Goal: Leave review/rating: Leave review/rating

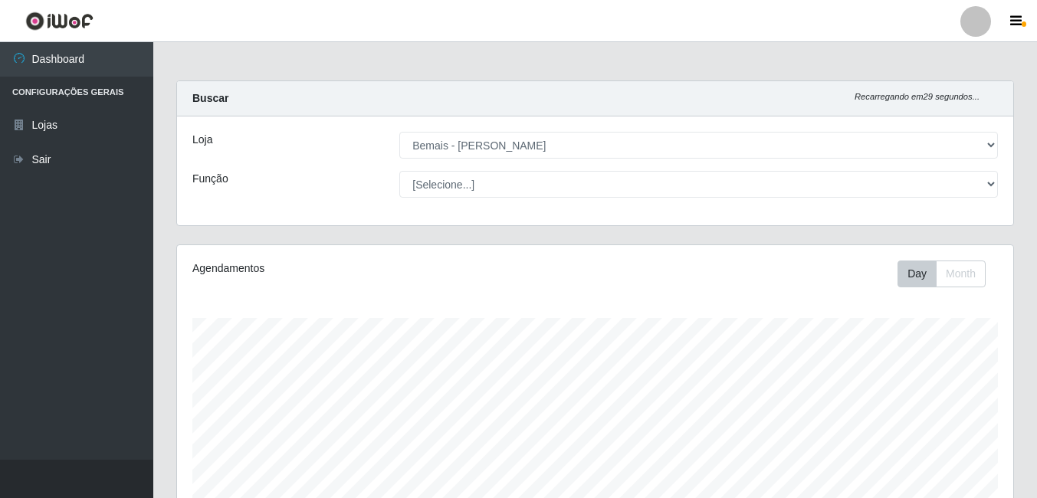
select select "230"
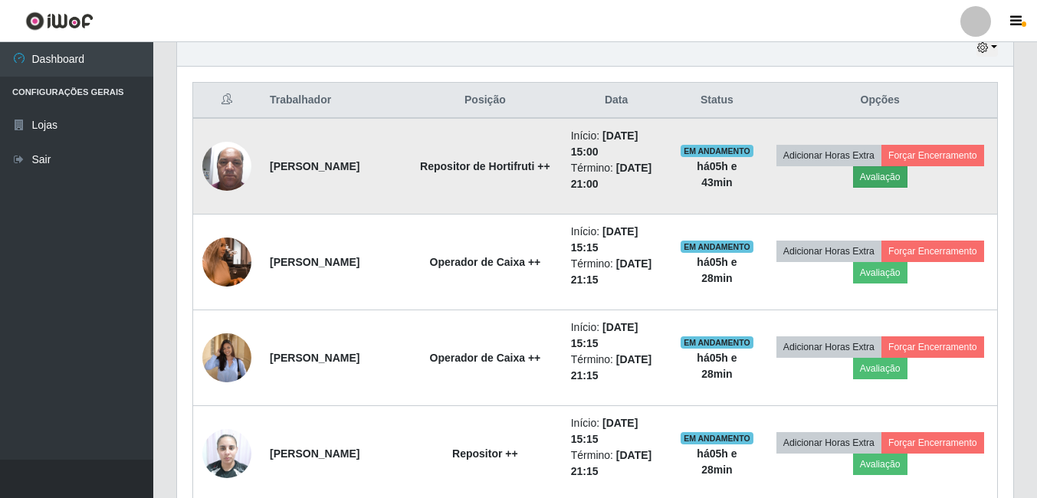
scroll to position [318, 836]
click at [907, 176] on button "Avaliação" at bounding box center [880, 176] width 54 height 21
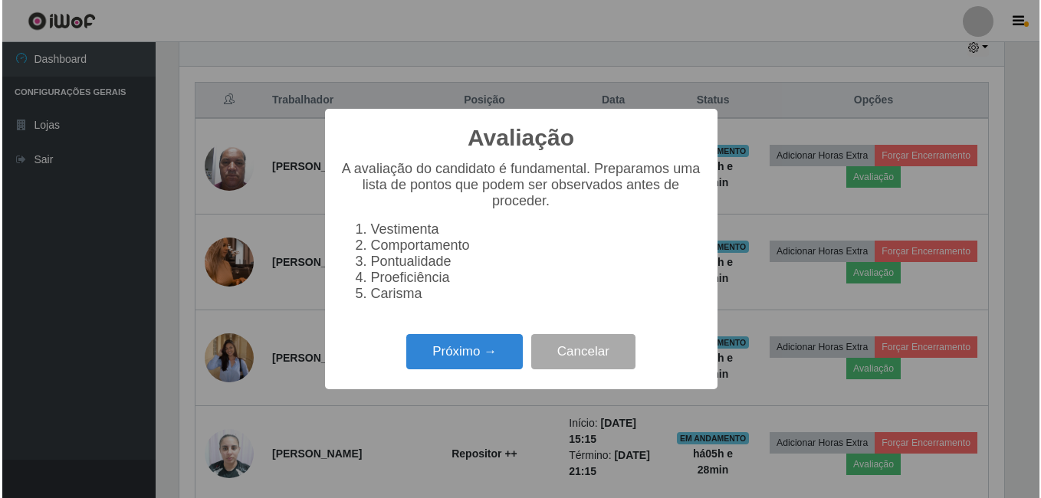
scroll to position [318, 828]
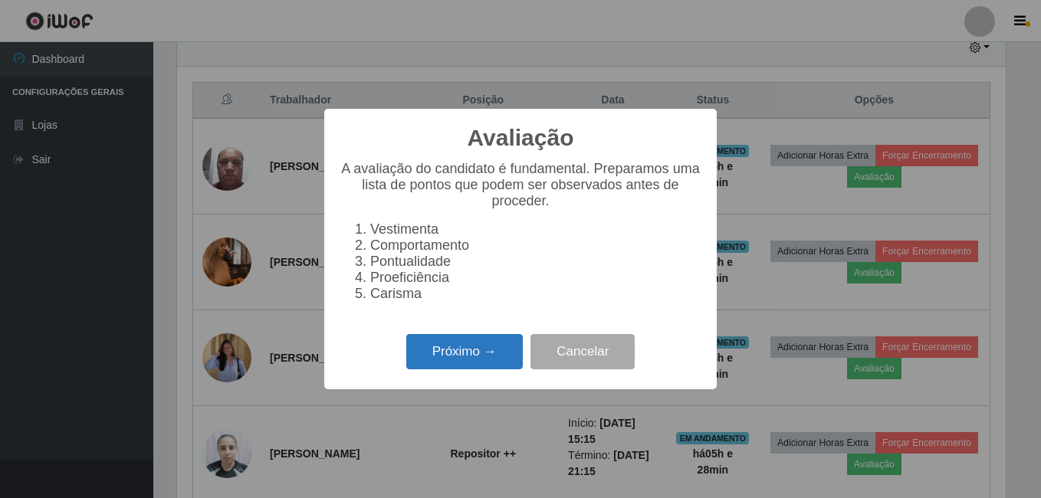
click at [437, 356] on button "Próximo →" at bounding box center [464, 352] width 116 height 36
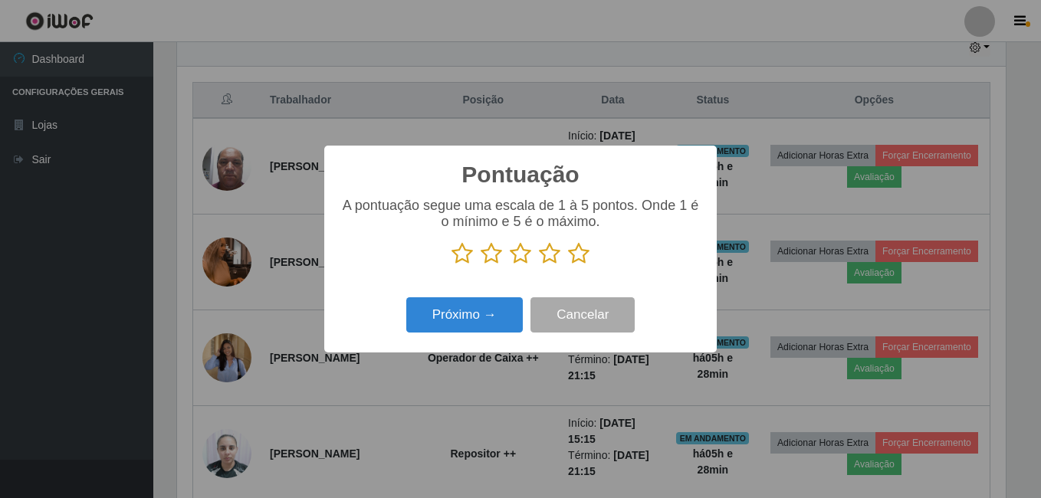
scroll to position [765976, 765465]
click at [580, 251] on icon at bounding box center [578, 253] width 21 height 23
click at [568, 265] on input "radio" at bounding box center [568, 265] width 0 height 0
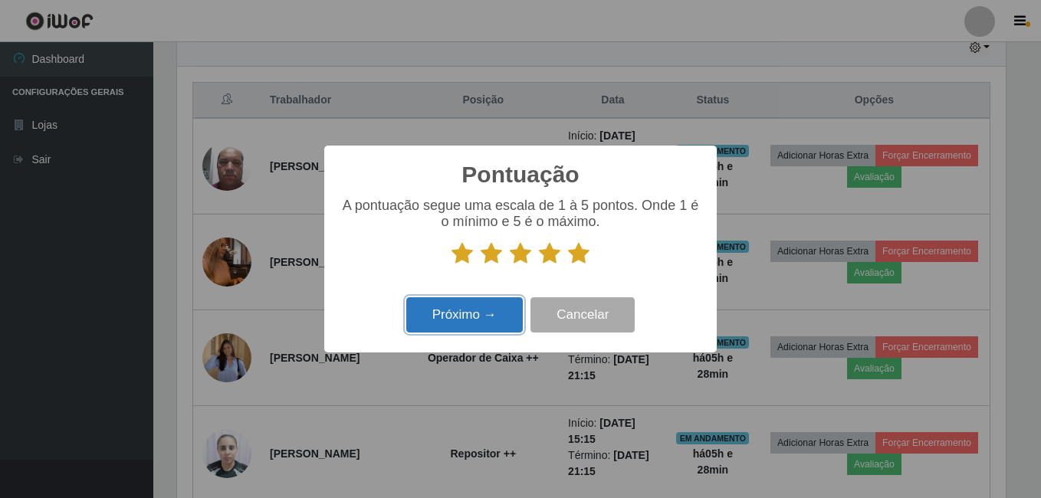
click at [510, 326] on button "Próximo →" at bounding box center [464, 315] width 116 height 36
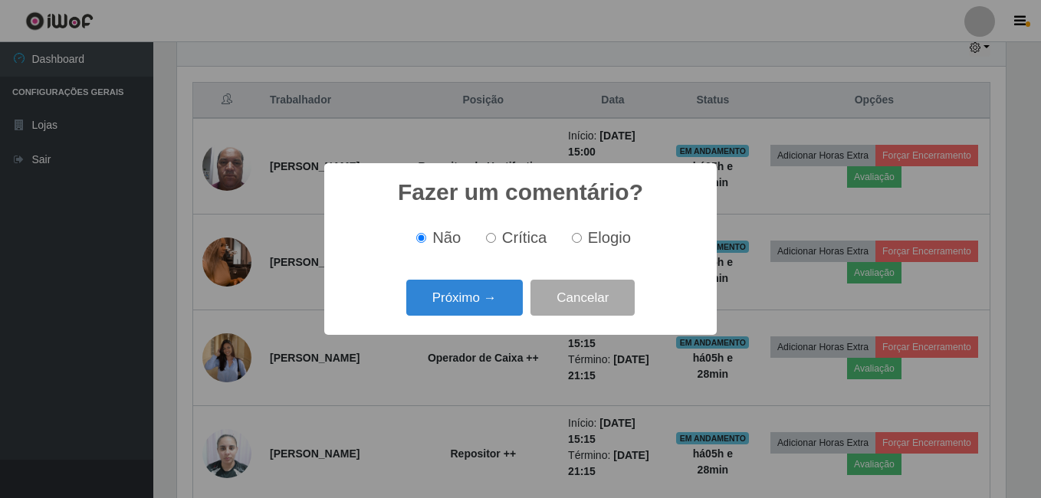
click at [520, 263] on div "Fazer um comentário? × Não Crítica Elogio Próximo → Cancelar" at bounding box center [520, 249] width 392 height 172
click at [503, 302] on button "Próximo →" at bounding box center [464, 298] width 116 height 36
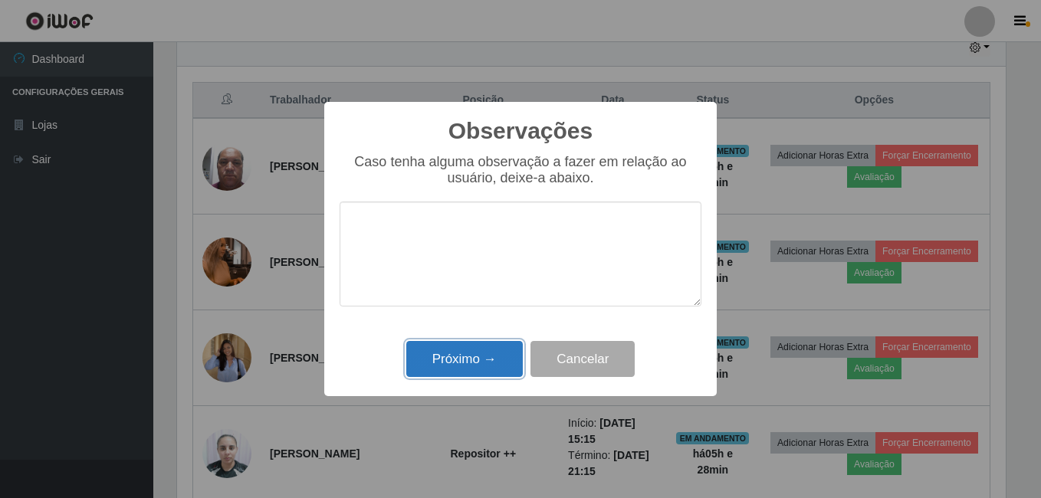
click at [516, 354] on button "Próximo →" at bounding box center [464, 359] width 116 height 36
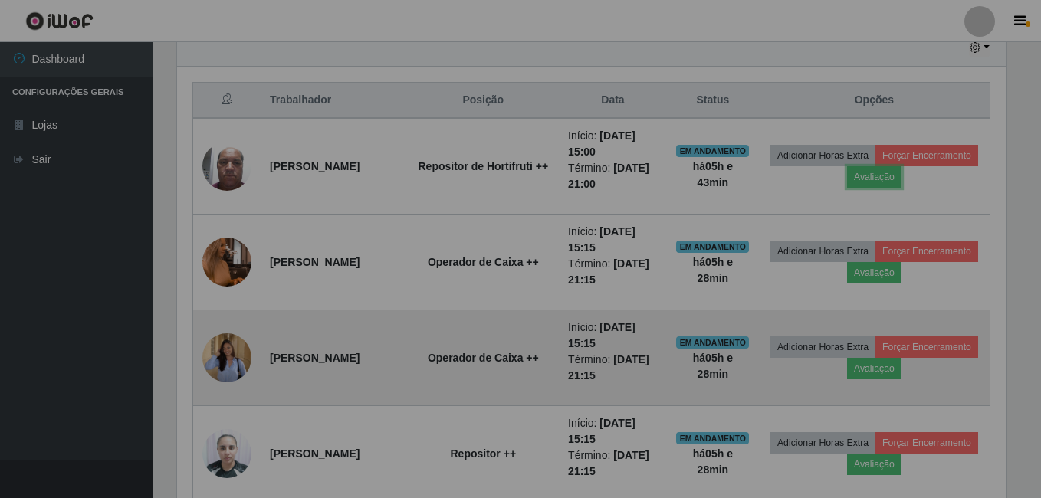
scroll to position [318, 836]
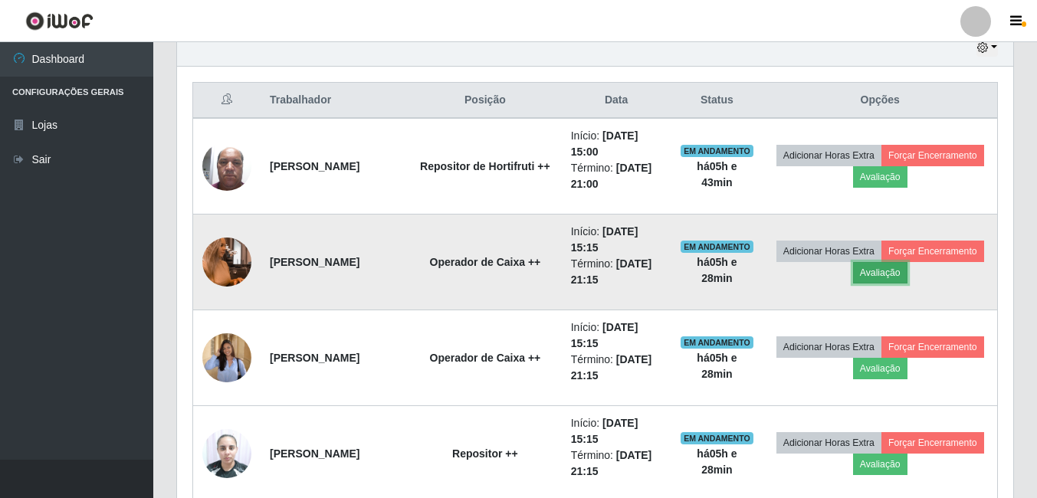
click at [907, 273] on button "Avaliação" at bounding box center [880, 272] width 54 height 21
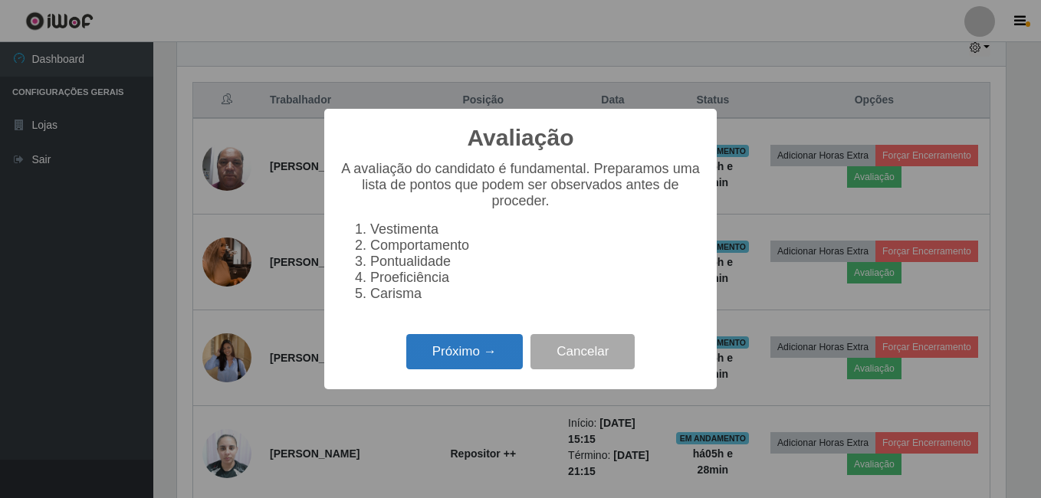
click at [491, 361] on button "Próximo →" at bounding box center [464, 352] width 116 height 36
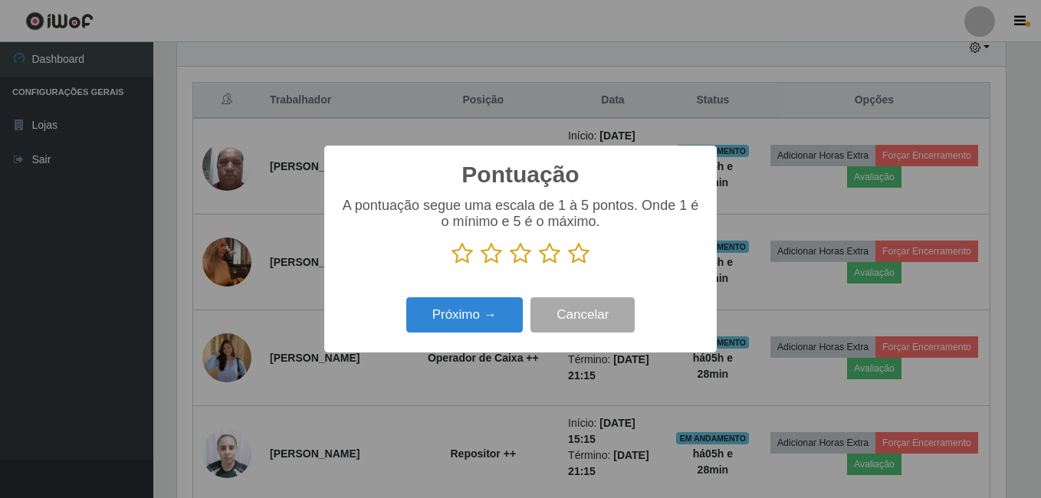
click at [569, 255] on icon at bounding box center [578, 253] width 21 height 23
click at [568, 265] on input "radio" at bounding box center [568, 265] width 0 height 0
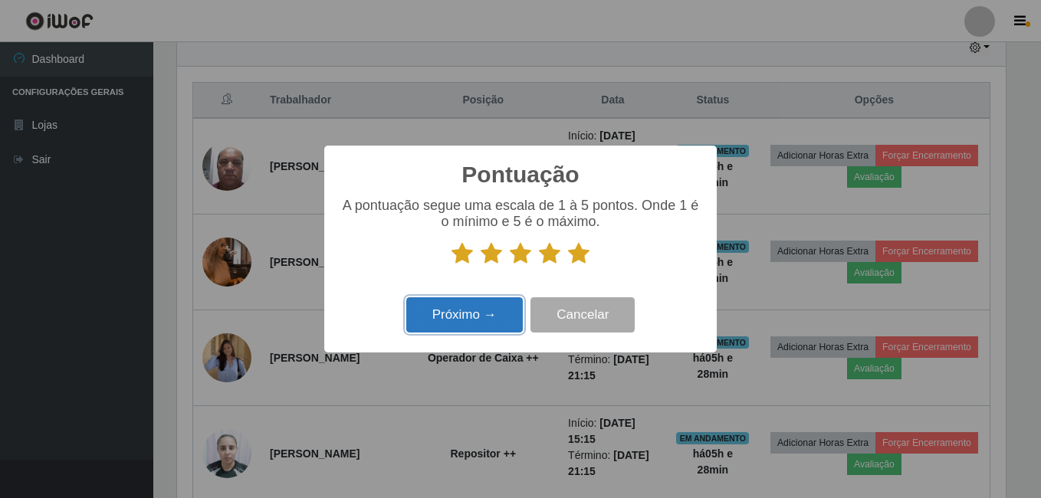
click at [511, 320] on button "Próximo →" at bounding box center [464, 315] width 116 height 36
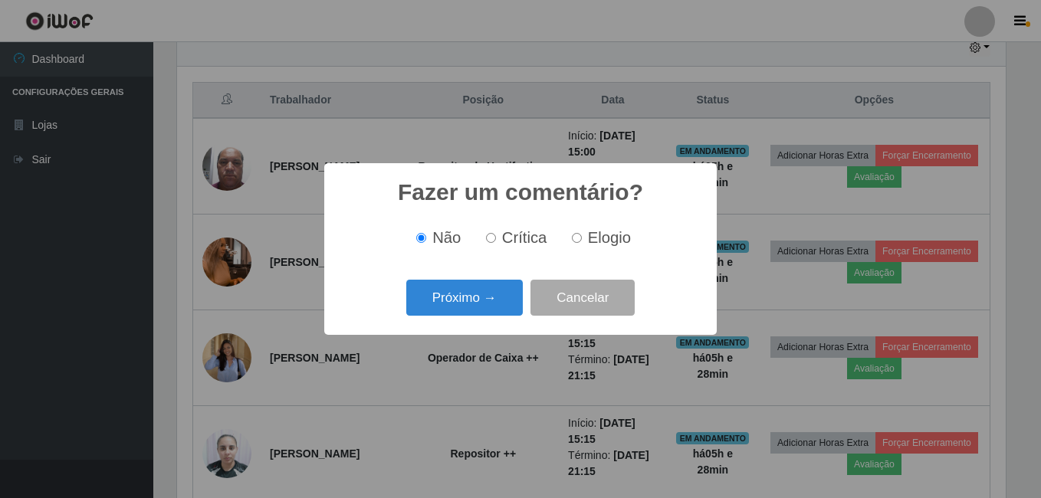
click at [500, 270] on div "Fazer um comentário? × Não Crítica Elogio Próximo → Cancelar" at bounding box center [520, 249] width 392 height 172
click at [501, 293] on button "Próximo →" at bounding box center [464, 298] width 116 height 36
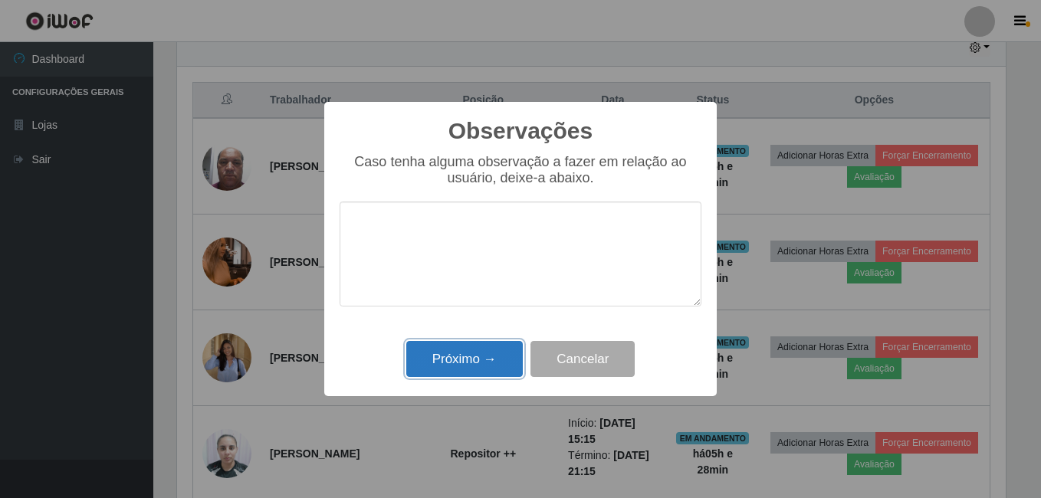
click at [513, 371] on button "Próximo →" at bounding box center [464, 359] width 116 height 36
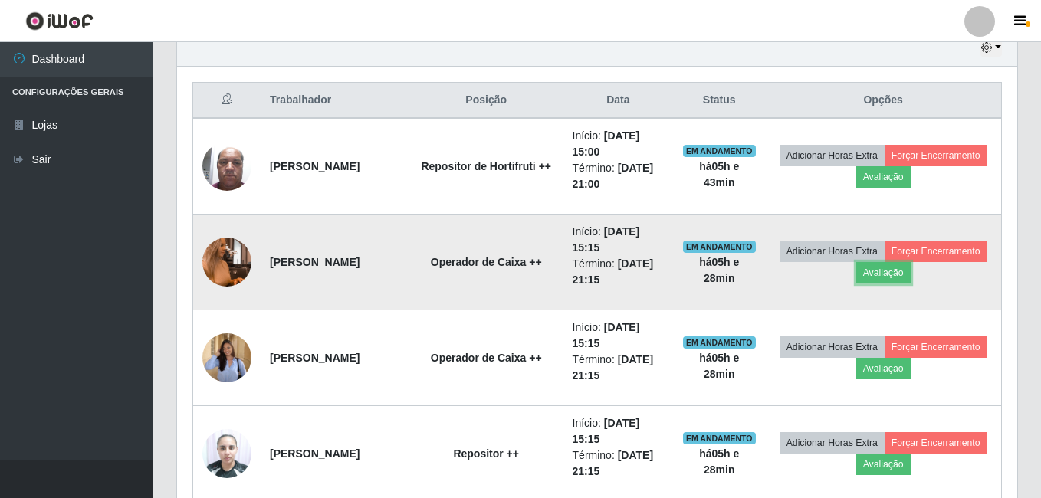
scroll to position [318, 836]
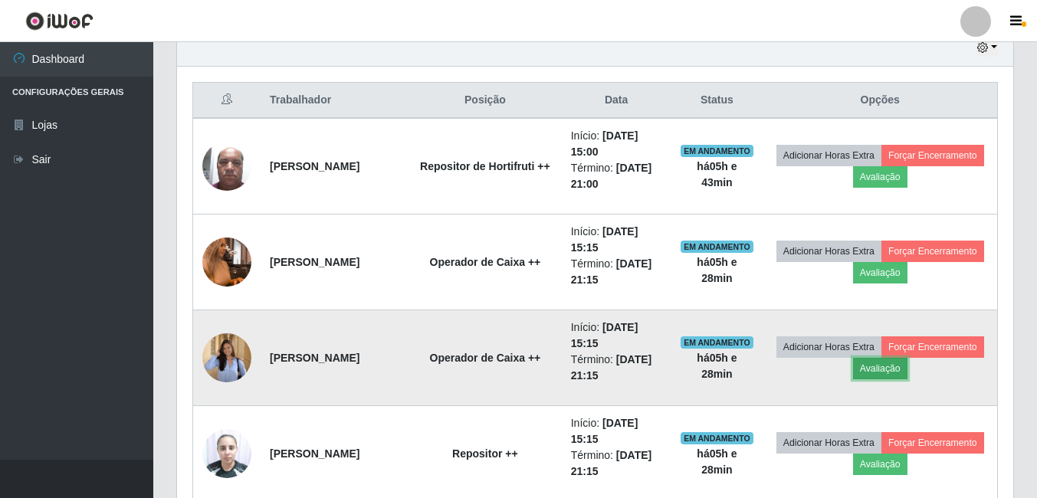
click at [907, 366] on button "Avaliação" at bounding box center [880, 368] width 54 height 21
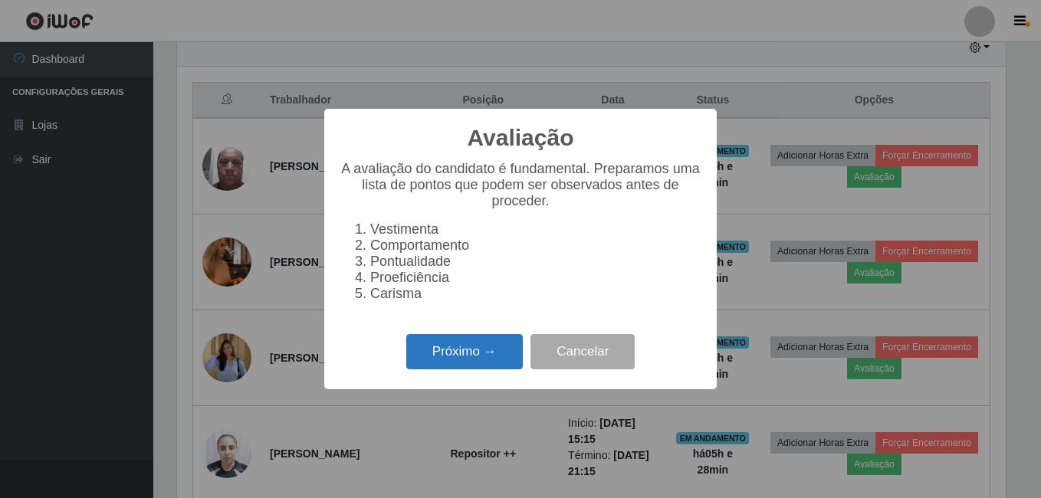
click at [457, 349] on button "Próximo →" at bounding box center [464, 352] width 116 height 36
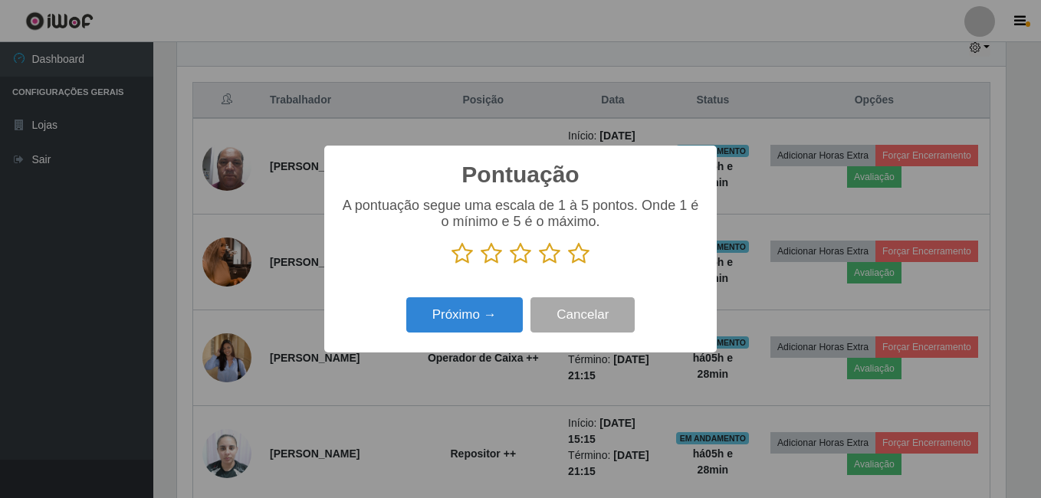
click at [580, 255] on icon at bounding box center [578, 253] width 21 height 23
click at [568, 265] on input "radio" at bounding box center [568, 265] width 0 height 0
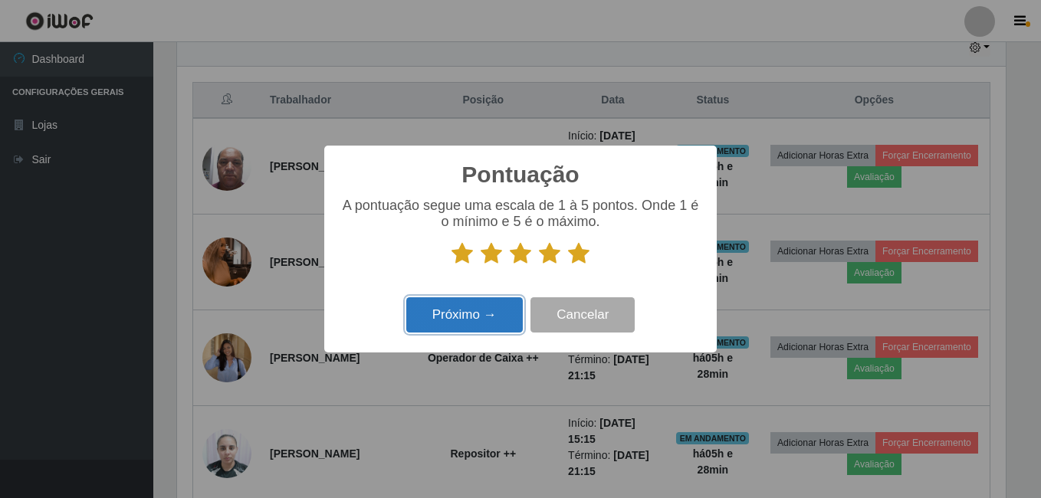
click at [482, 320] on button "Próximo →" at bounding box center [464, 315] width 116 height 36
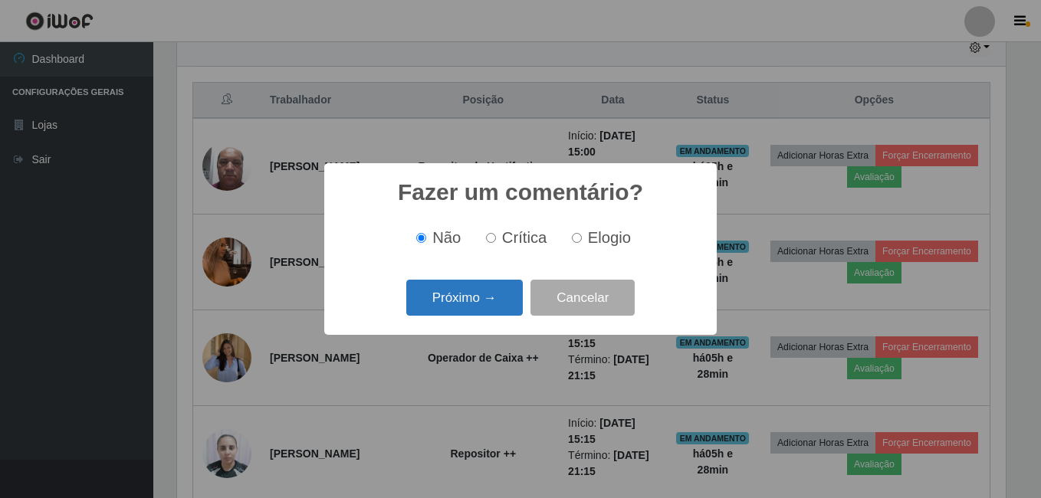
click at [477, 287] on button "Próximo →" at bounding box center [464, 298] width 116 height 36
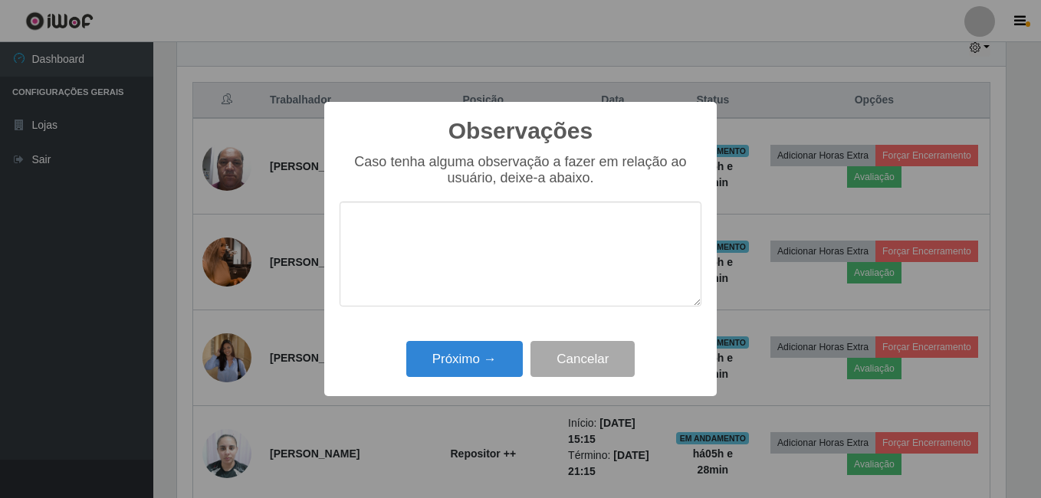
click at [445, 339] on div "Próximo → Cancelar" at bounding box center [520, 359] width 362 height 44
click at [445, 369] on button "Próximo →" at bounding box center [464, 359] width 116 height 36
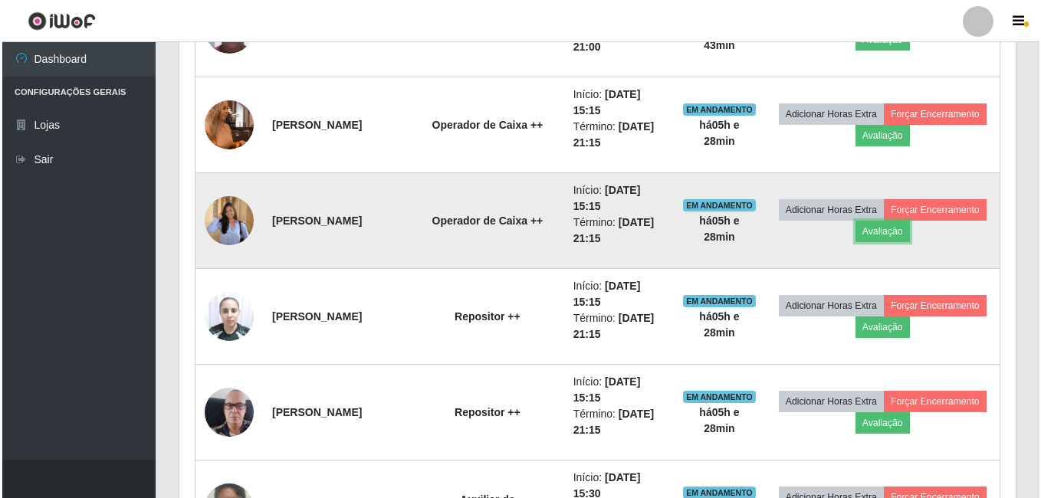
scroll to position [707, 0]
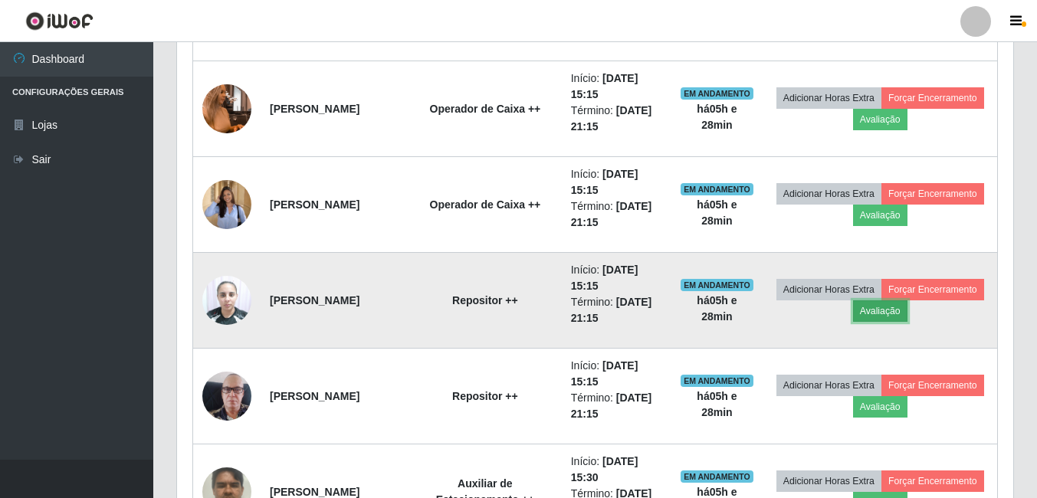
click at [907, 316] on button "Avaliação" at bounding box center [880, 310] width 54 height 21
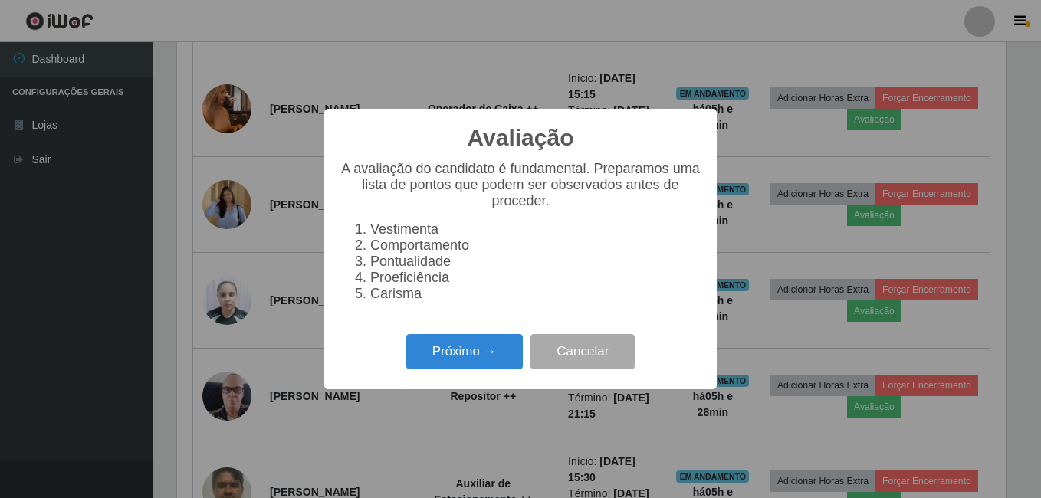
scroll to position [318, 828]
click at [519, 362] on button "Próximo →" at bounding box center [464, 352] width 116 height 36
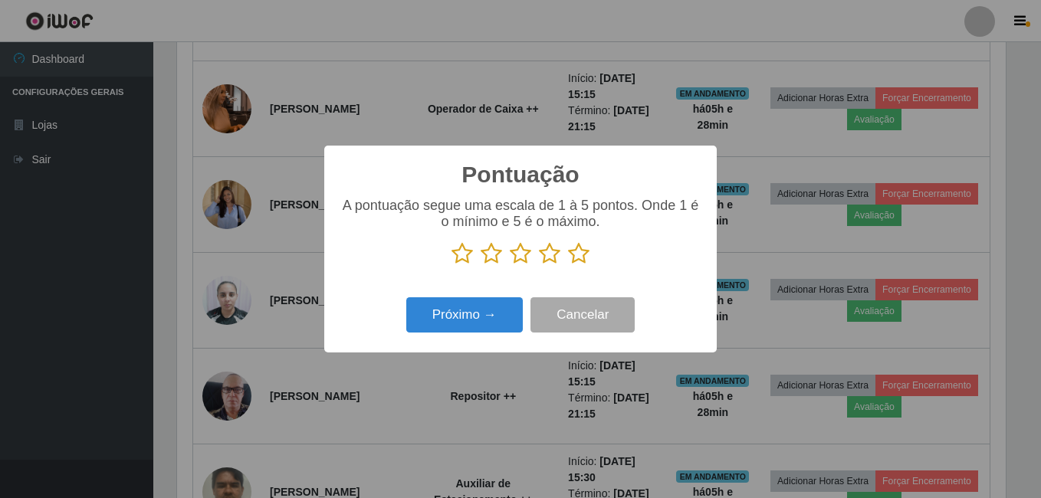
click at [602, 256] on p at bounding box center [520, 253] width 362 height 23
click at [577, 259] on icon at bounding box center [578, 253] width 21 height 23
click at [568, 265] on input "radio" at bounding box center [568, 265] width 0 height 0
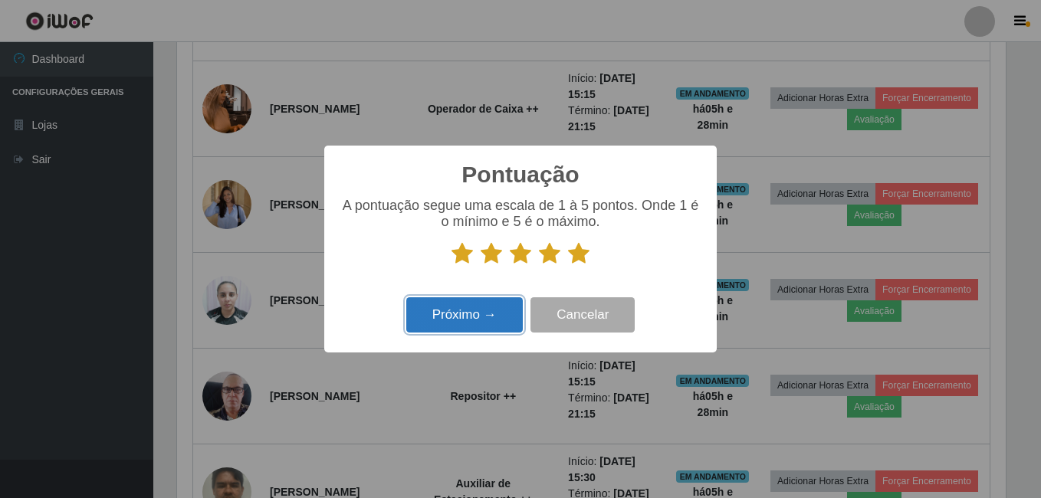
click at [497, 314] on button "Próximo →" at bounding box center [464, 315] width 116 height 36
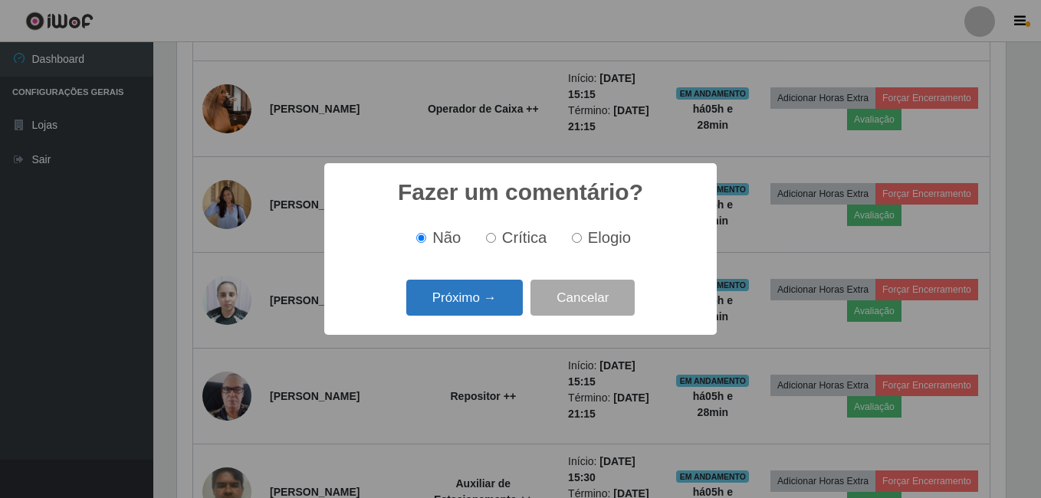
click at [497, 297] on button "Próximo →" at bounding box center [464, 298] width 116 height 36
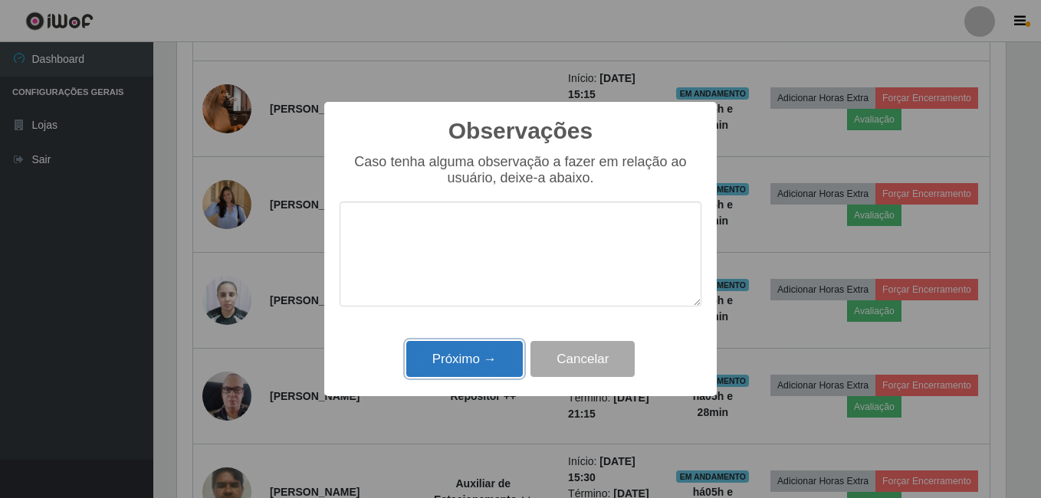
click at [468, 345] on button "Próximo →" at bounding box center [464, 359] width 116 height 36
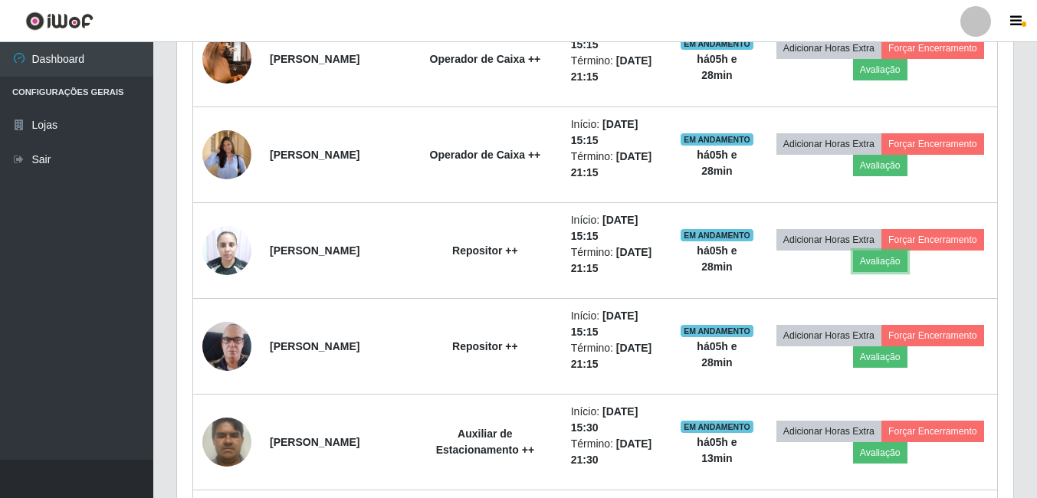
scroll to position [783, 0]
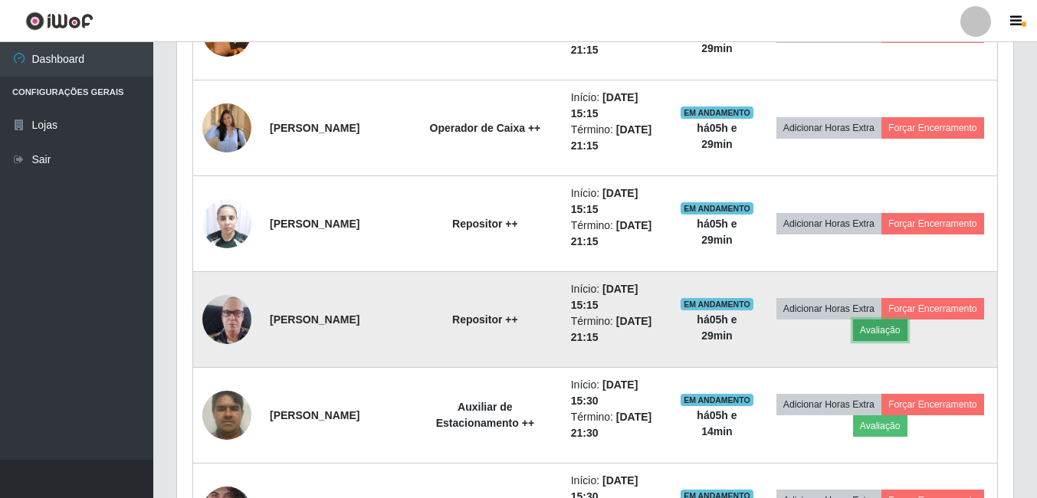
click at [907, 327] on button "Avaliação" at bounding box center [880, 330] width 54 height 21
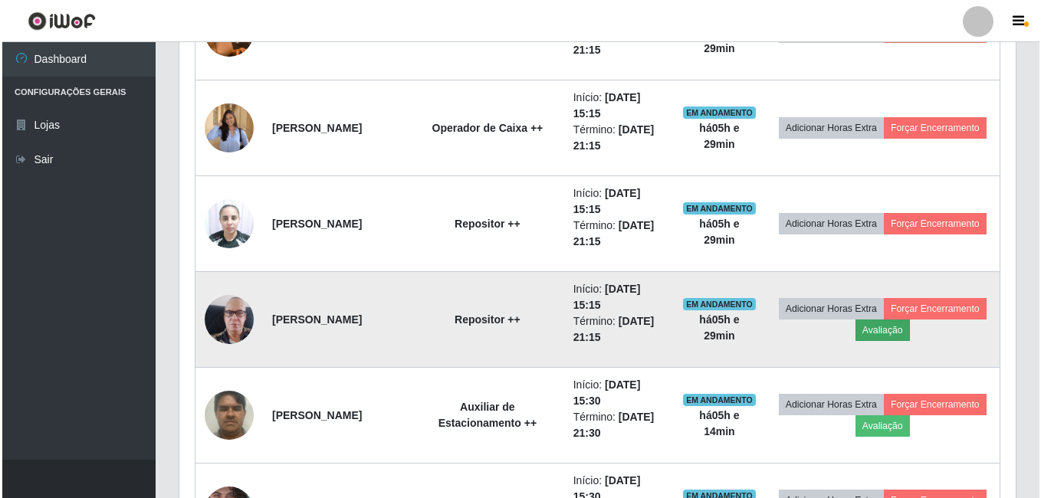
scroll to position [0, 0]
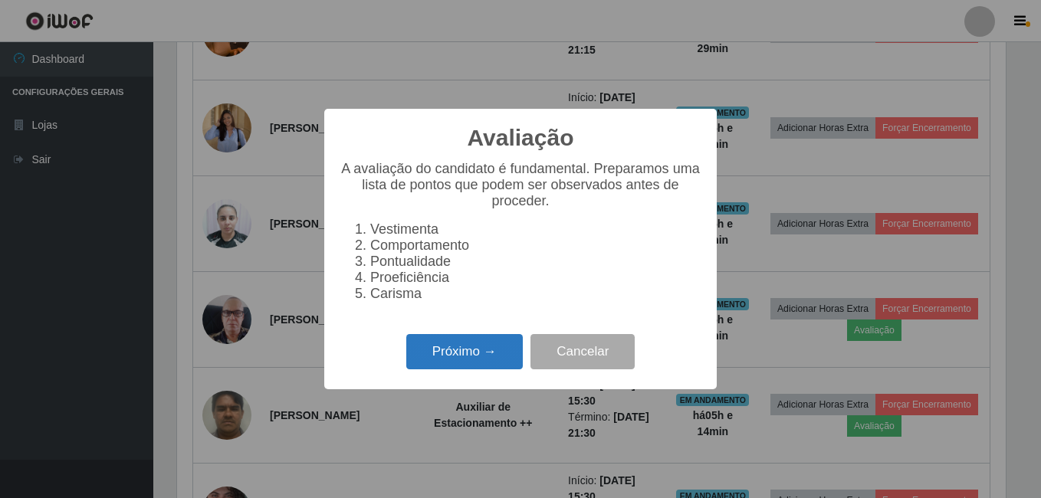
click at [419, 366] on button "Próximo →" at bounding box center [464, 352] width 116 height 36
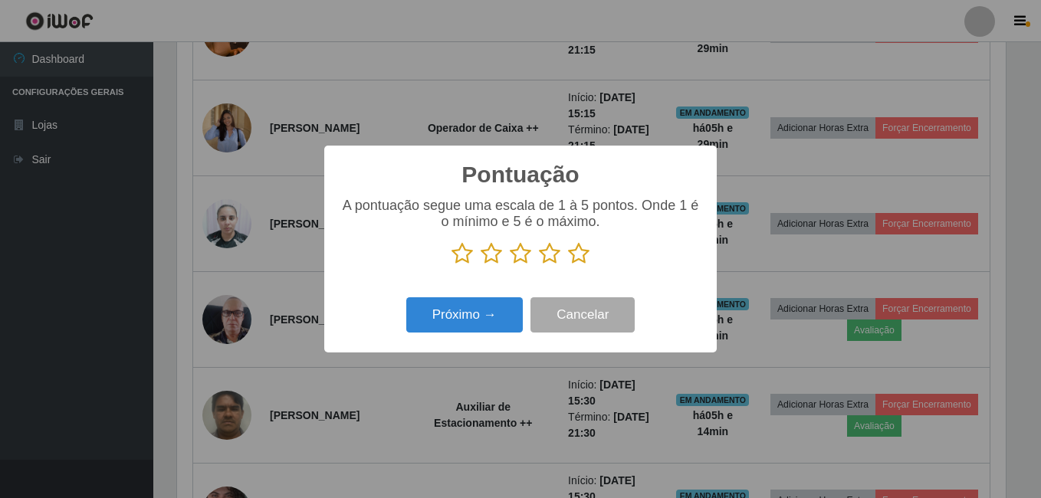
click at [582, 251] on icon at bounding box center [578, 253] width 21 height 23
click at [568, 265] on input "radio" at bounding box center [568, 265] width 0 height 0
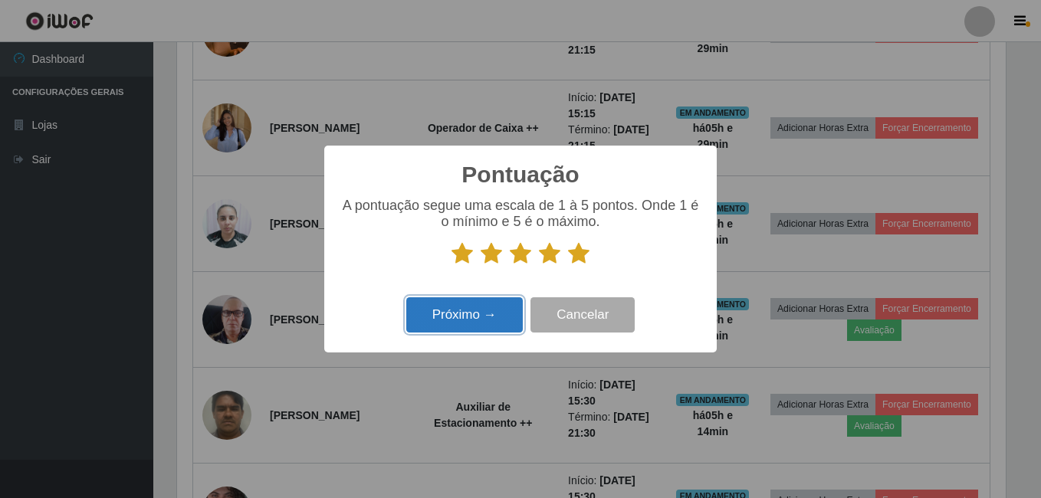
click at [454, 305] on button "Próximo →" at bounding box center [464, 315] width 116 height 36
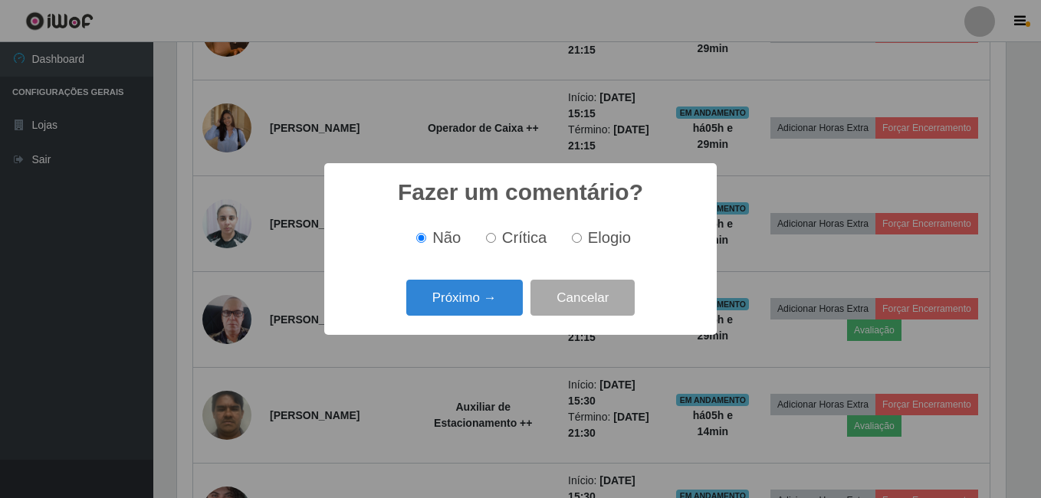
click at [454, 305] on button "Próximo →" at bounding box center [464, 298] width 116 height 36
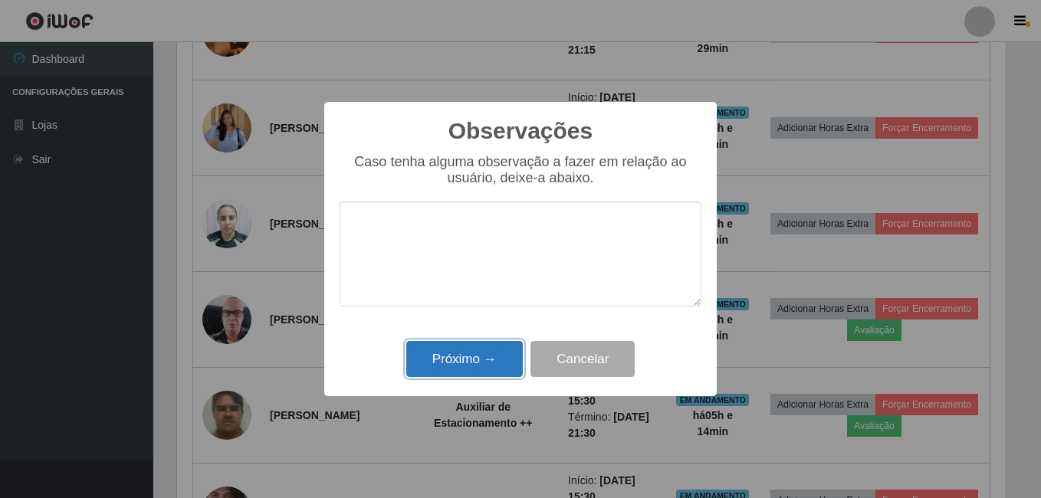
click at [453, 359] on button "Próximo →" at bounding box center [464, 359] width 116 height 36
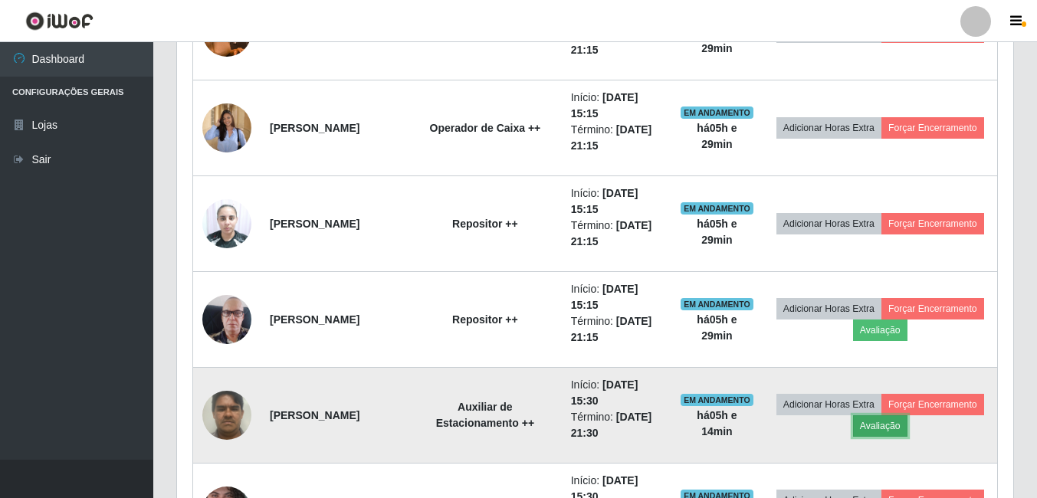
click at [907, 422] on button "Avaliação" at bounding box center [880, 425] width 54 height 21
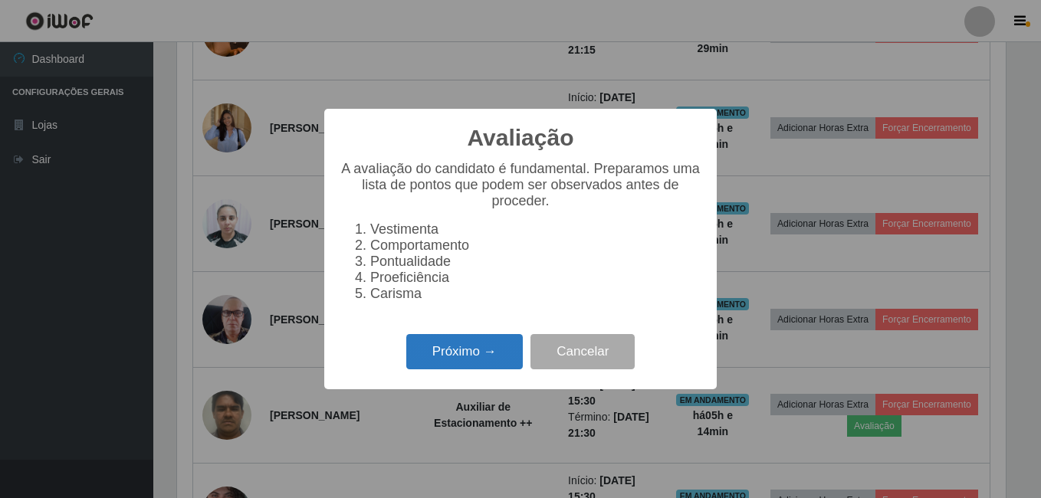
click at [507, 366] on button "Próximo →" at bounding box center [464, 352] width 116 height 36
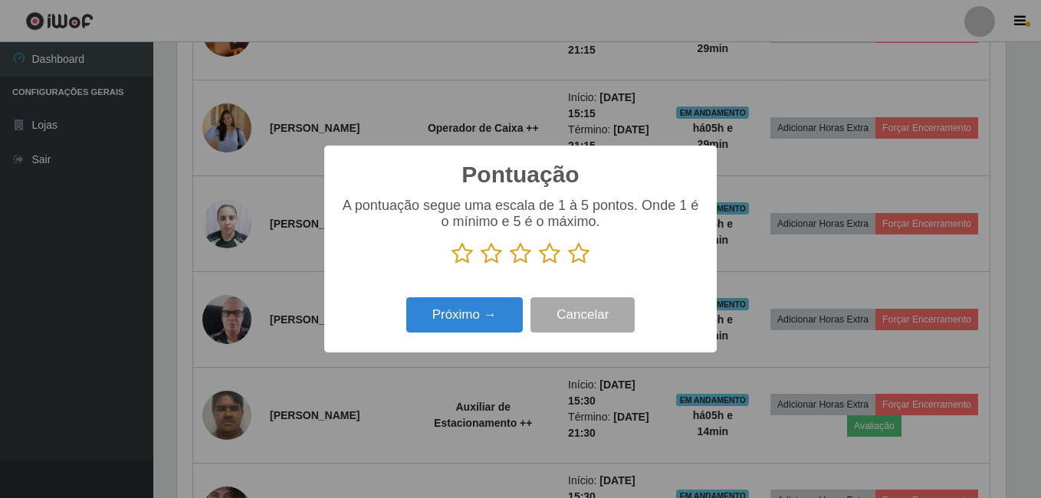
scroll to position [765976, 765465]
click at [569, 257] on icon at bounding box center [578, 253] width 21 height 23
click at [568, 265] on input "radio" at bounding box center [568, 265] width 0 height 0
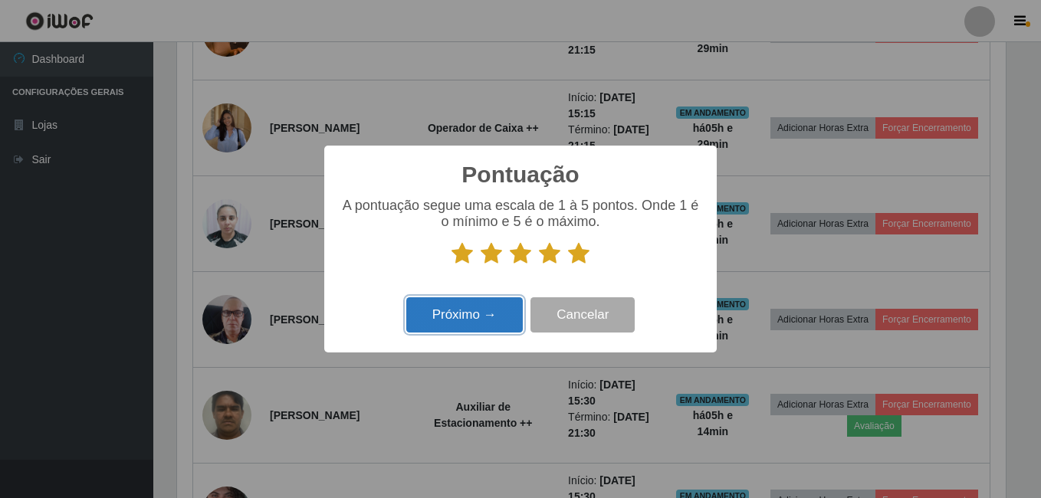
click at [498, 306] on button "Próximo →" at bounding box center [464, 315] width 116 height 36
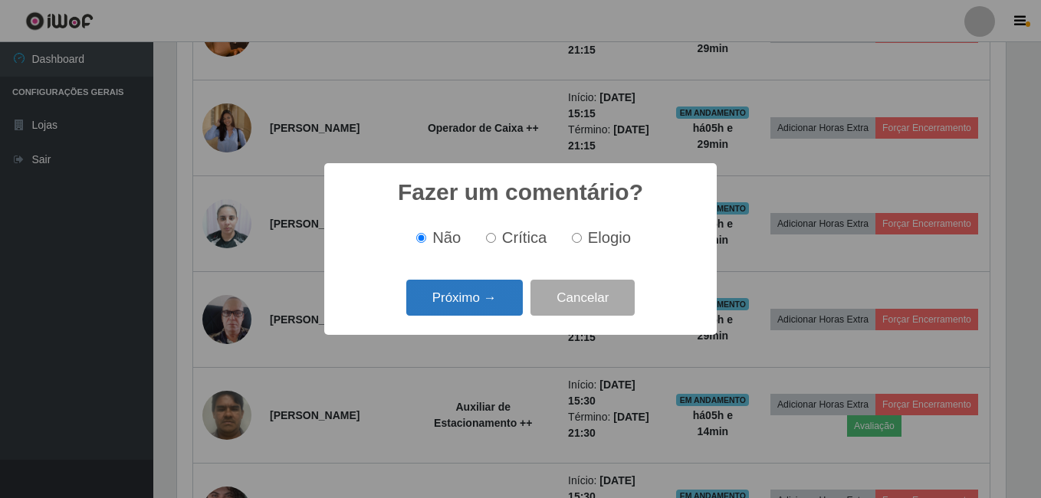
click at [489, 312] on button "Próximo →" at bounding box center [464, 298] width 116 height 36
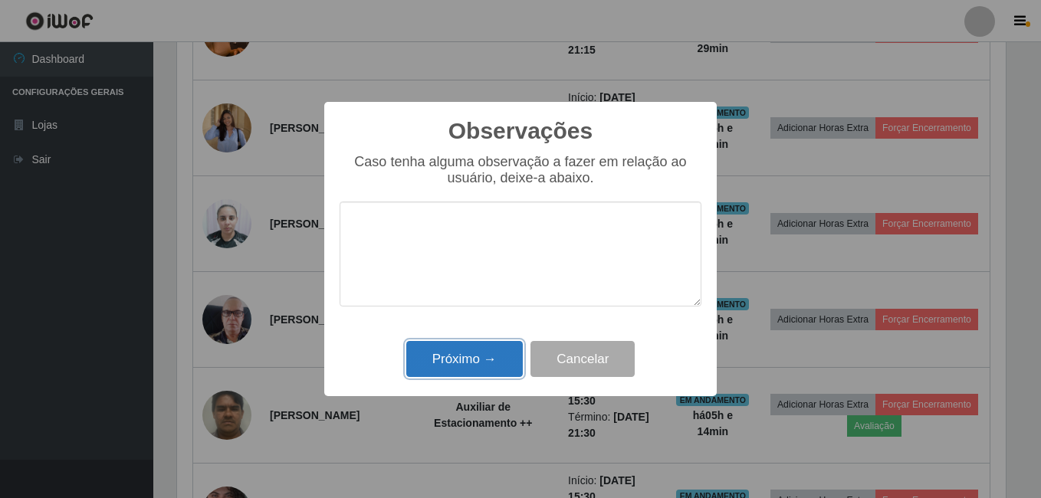
click at [476, 354] on button "Próximo →" at bounding box center [464, 359] width 116 height 36
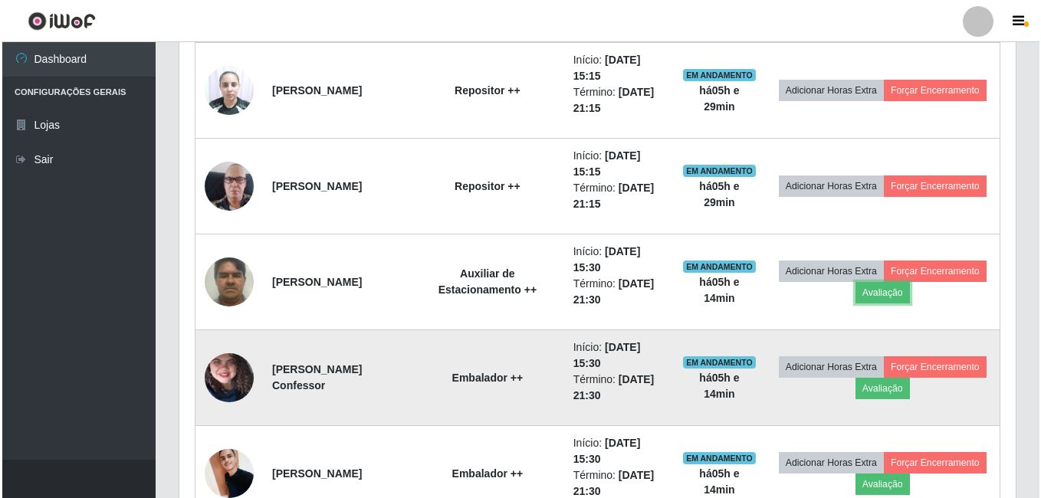
scroll to position [1013, 0]
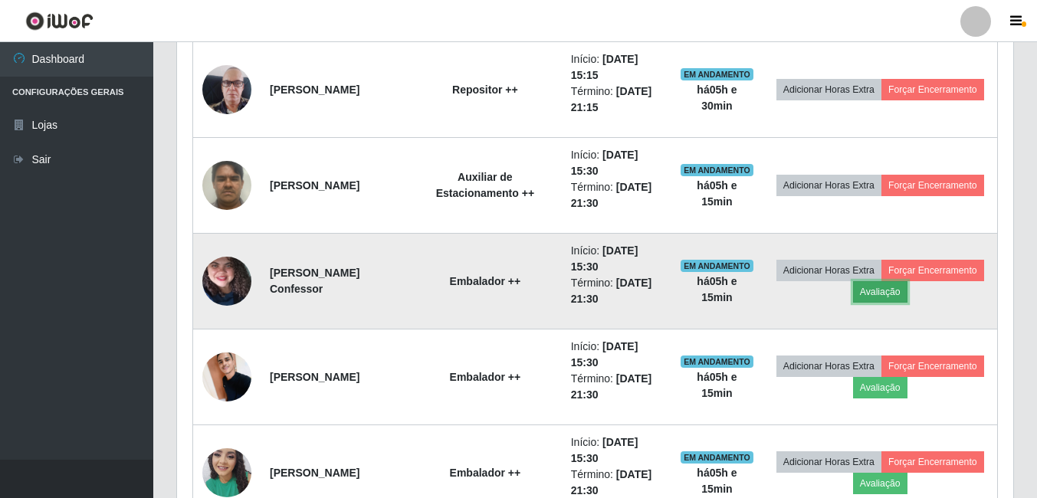
click at [907, 291] on button "Avaliação" at bounding box center [880, 291] width 54 height 21
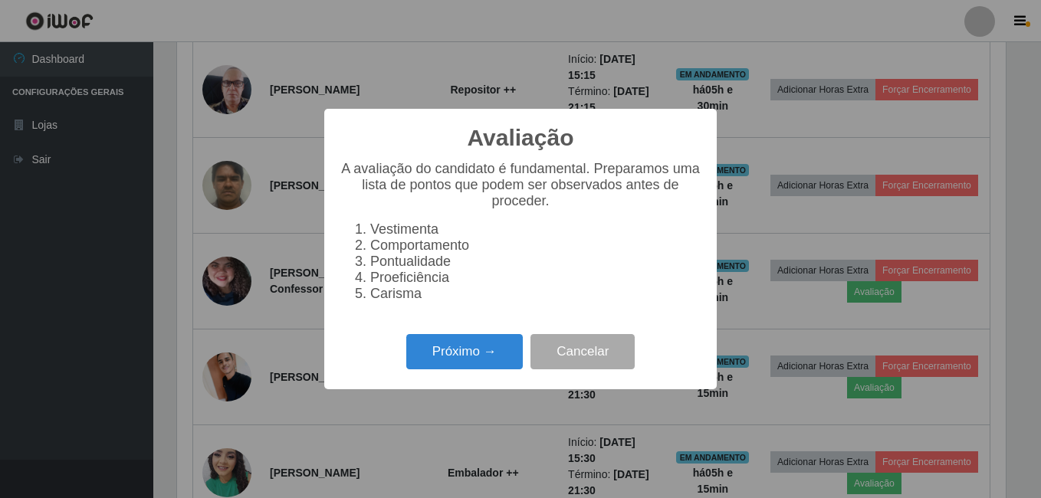
scroll to position [318, 828]
click at [480, 368] on button "Próximo →" at bounding box center [464, 352] width 116 height 36
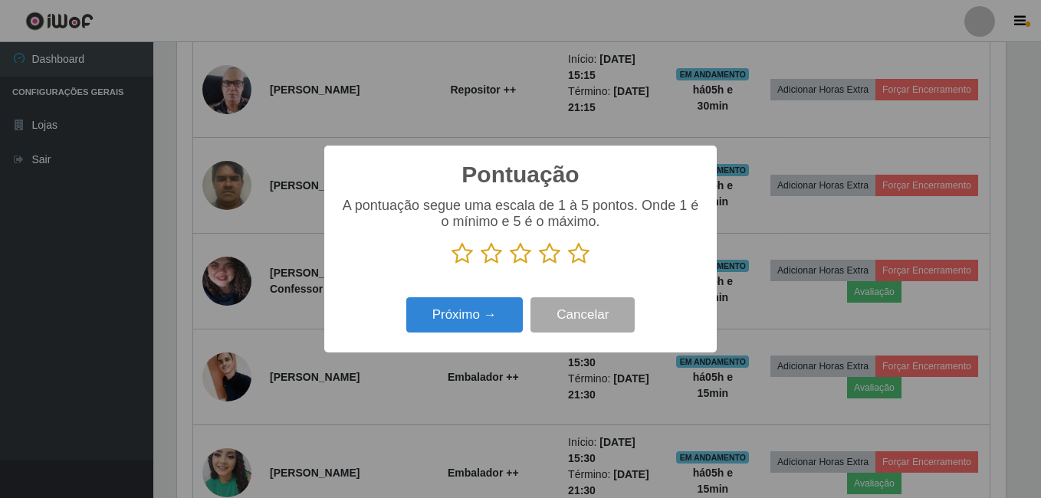
click at [571, 254] on icon at bounding box center [578, 253] width 21 height 23
click at [568, 265] on input "radio" at bounding box center [568, 265] width 0 height 0
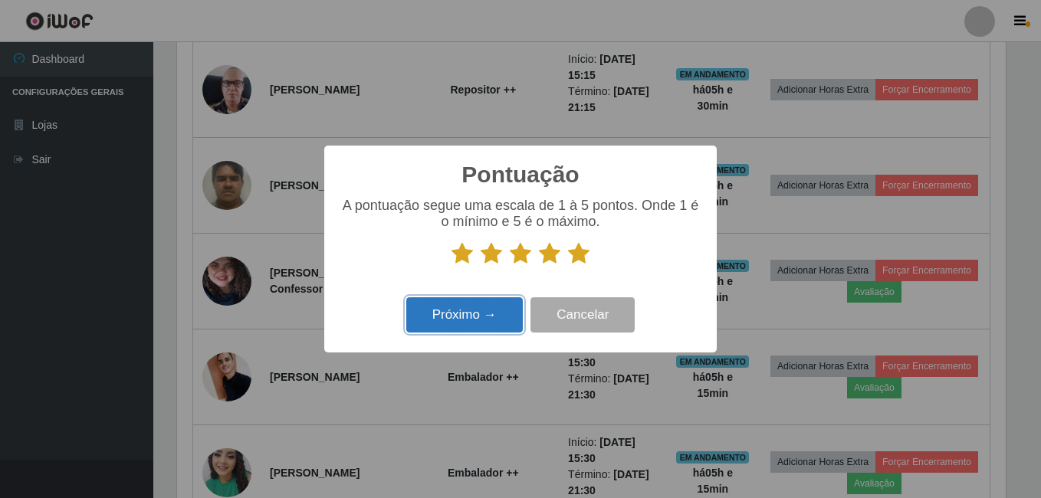
click at [506, 330] on button "Próximo →" at bounding box center [464, 315] width 116 height 36
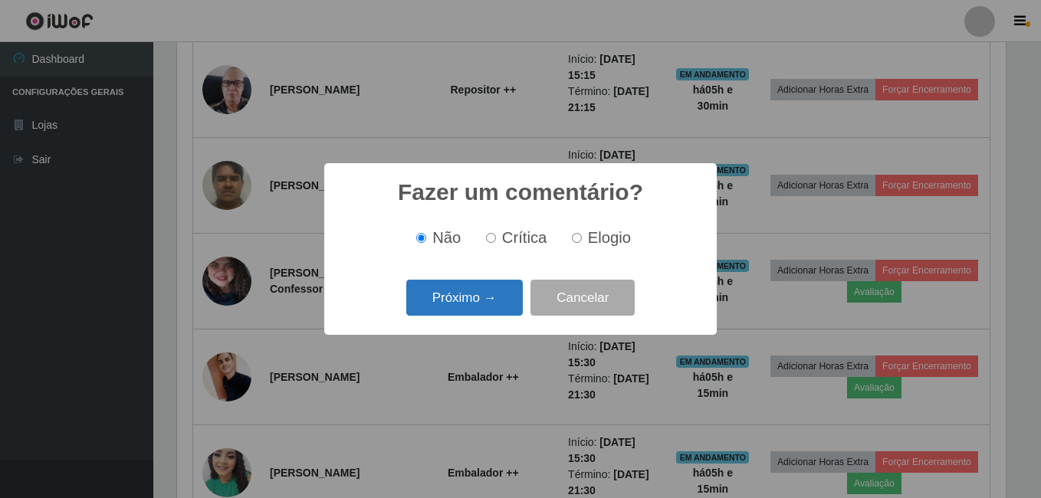
click at [499, 284] on button "Próximo →" at bounding box center [464, 298] width 116 height 36
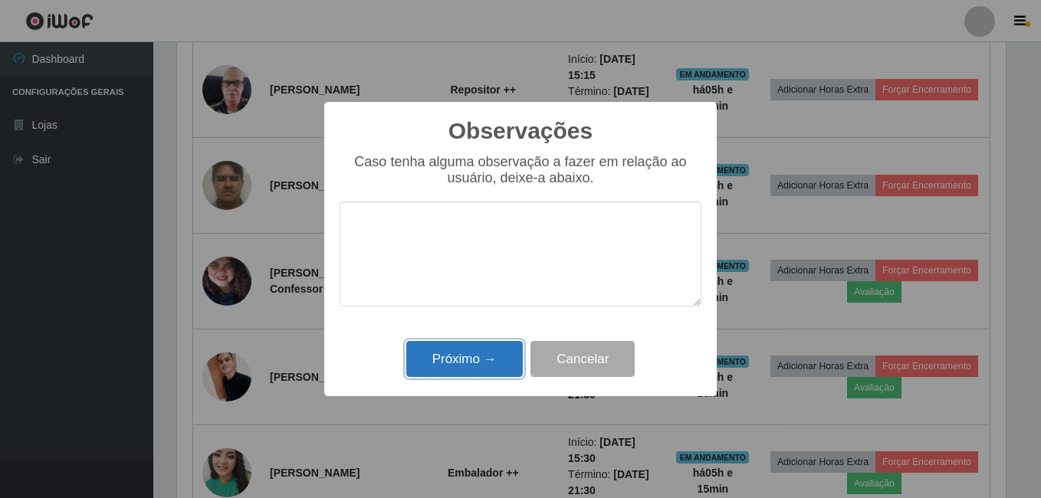
click at [477, 347] on button "Próximo →" at bounding box center [464, 359] width 116 height 36
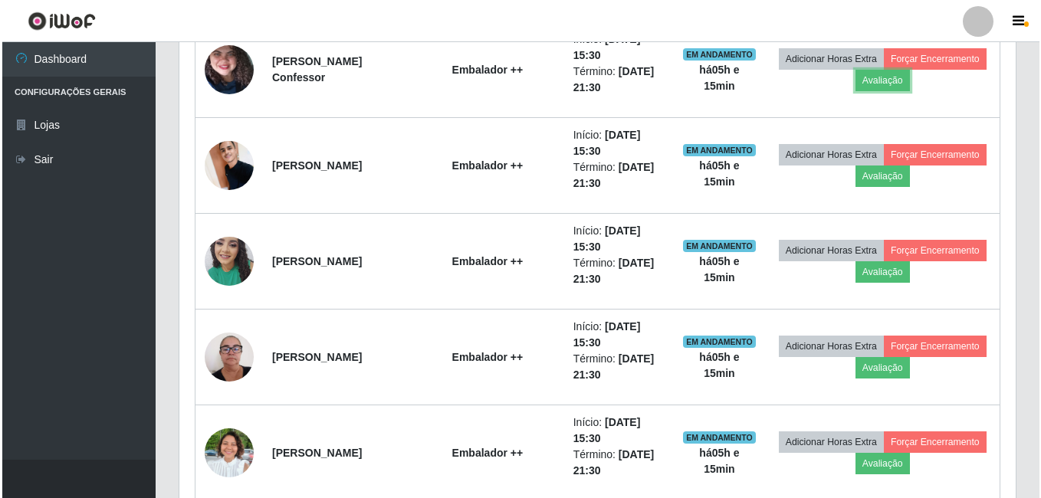
scroll to position [1243, 0]
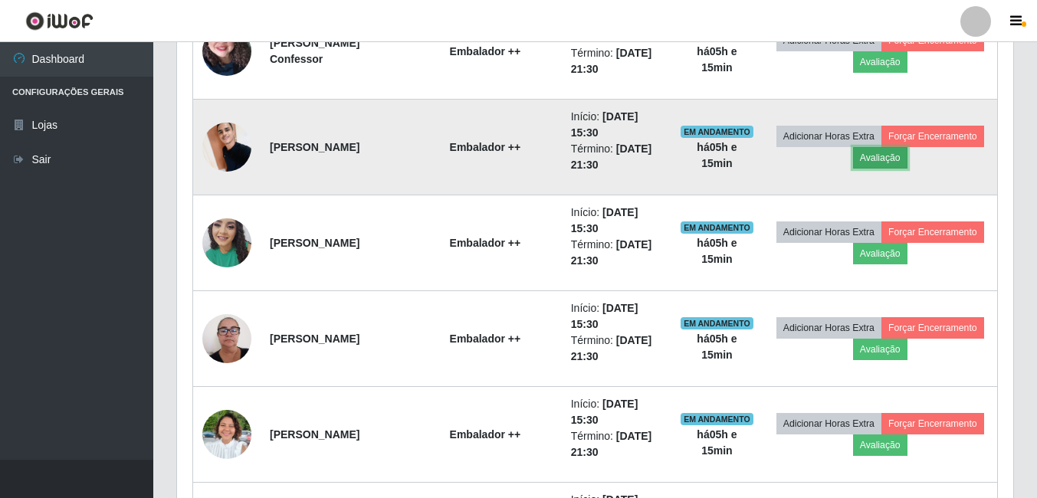
click at [907, 156] on button "Avaliação" at bounding box center [880, 157] width 54 height 21
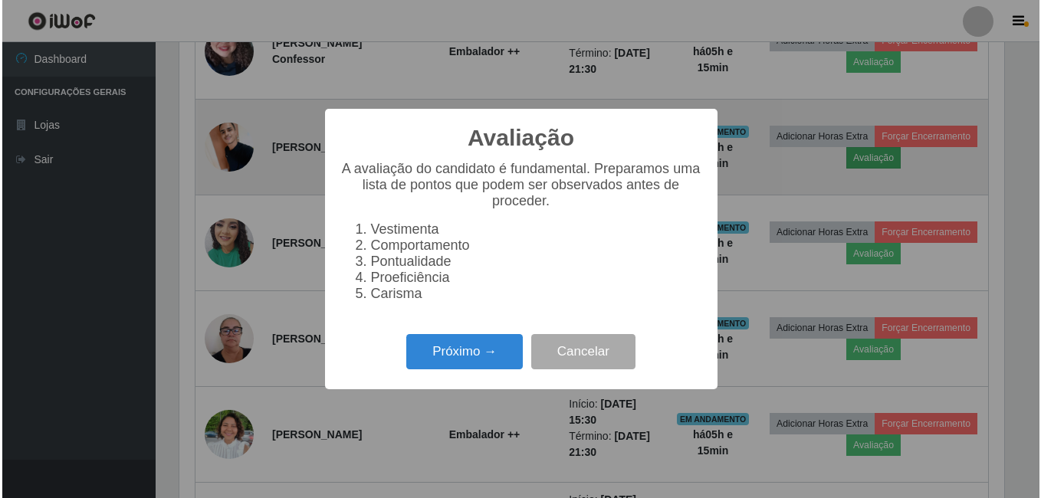
scroll to position [318, 828]
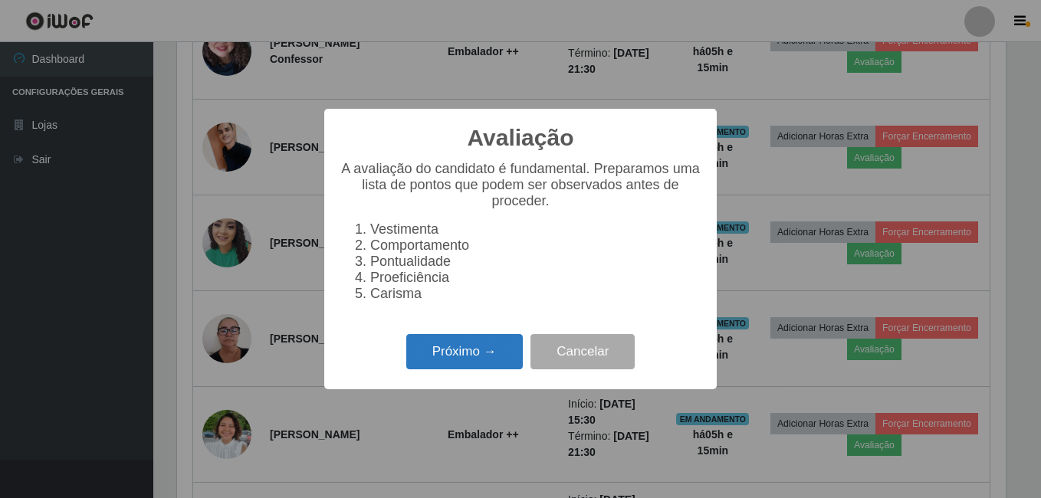
click at [498, 363] on button "Próximo →" at bounding box center [464, 352] width 116 height 36
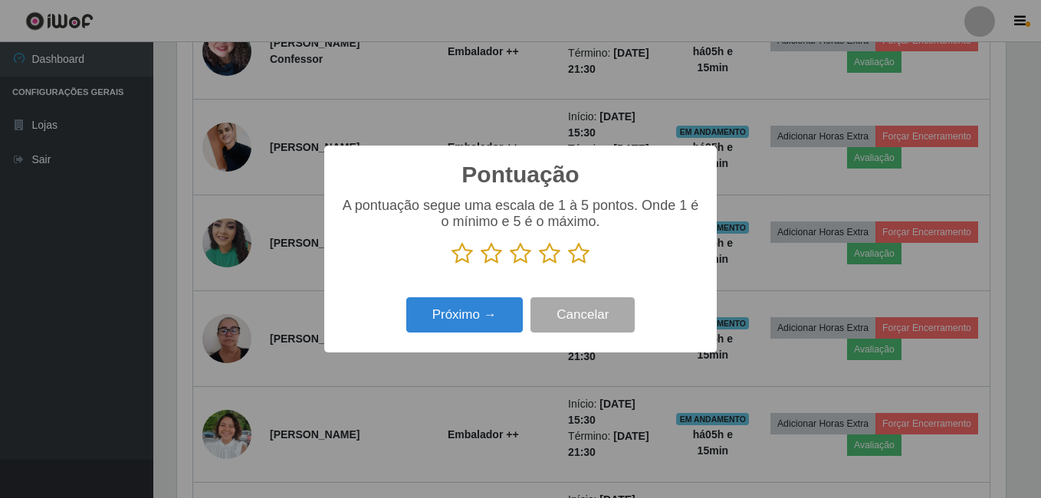
click at [575, 257] on icon at bounding box center [578, 253] width 21 height 23
click at [568, 265] on input "radio" at bounding box center [568, 265] width 0 height 0
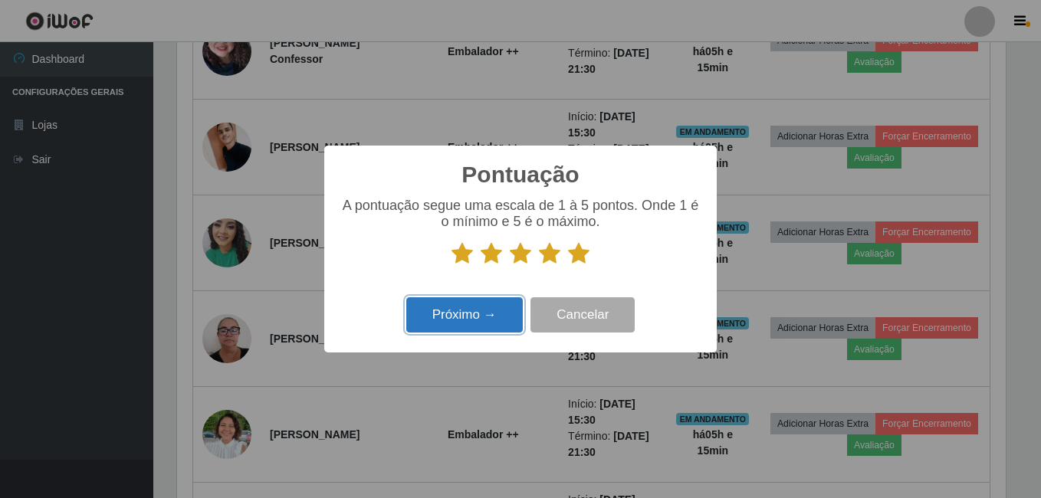
click at [503, 303] on button "Próximo →" at bounding box center [464, 315] width 116 height 36
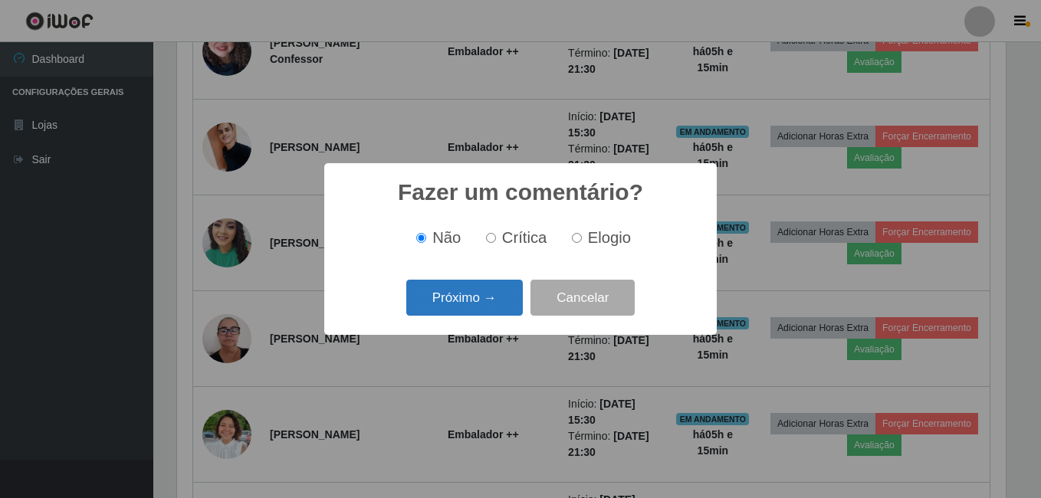
click at [502, 303] on button "Próximo →" at bounding box center [464, 298] width 116 height 36
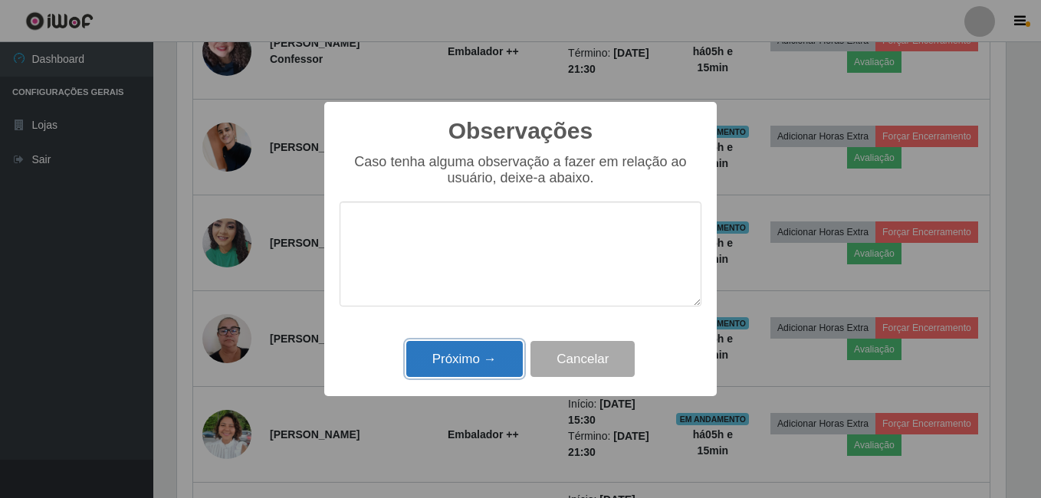
click at [493, 376] on button "Próximo →" at bounding box center [464, 359] width 116 height 36
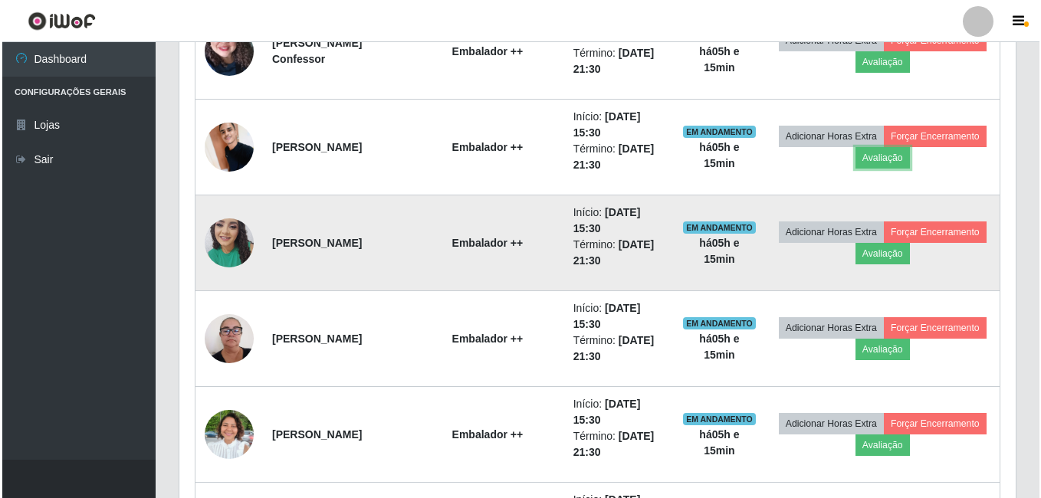
scroll to position [318, 836]
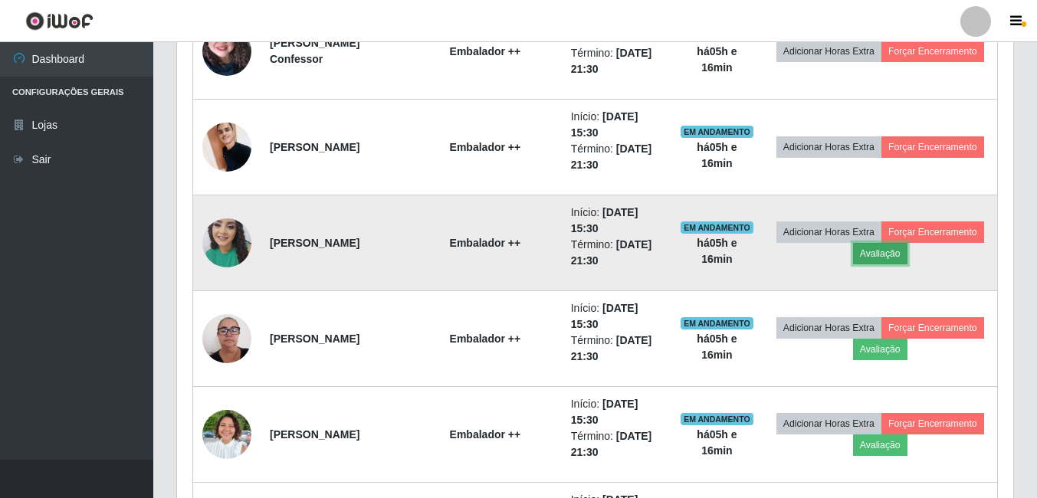
click at [907, 255] on button "Avaliação" at bounding box center [880, 253] width 54 height 21
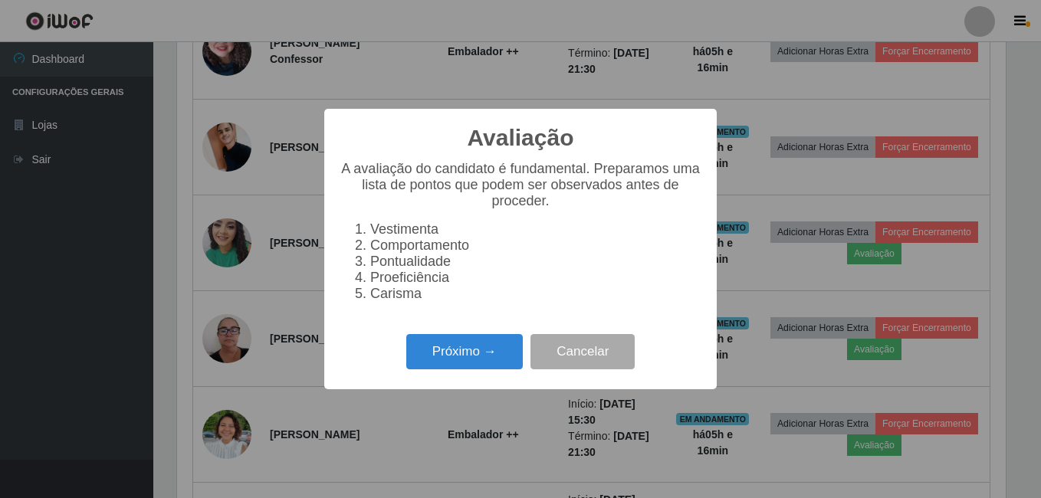
scroll to position [318, 828]
click at [457, 356] on button "Próximo →" at bounding box center [464, 352] width 116 height 36
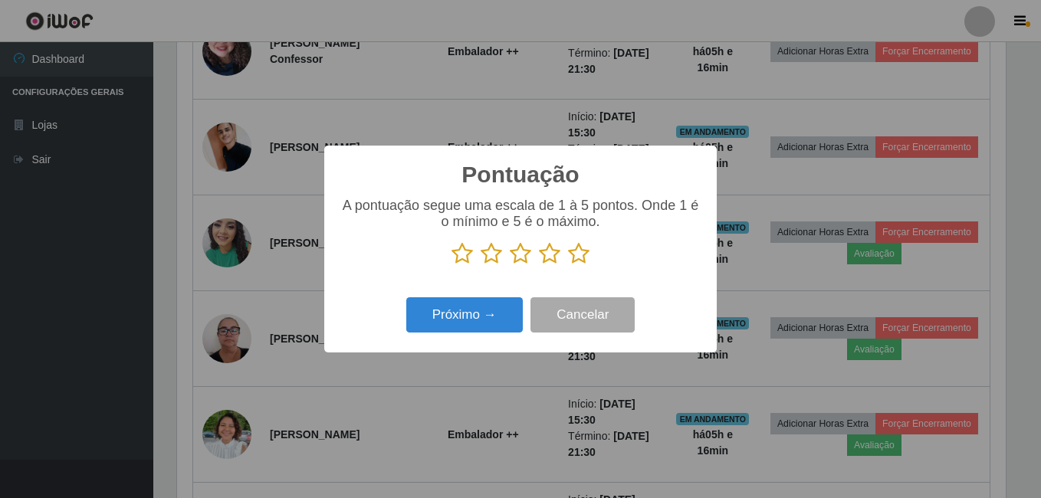
click at [575, 257] on icon at bounding box center [578, 253] width 21 height 23
click at [568, 265] on input "radio" at bounding box center [568, 265] width 0 height 0
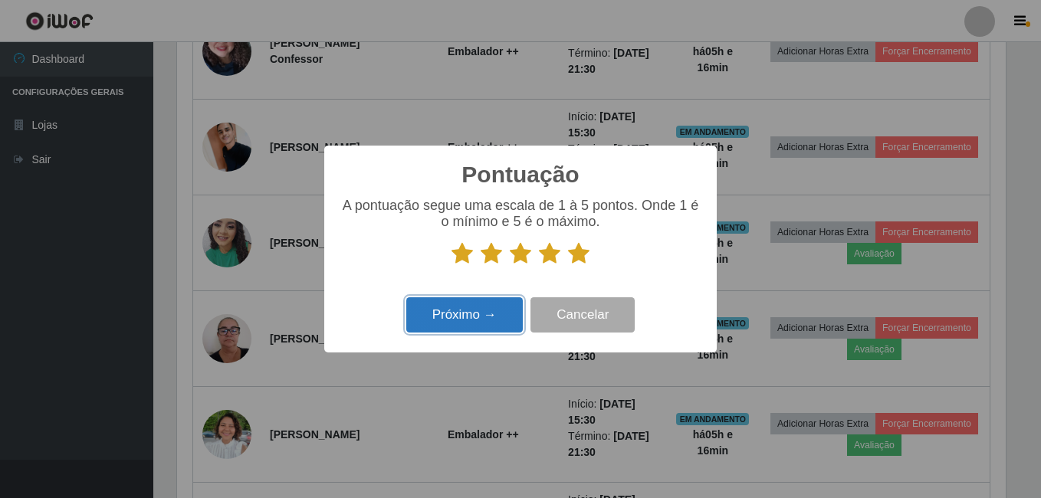
click at [497, 316] on button "Próximo →" at bounding box center [464, 315] width 116 height 36
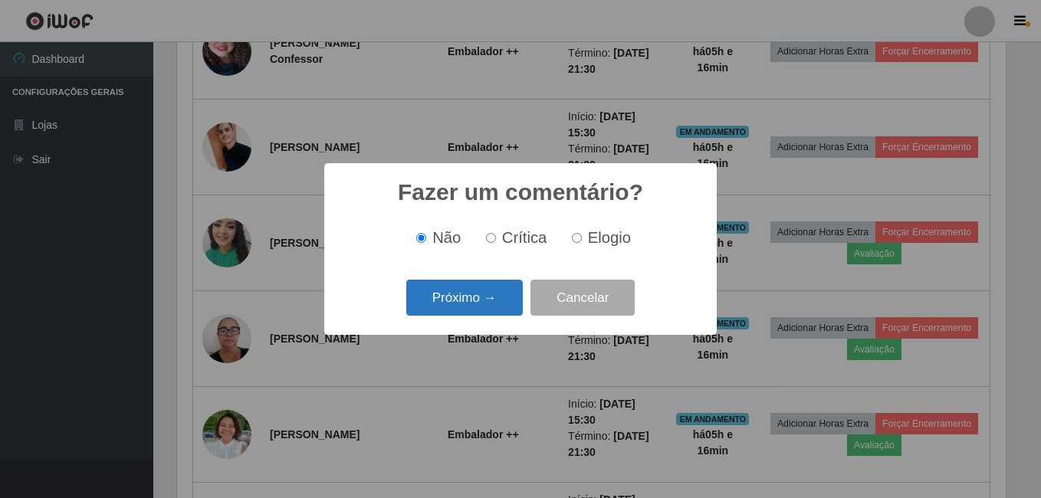
click at [509, 288] on button "Próximo →" at bounding box center [464, 298] width 116 height 36
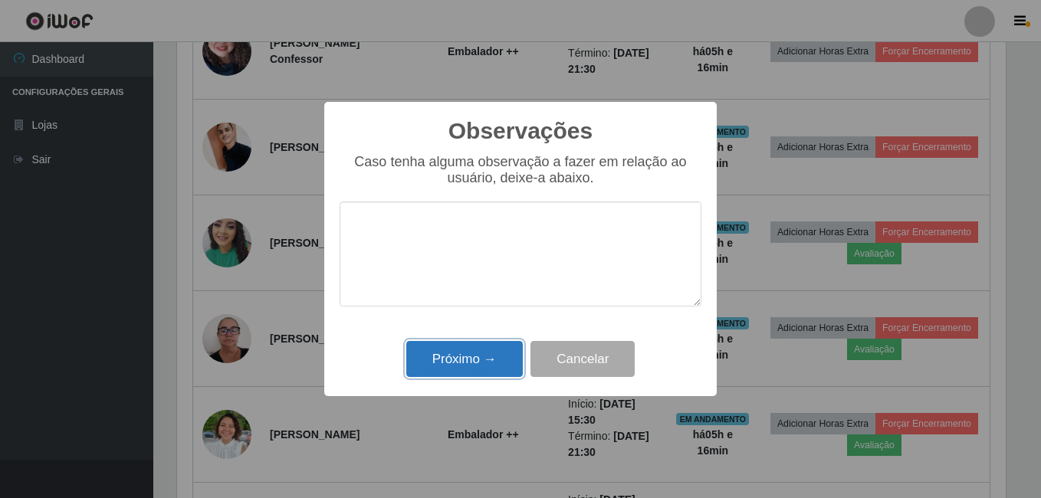
click at [481, 367] on button "Próximo →" at bounding box center [464, 359] width 116 height 36
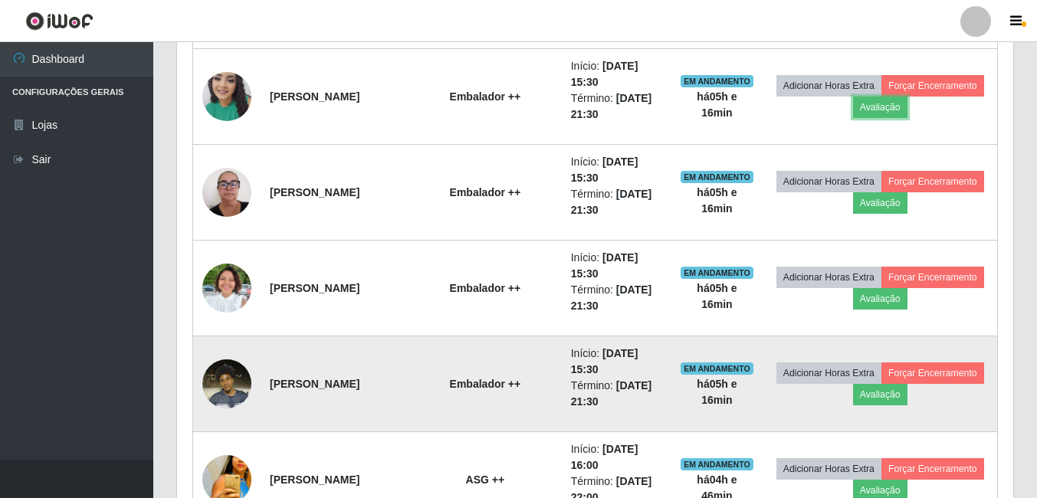
scroll to position [1396, 0]
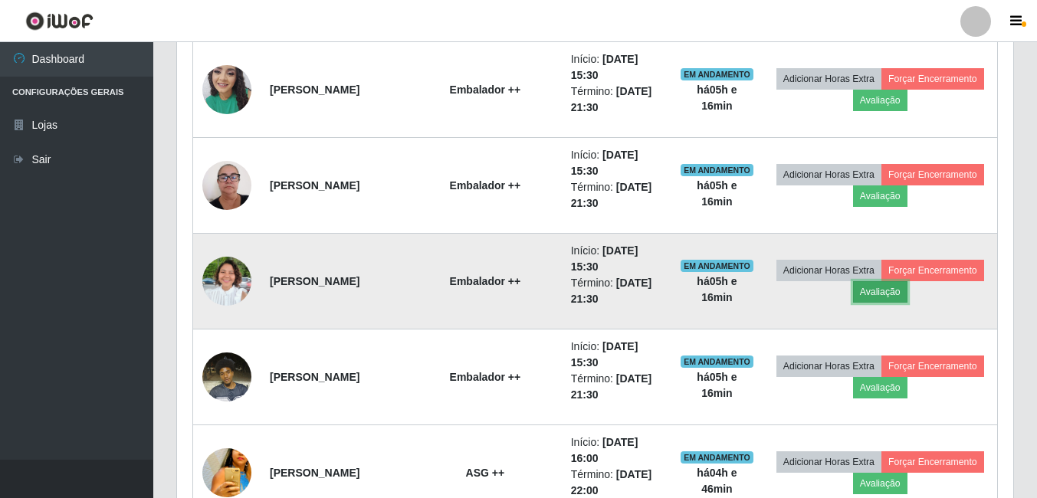
click at [907, 292] on button "Avaliação" at bounding box center [880, 291] width 54 height 21
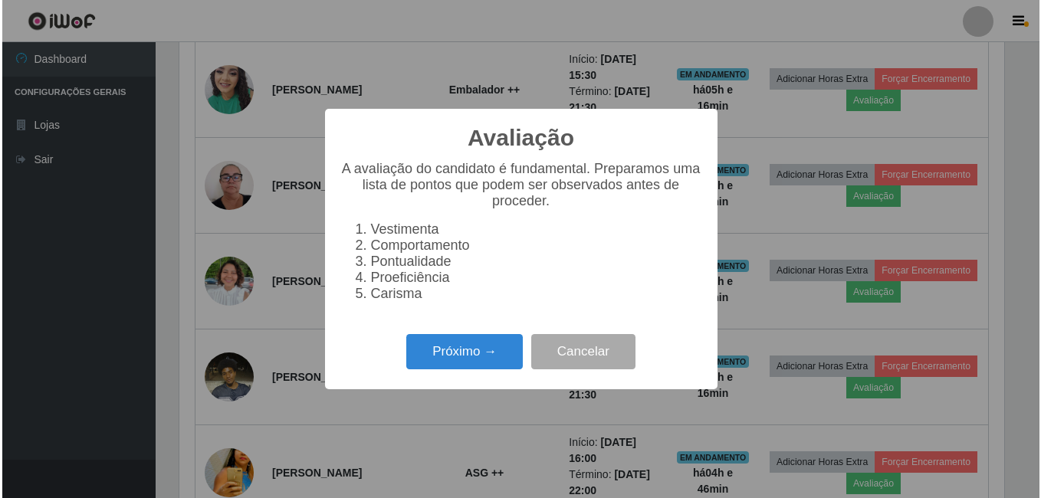
scroll to position [318, 828]
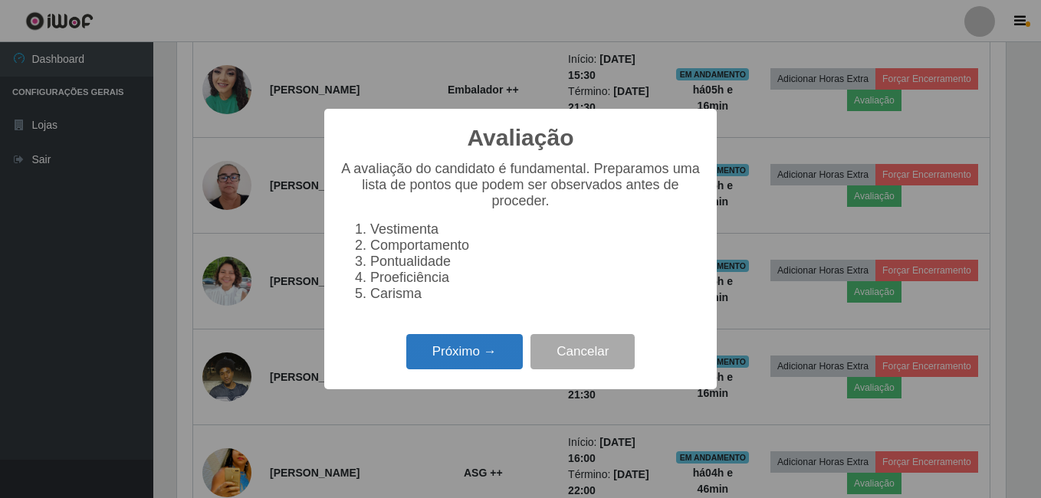
click at [493, 358] on button "Próximo →" at bounding box center [464, 352] width 116 height 36
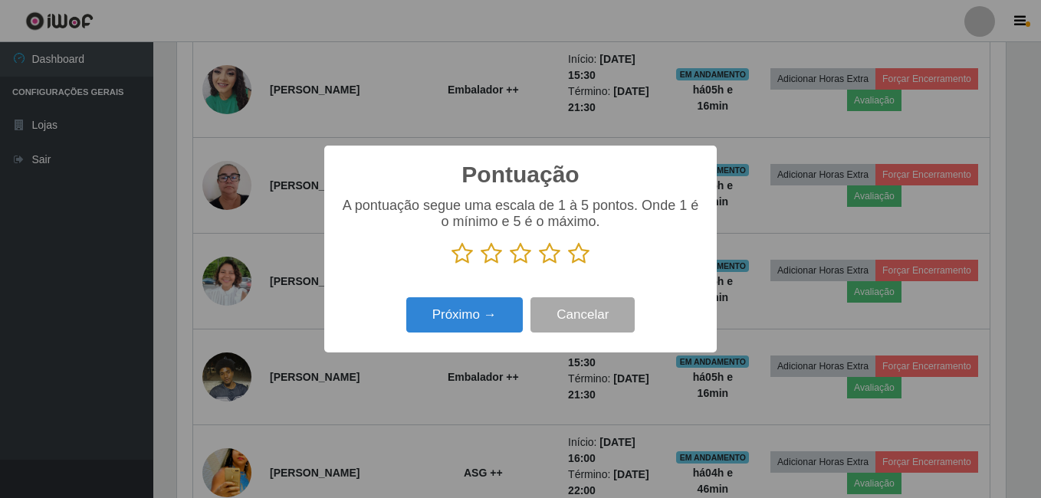
scroll to position [765976, 765465]
click at [573, 264] on icon at bounding box center [578, 253] width 21 height 23
click at [568, 265] on input "radio" at bounding box center [568, 265] width 0 height 0
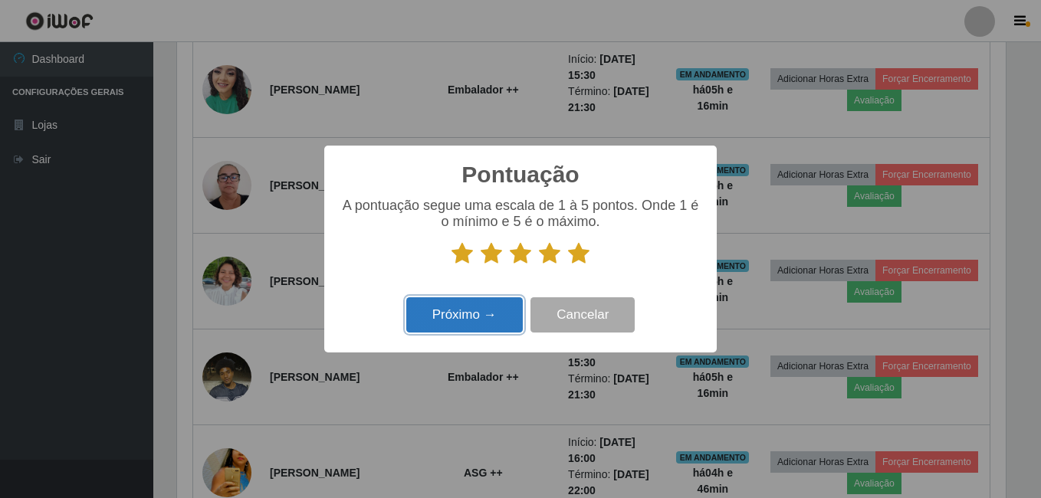
click at [495, 329] on button "Próximo →" at bounding box center [464, 315] width 116 height 36
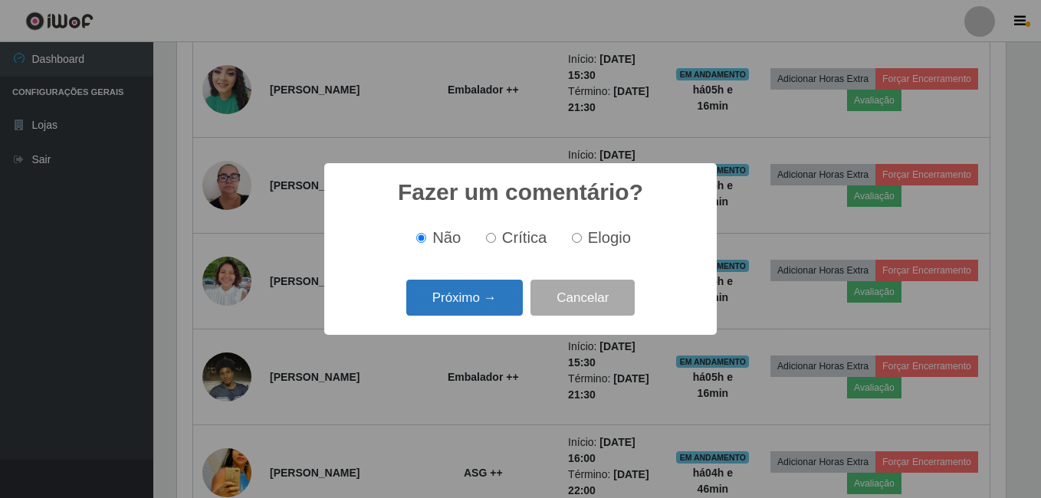
click at [508, 303] on button "Próximo →" at bounding box center [464, 298] width 116 height 36
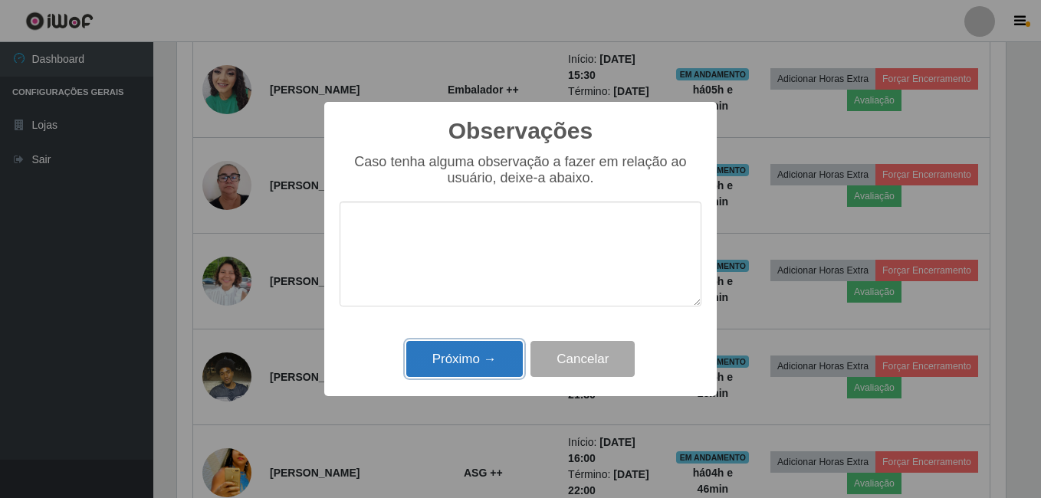
click at [500, 359] on button "Próximo →" at bounding box center [464, 359] width 116 height 36
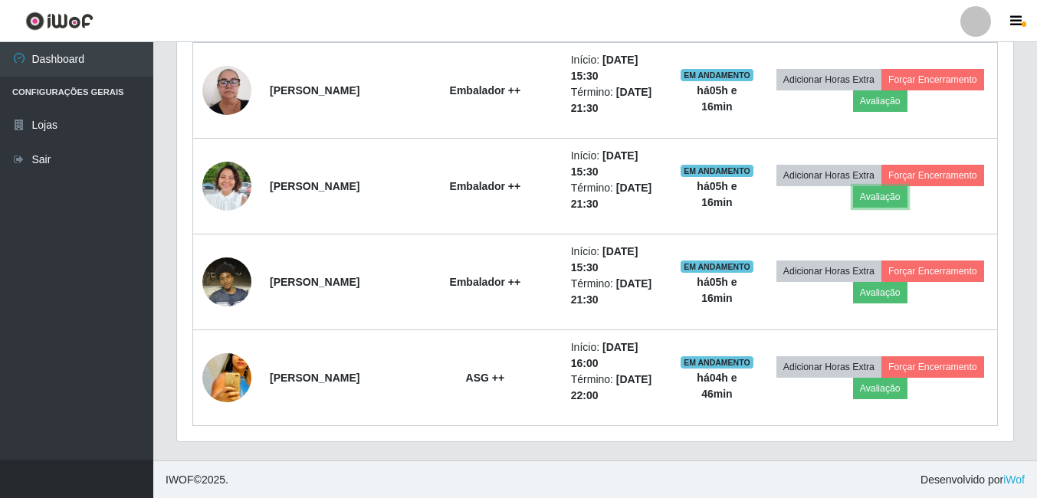
scroll to position [1492, 0]
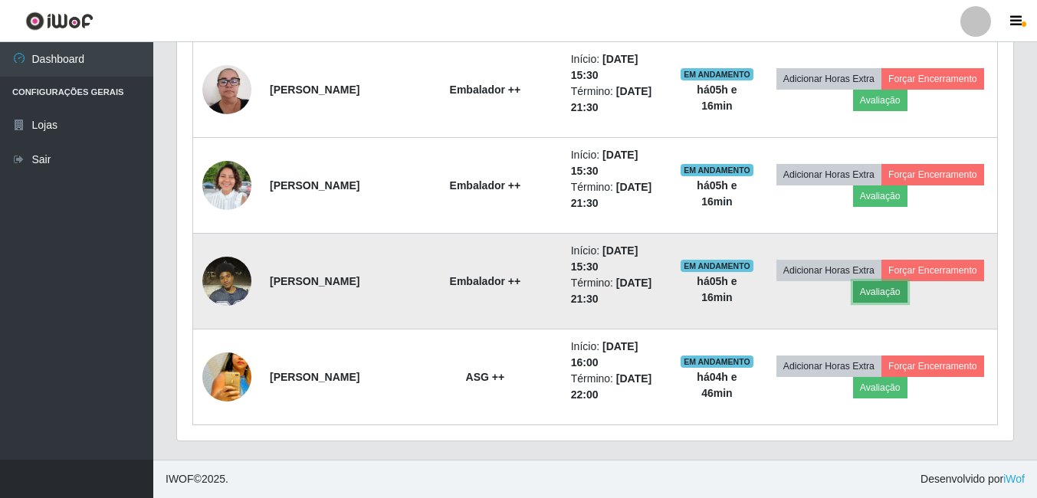
click at [907, 297] on button "Avaliação" at bounding box center [880, 291] width 54 height 21
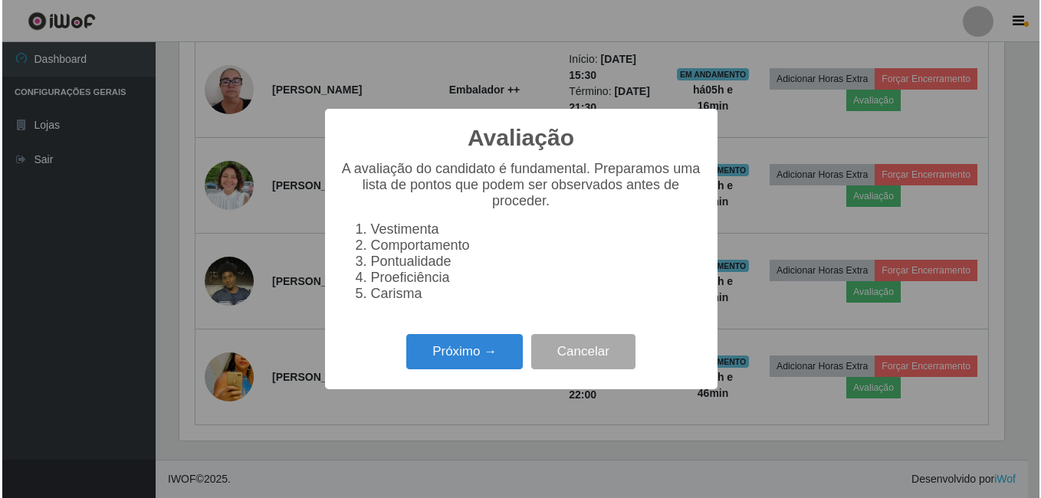
scroll to position [318, 828]
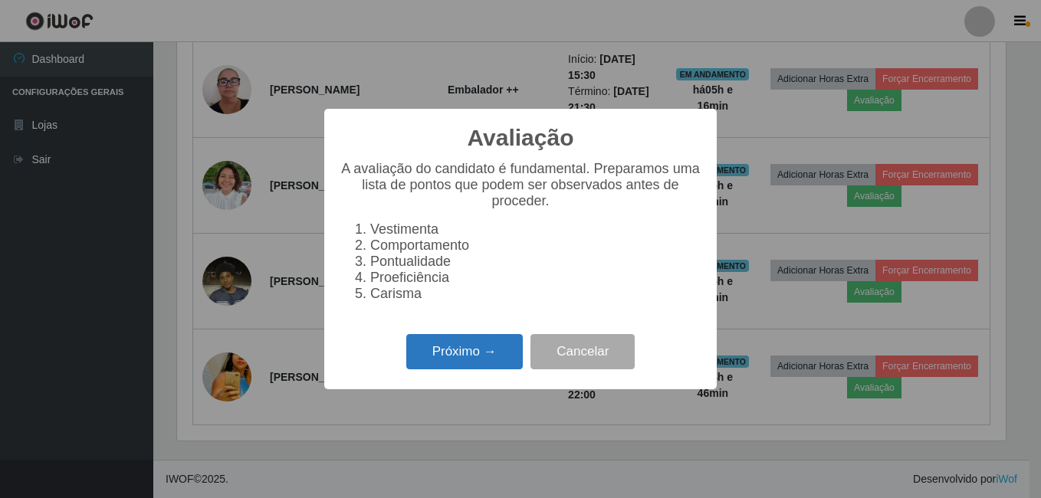
click at [440, 360] on button "Próximo →" at bounding box center [464, 352] width 116 height 36
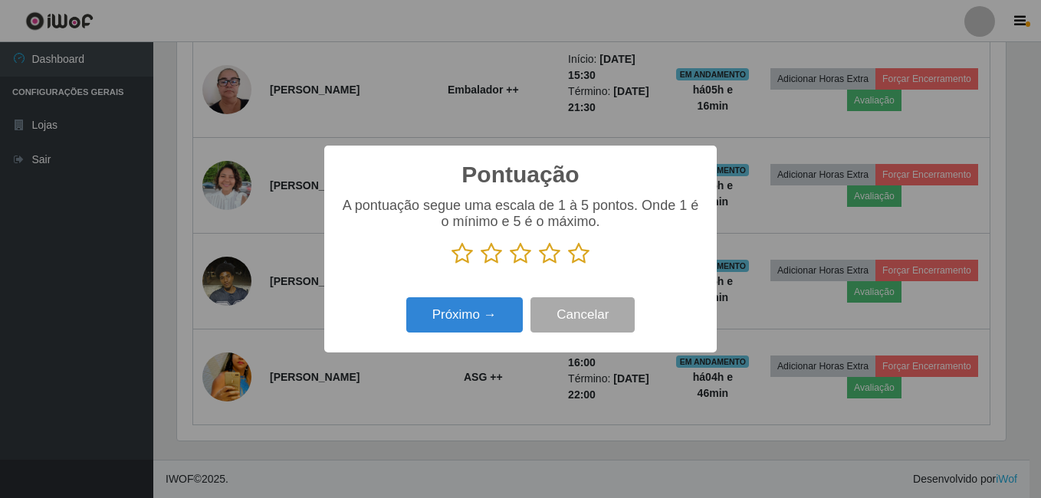
click at [566, 253] on p at bounding box center [520, 253] width 362 height 23
click at [577, 257] on icon at bounding box center [578, 253] width 21 height 23
click at [568, 265] on input "radio" at bounding box center [568, 265] width 0 height 0
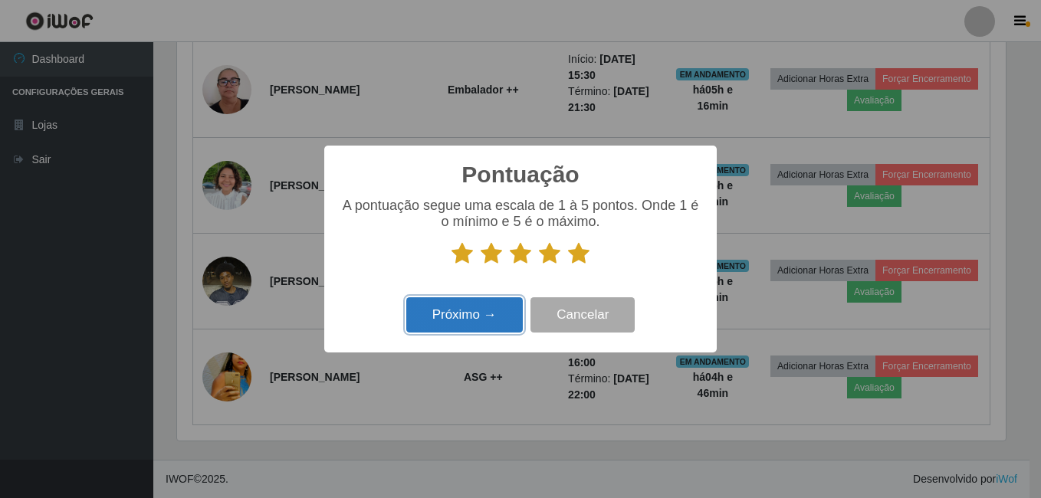
click at [493, 328] on button "Próximo →" at bounding box center [464, 315] width 116 height 36
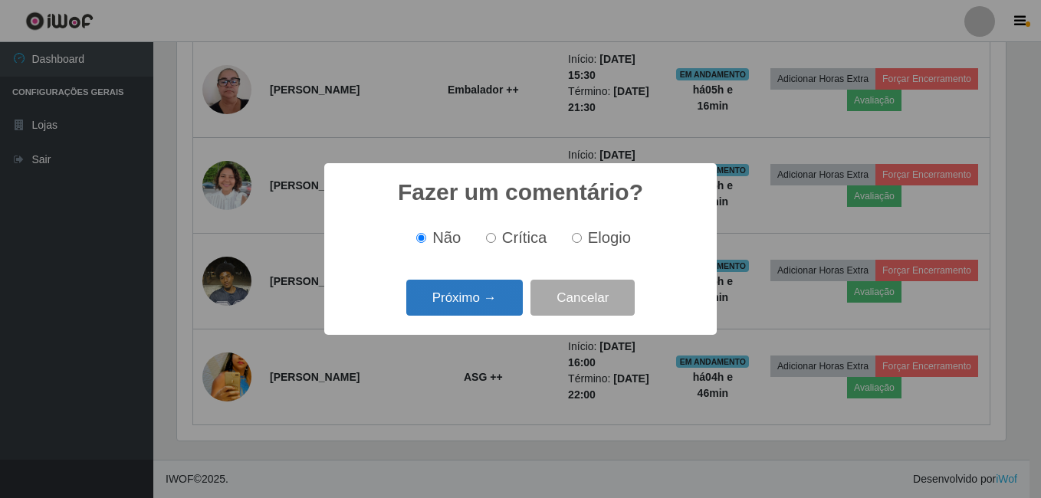
click at [497, 306] on button "Próximo →" at bounding box center [464, 298] width 116 height 36
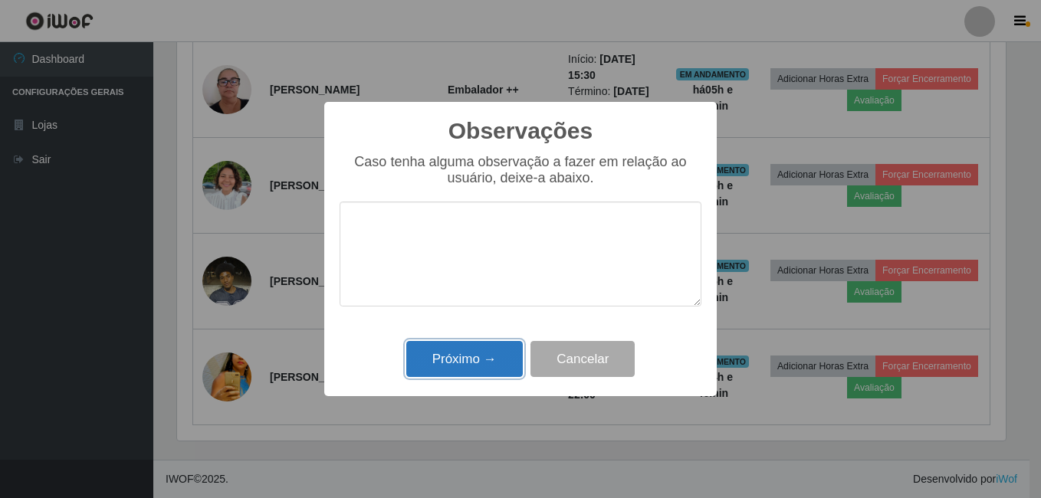
click at [502, 362] on button "Próximo →" at bounding box center [464, 359] width 116 height 36
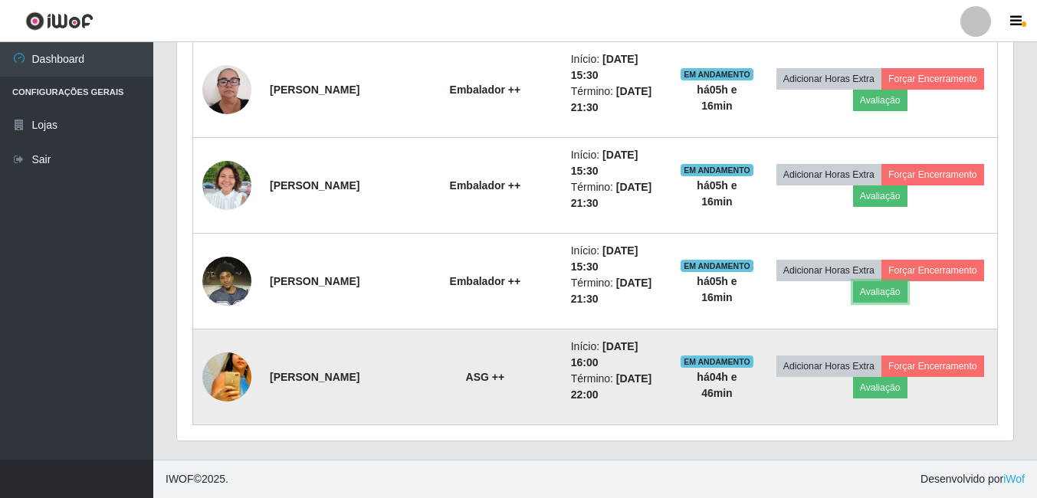
scroll to position [318, 836]
click at [907, 379] on button "Avaliação" at bounding box center [880, 387] width 54 height 21
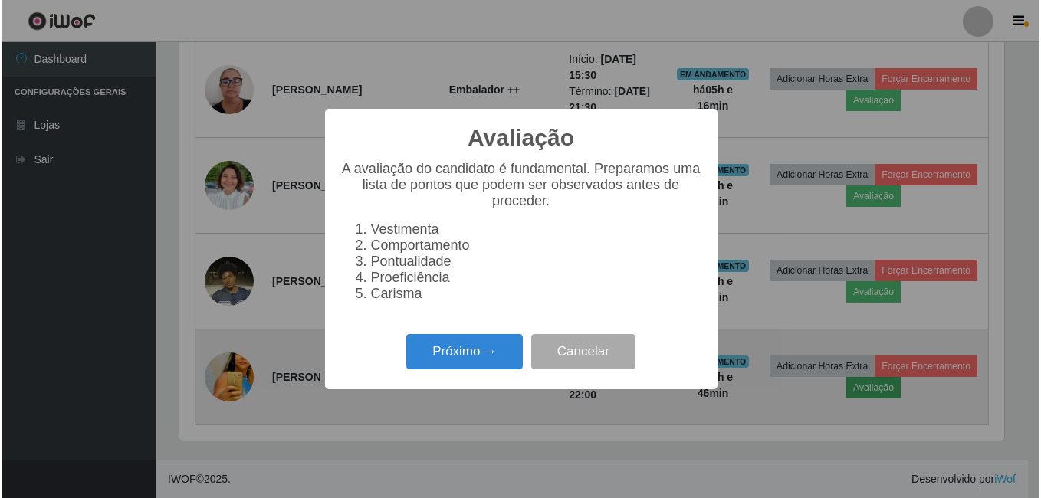
scroll to position [318, 828]
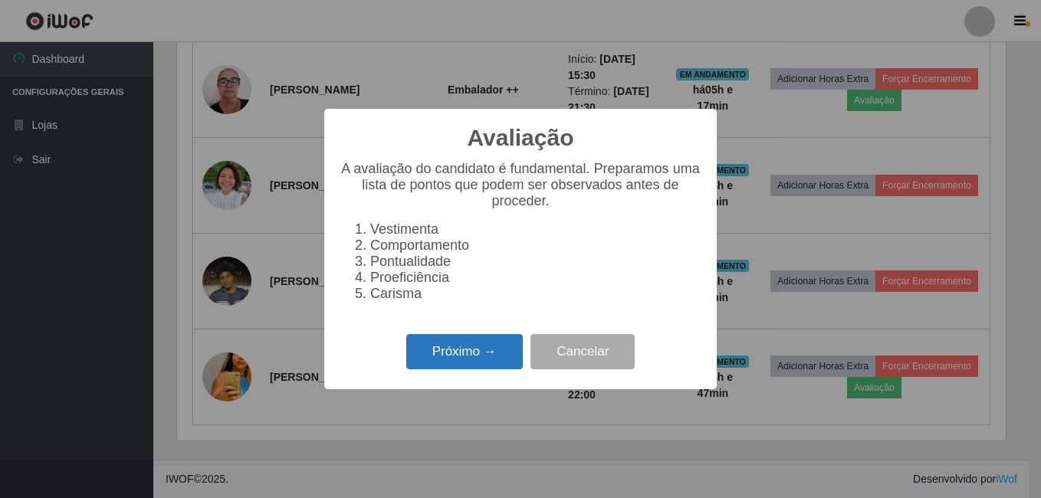
click at [476, 348] on button "Próximo →" at bounding box center [464, 352] width 116 height 36
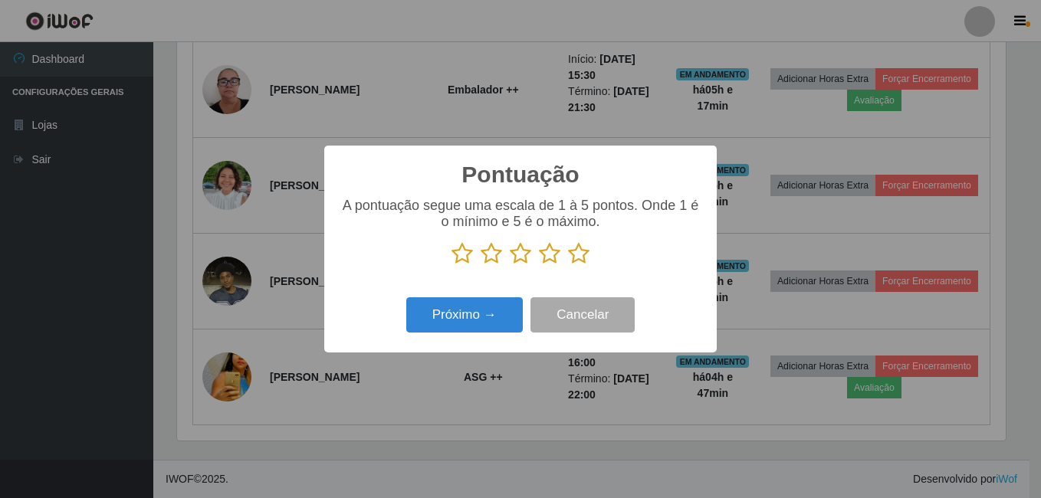
click at [573, 253] on icon at bounding box center [578, 253] width 21 height 23
click at [568, 265] on input "radio" at bounding box center [568, 265] width 0 height 0
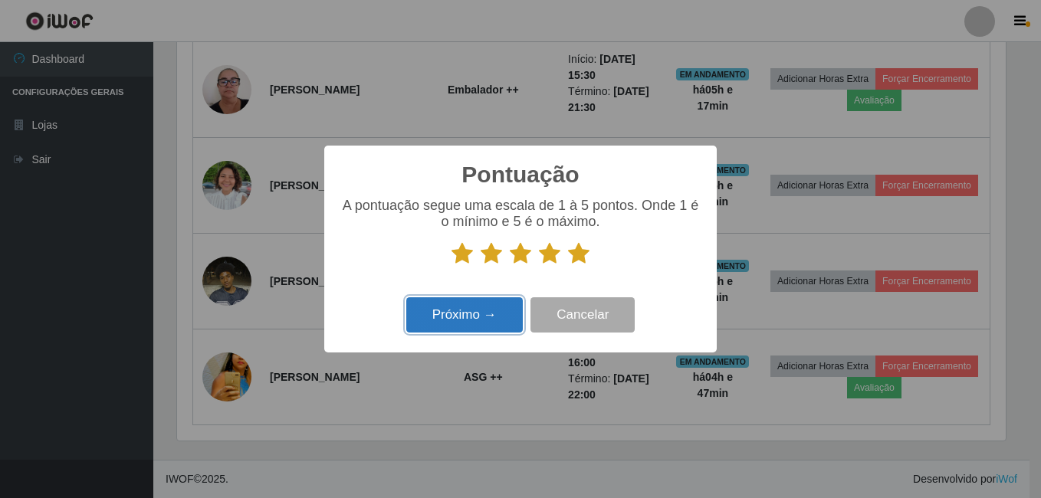
click at [486, 316] on button "Próximo →" at bounding box center [464, 315] width 116 height 36
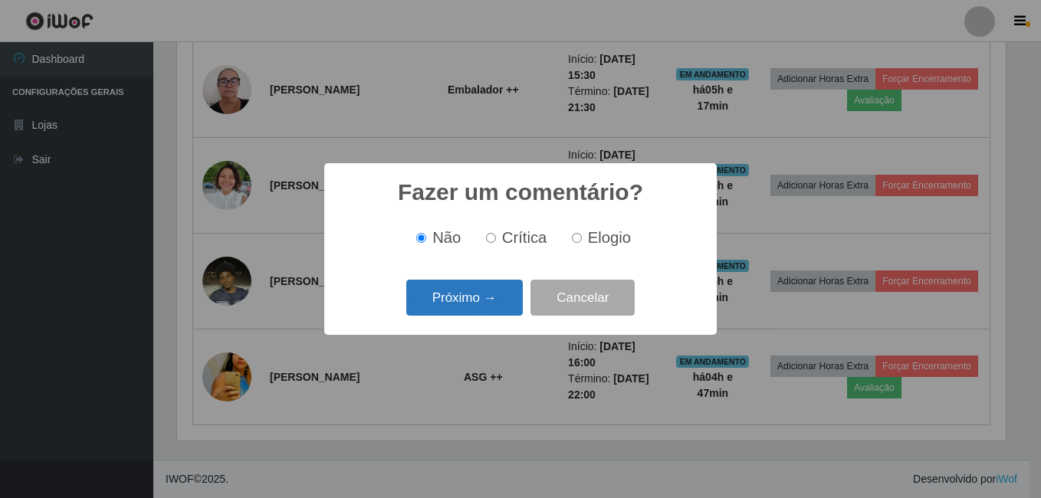
click at [491, 304] on button "Próximo →" at bounding box center [464, 298] width 116 height 36
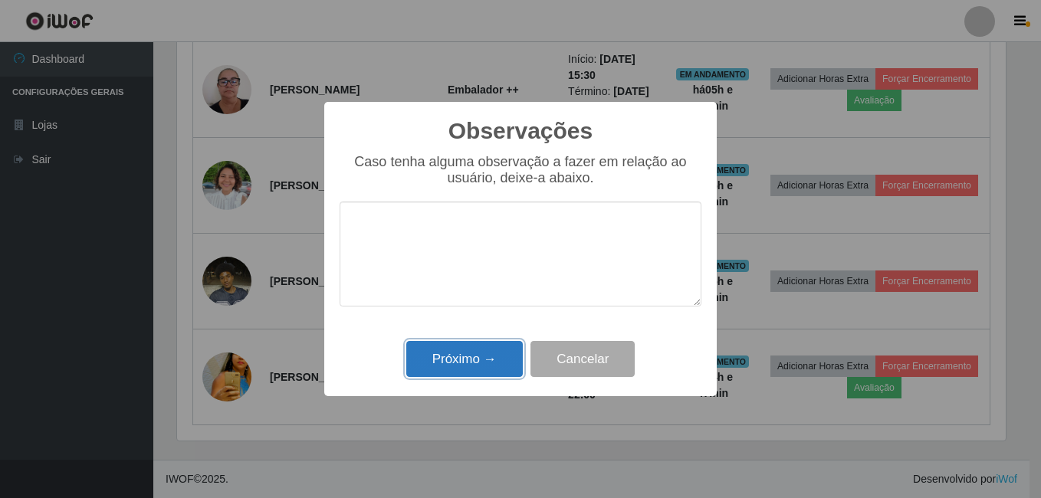
click at [495, 351] on button "Próximo →" at bounding box center [464, 359] width 116 height 36
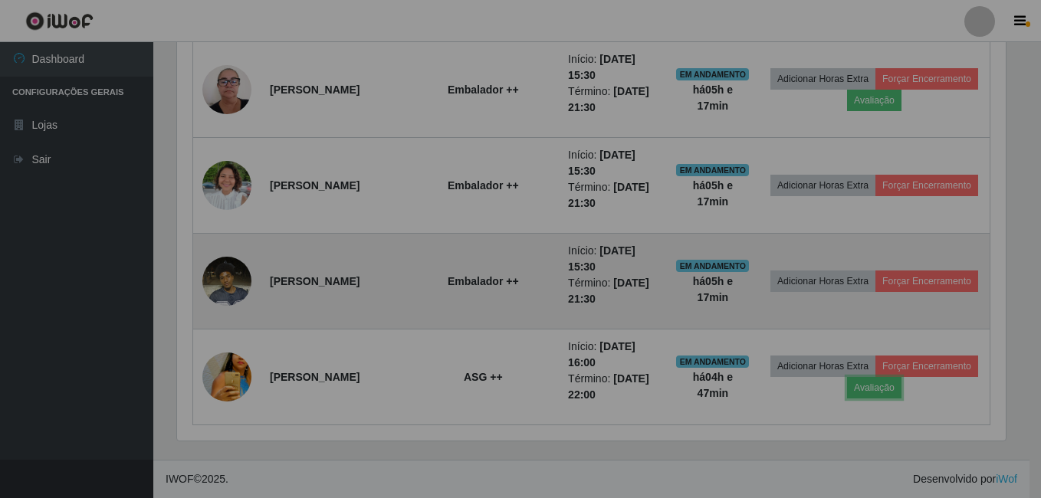
scroll to position [318, 836]
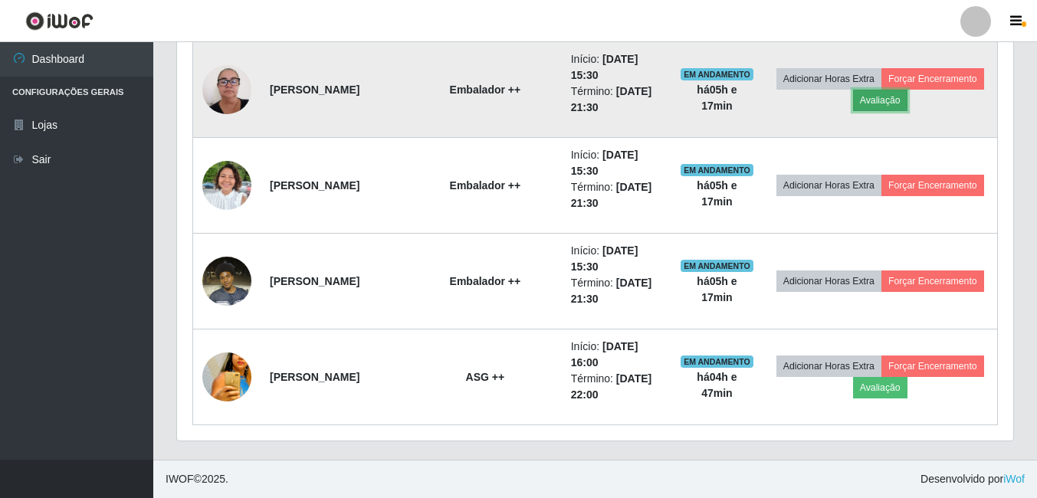
click at [907, 100] on button "Avaliação" at bounding box center [880, 100] width 54 height 21
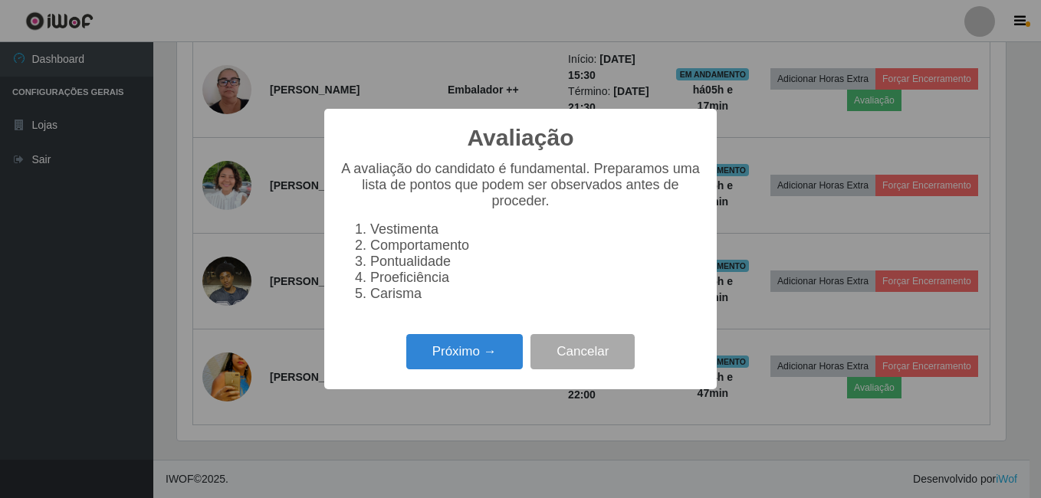
scroll to position [318, 828]
click at [456, 346] on button "Próximo →" at bounding box center [464, 352] width 116 height 36
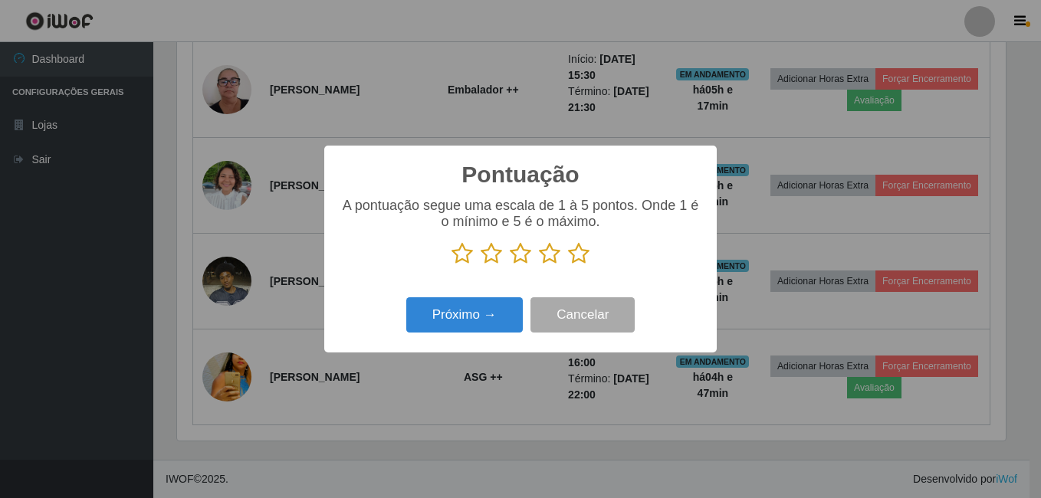
click at [569, 252] on icon at bounding box center [578, 253] width 21 height 23
click at [568, 265] on input "radio" at bounding box center [568, 265] width 0 height 0
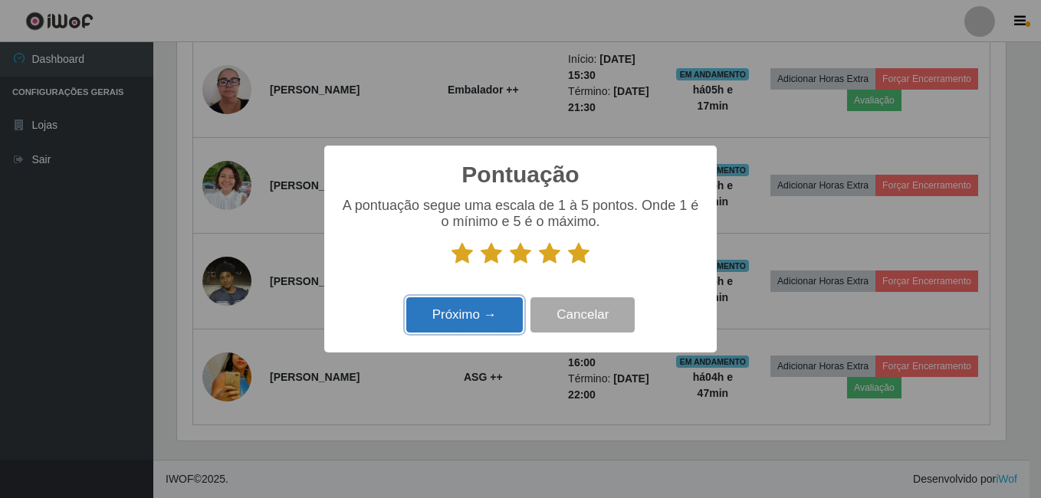
click at [487, 320] on button "Próximo →" at bounding box center [464, 315] width 116 height 36
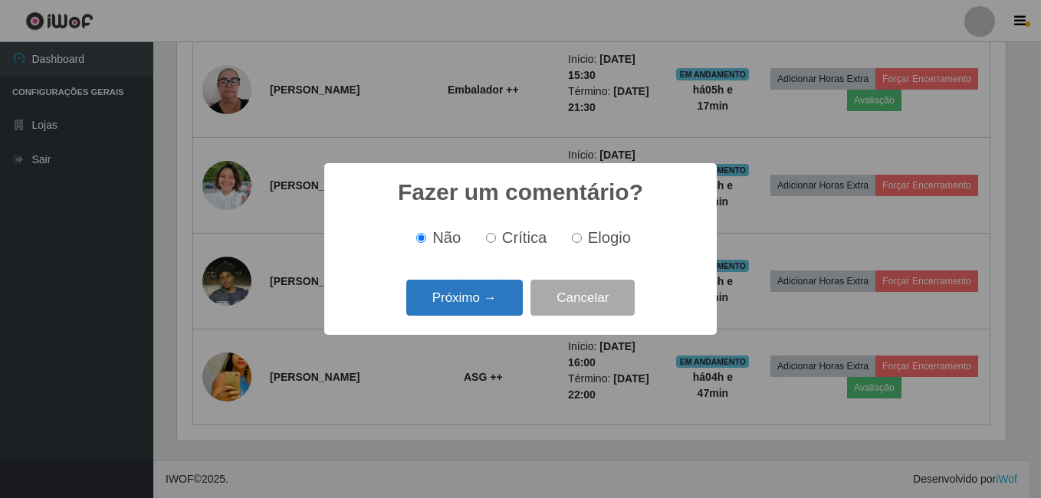
click at [491, 297] on button "Próximo →" at bounding box center [464, 298] width 116 height 36
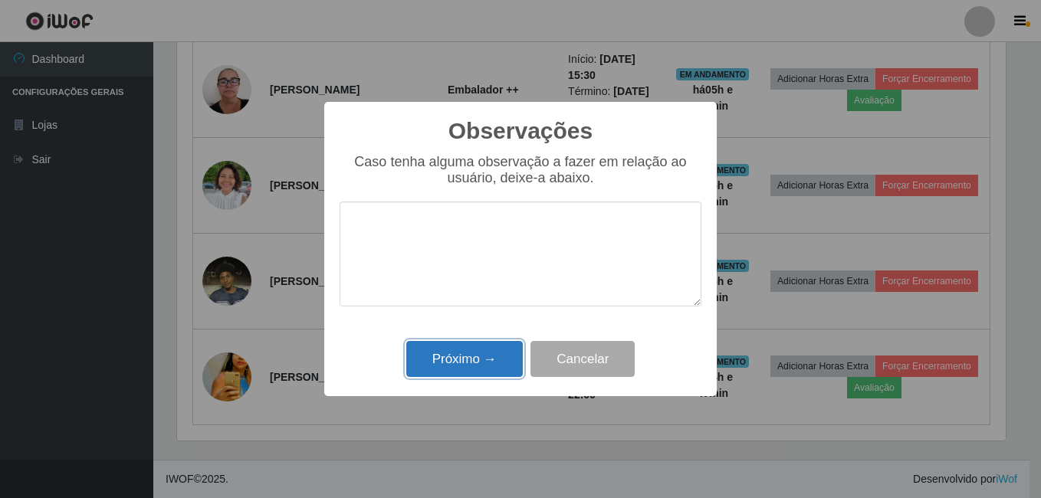
click at [462, 374] on button "Próximo →" at bounding box center [464, 359] width 116 height 36
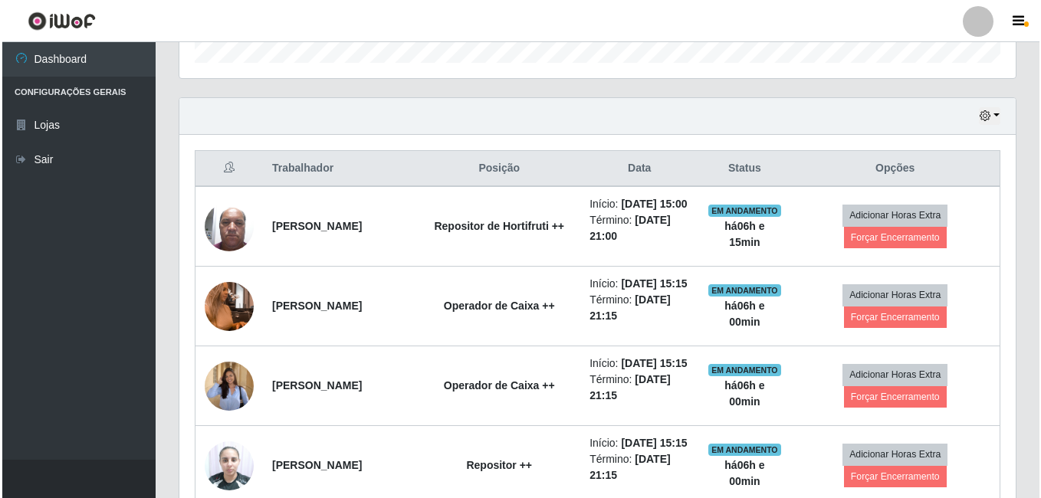
scroll to position [572, 0]
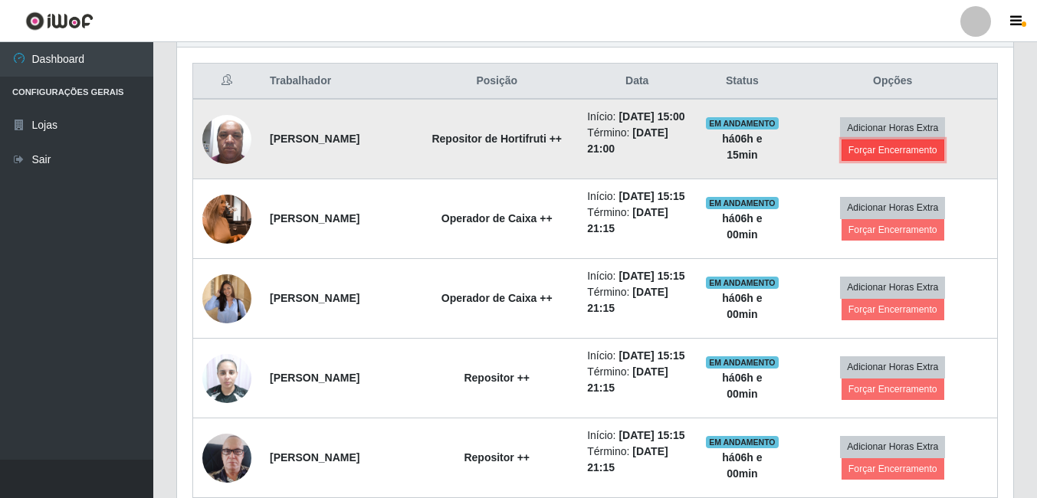
click at [890, 161] on button "Forçar Encerramento" at bounding box center [892, 149] width 103 height 21
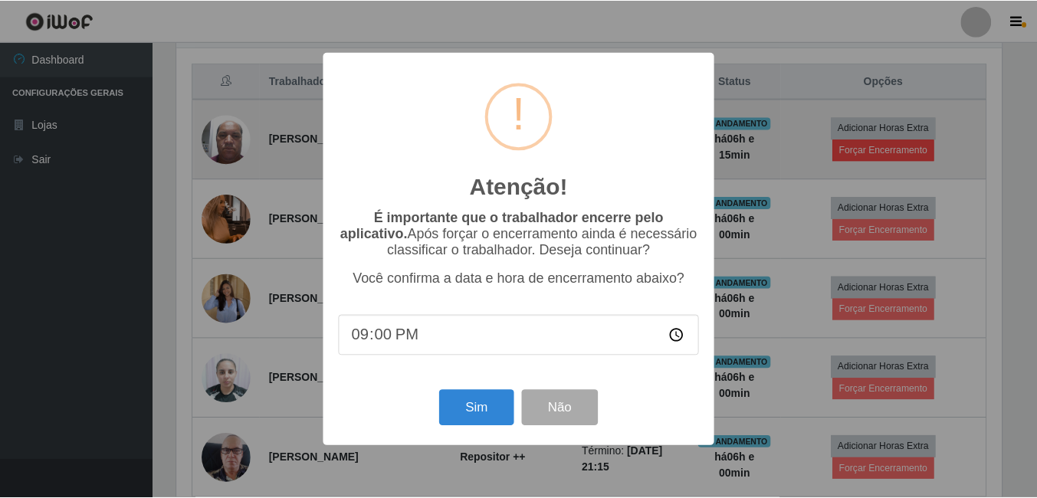
scroll to position [318, 828]
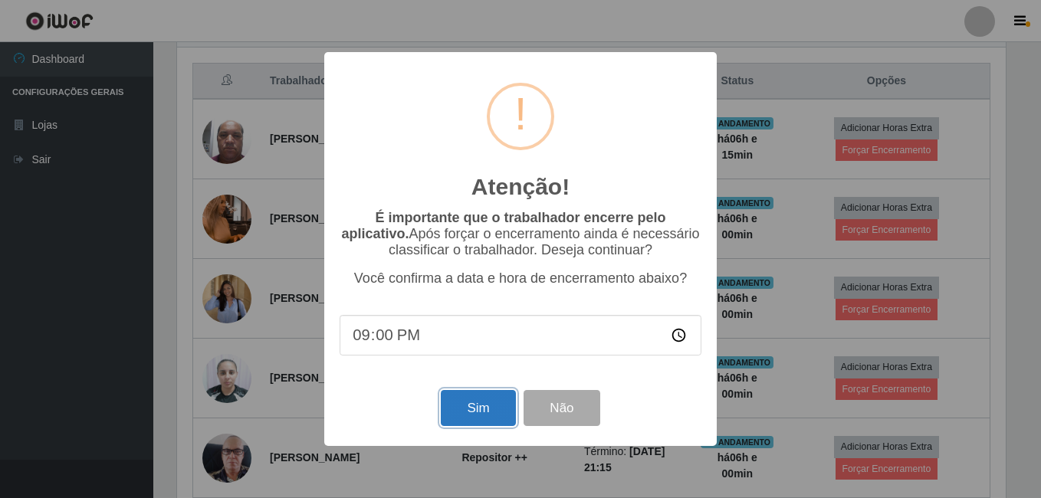
click at [473, 410] on button "Sim" at bounding box center [478, 408] width 74 height 36
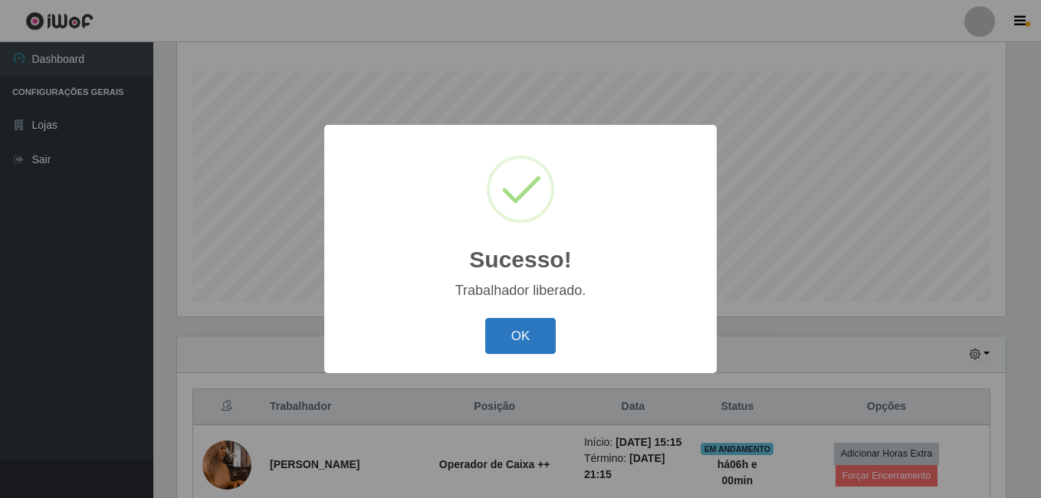
click at [533, 341] on button "OK" at bounding box center [520, 336] width 71 height 36
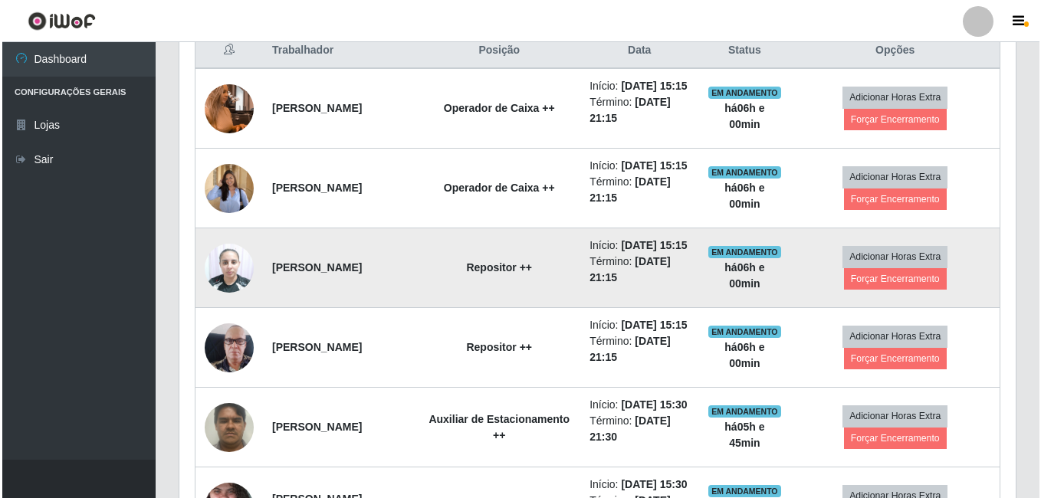
scroll to position [630, 0]
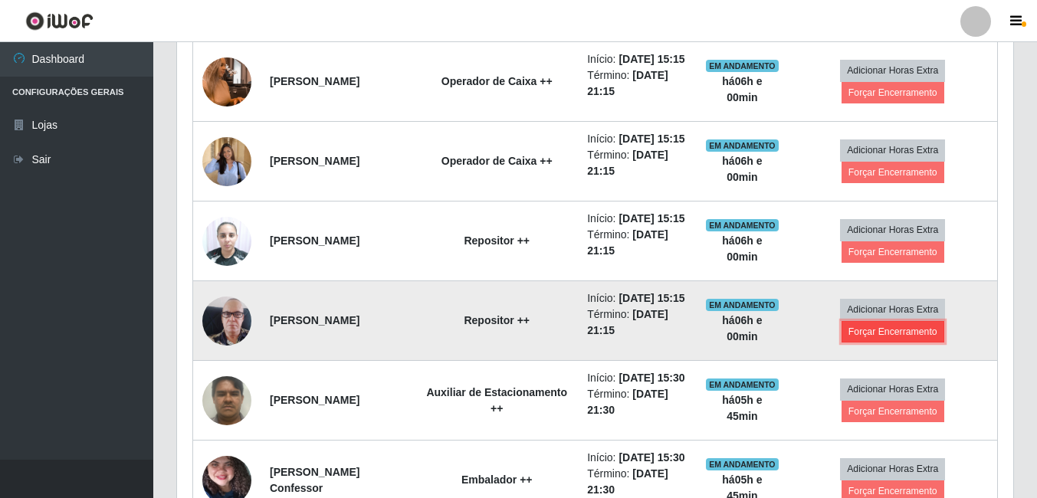
click at [898, 343] on button "Forçar Encerramento" at bounding box center [892, 331] width 103 height 21
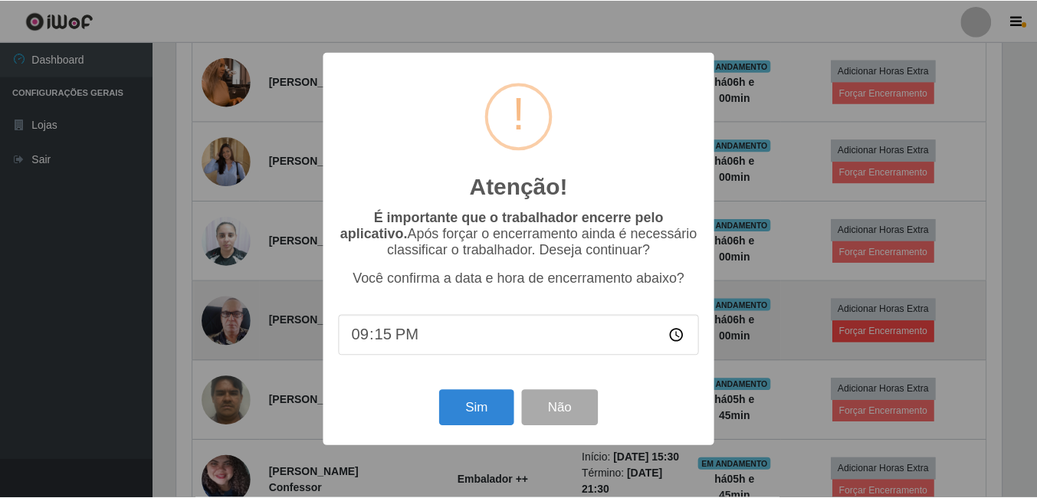
scroll to position [318, 828]
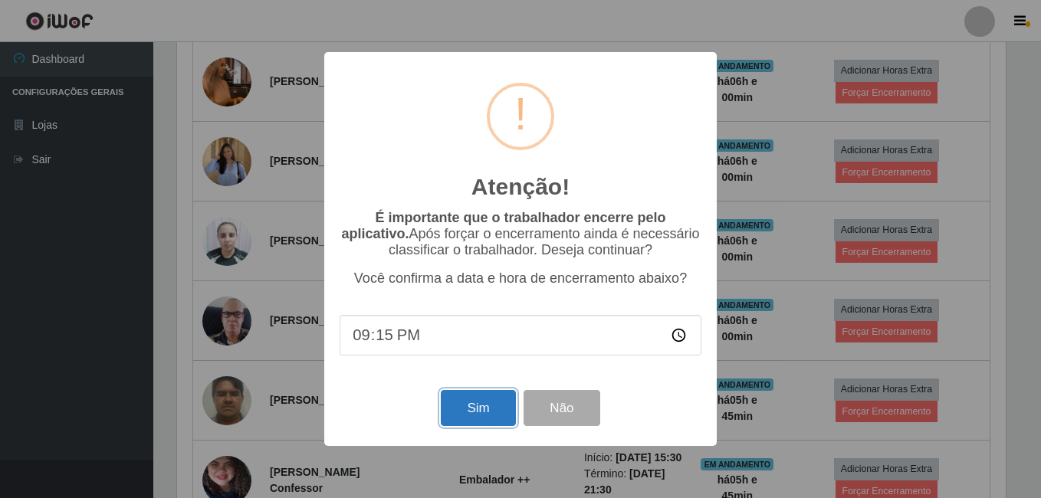
click at [488, 403] on button "Sim" at bounding box center [478, 408] width 74 height 36
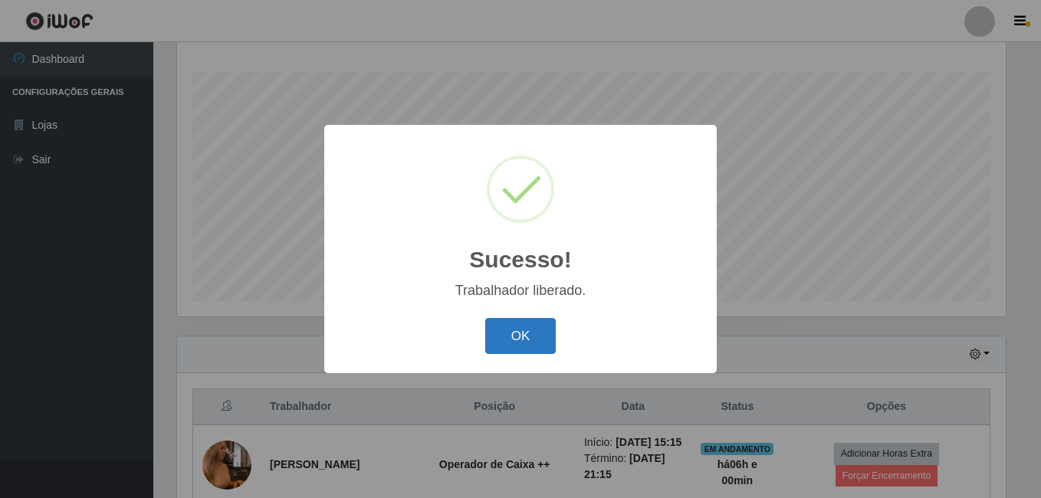
click at [540, 336] on button "OK" at bounding box center [520, 336] width 71 height 36
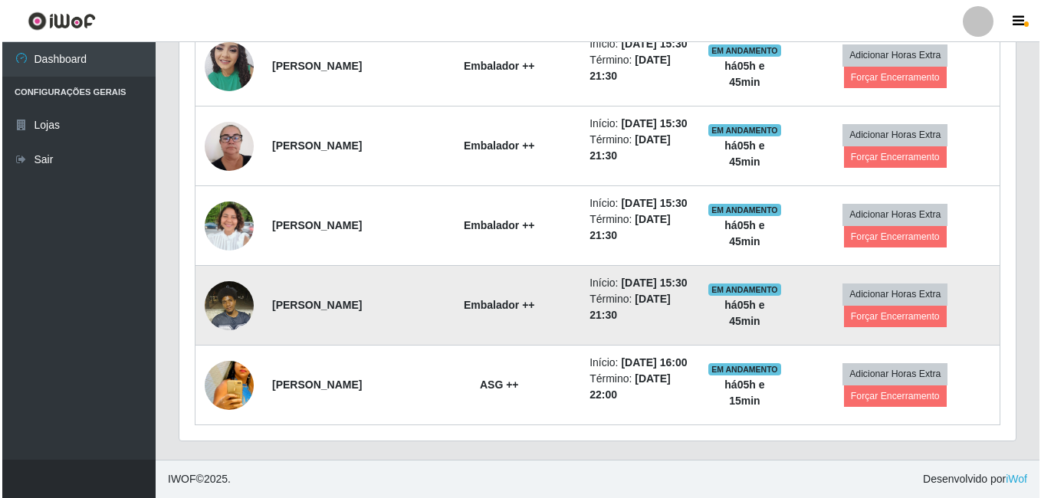
scroll to position [1300, 0]
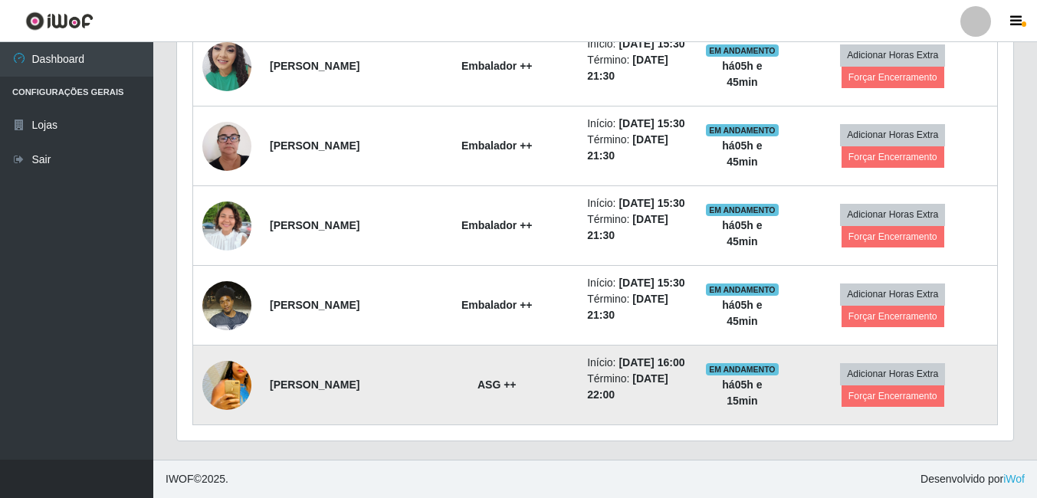
click at [234, 385] on img at bounding box center [226, 385] width 49 height 72
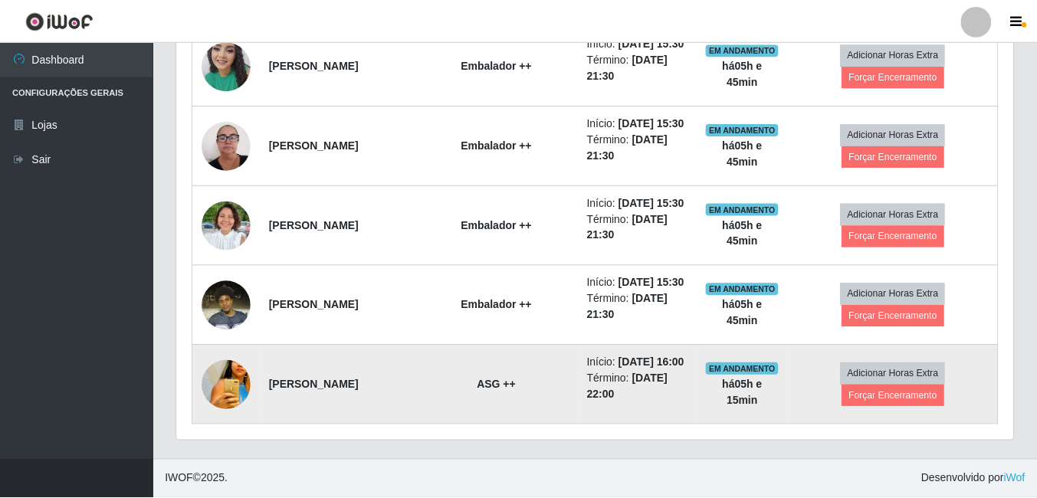
scroll to position [318, 828]
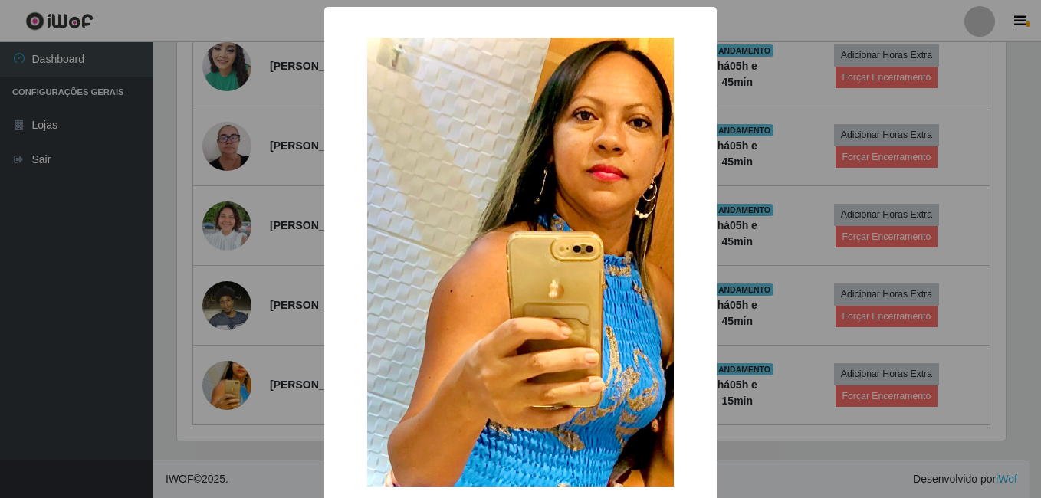
click at [238, 376] on div "× OK Cancel" at bounding box center [520, 249] width 1041 height 498
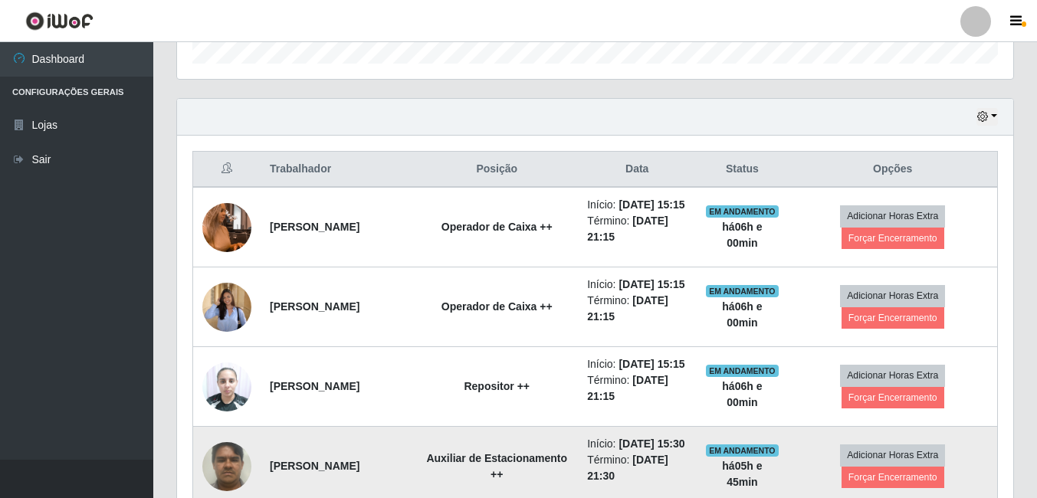
scroll to position [457, 0]
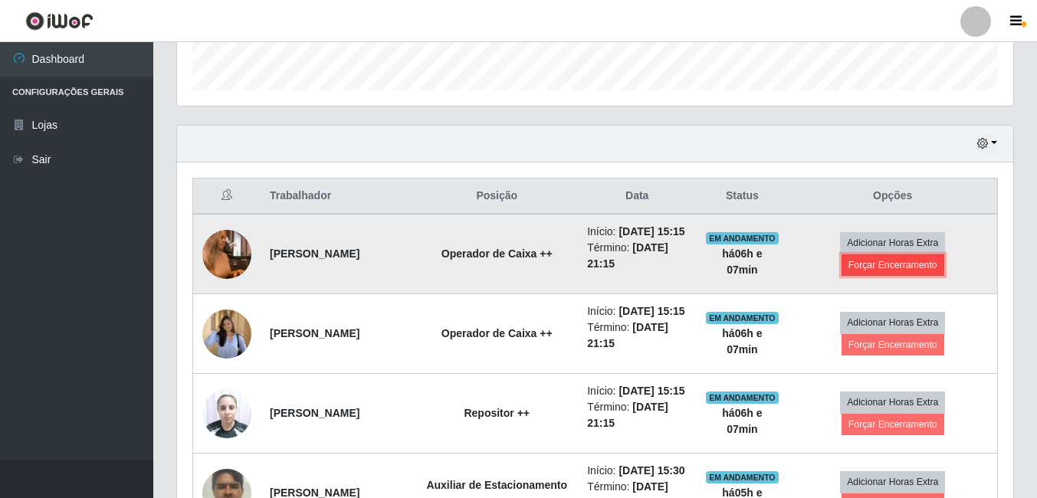
click at [897, 275] on button "Forçar Encerramento" at bounding box center [892, 264] width 103 height 21
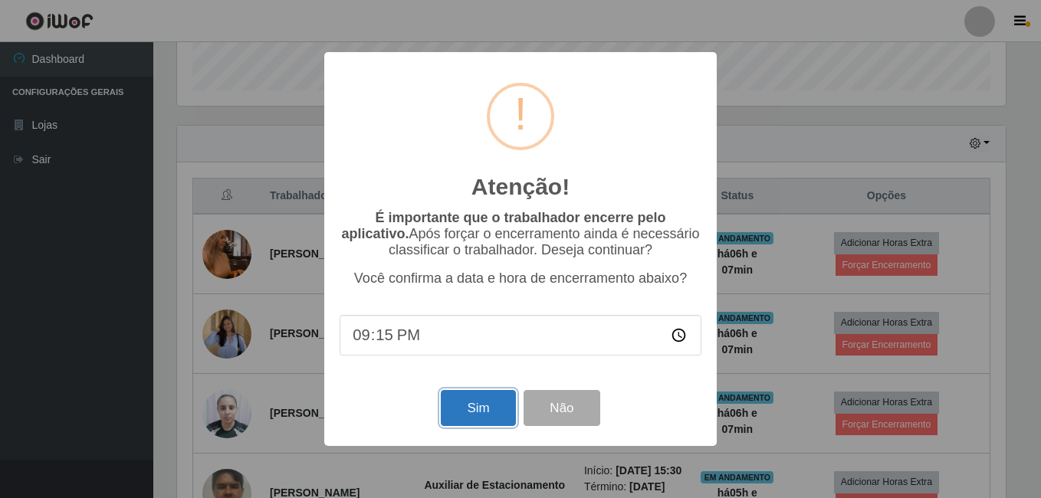
click at [473, 421] on button "Sim" at bounding box center [478, 408] width 74 height 36
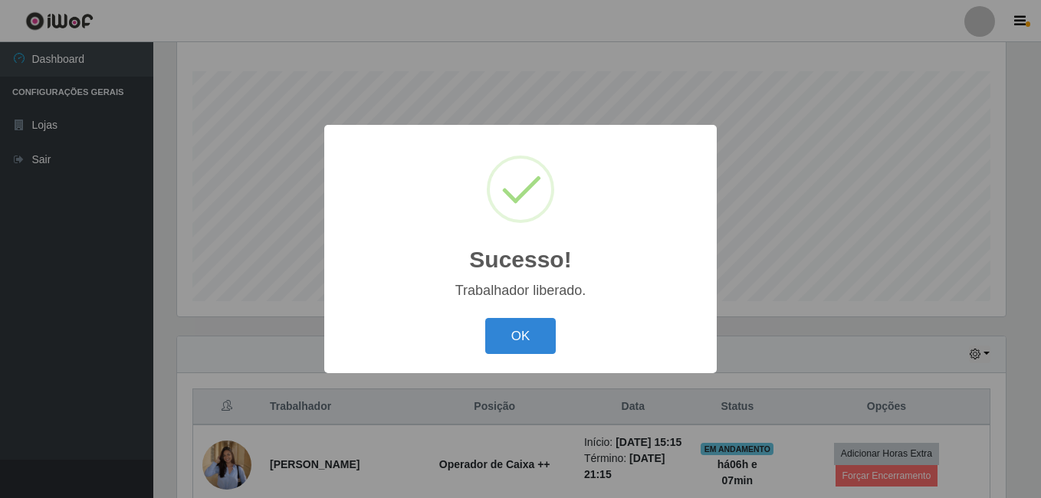
click at [526, 306] on div "Sucesso! × Trabalhador liberado. OK Cancel" at bounding box center [520, 249] width 392 height 248
click at [513, 329] on button "OK" at bounding box center [520, 336] width 71 height 36
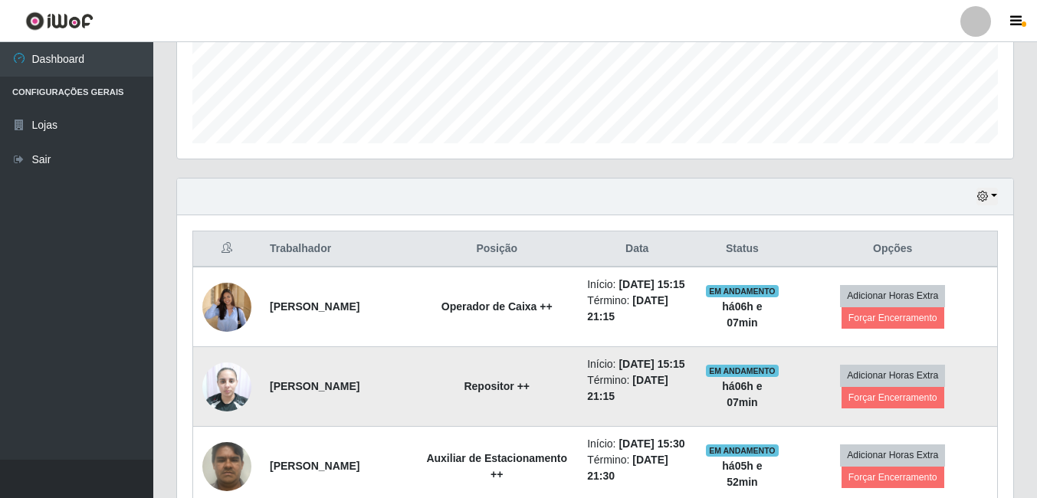
scroll to position [477, 0]
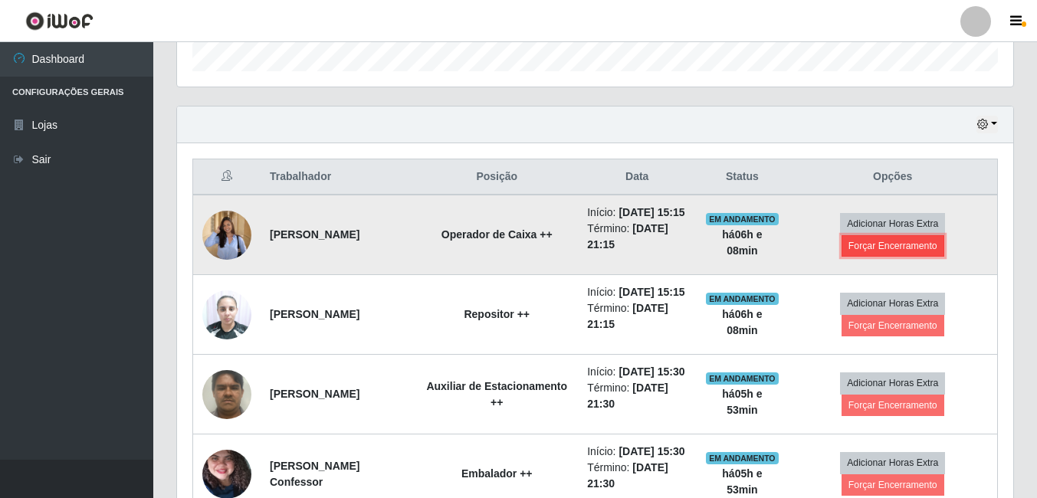
click at [903, 249] on button "Forçar Encerramento" at bounding box center [892, 245] width 103 height 21
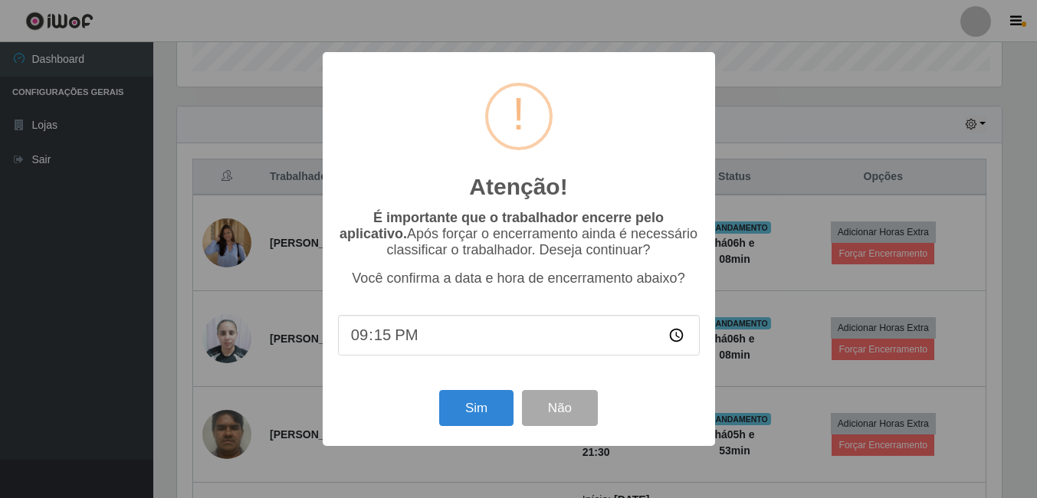
scroll to position [318, 828]
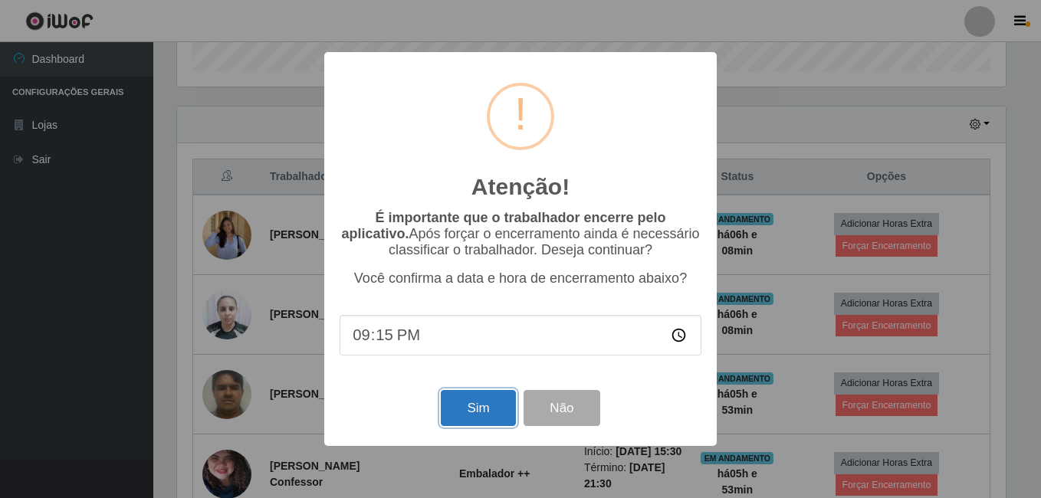
click at [493, 412] on button "Sim" at bounding box center [478, 408] width 74 height 36
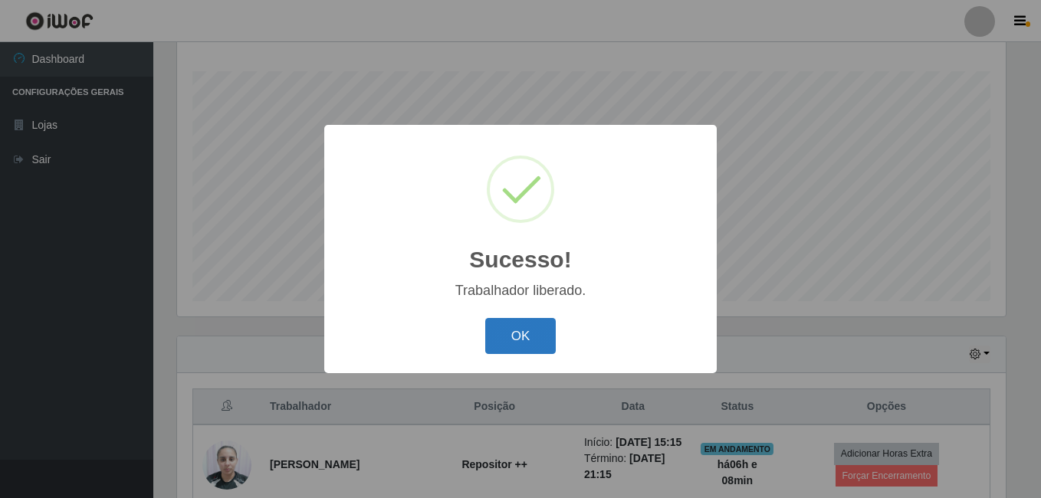
click at [538, 330] on button "OK" at bounding box center [520, 336] width 71 height 36
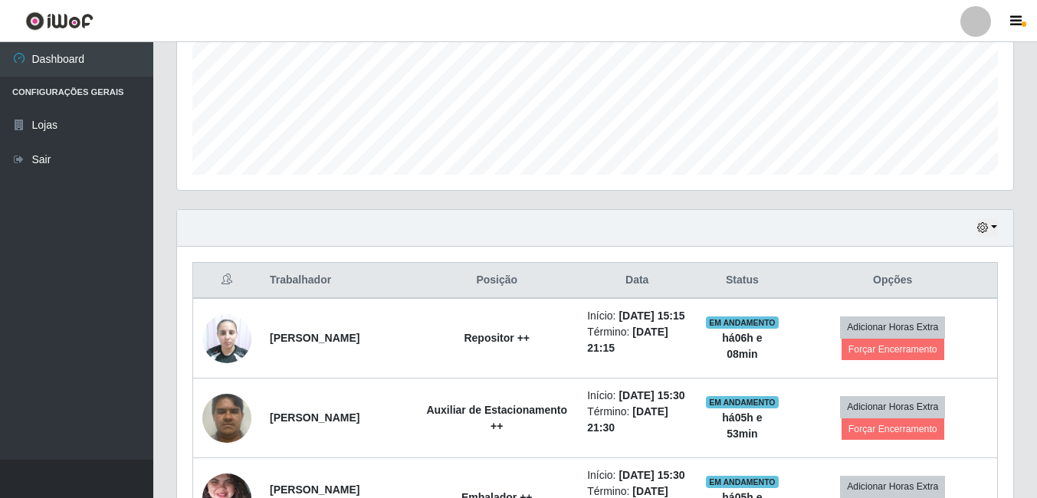
scroll to position [400, 0]
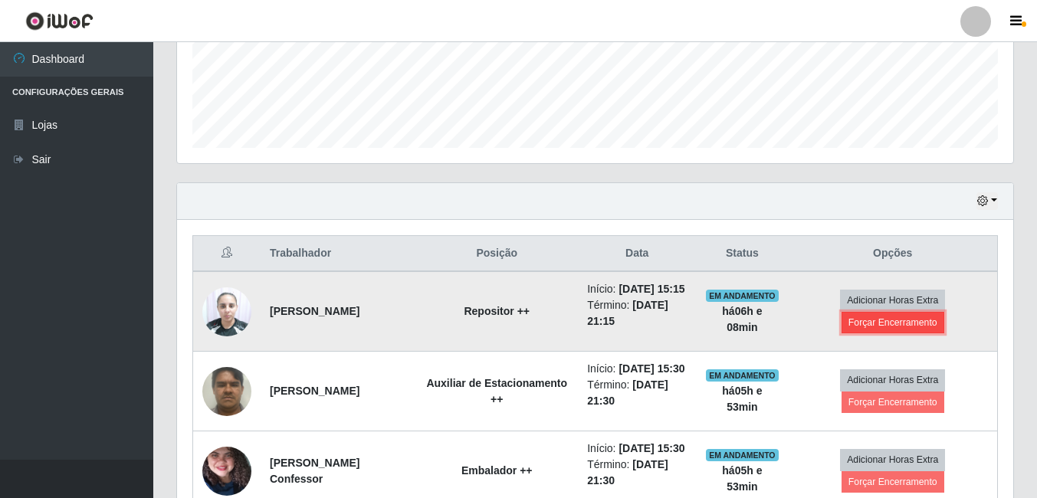
click at [900, 332] on button "Forçar Encerramento" at bounding box center [892, 322] width 103 height 21
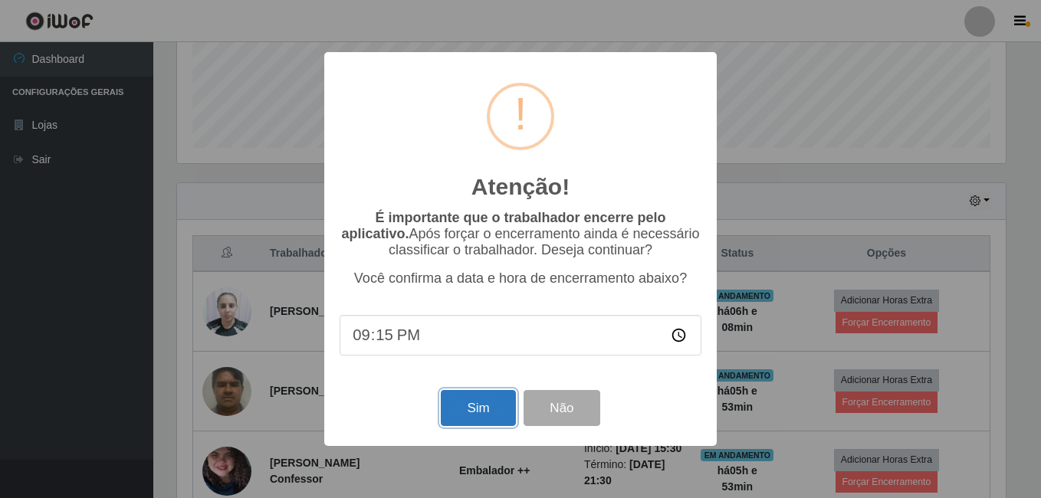
click at [485, 411] on button "Sim" at bounding box center [478, 408] width 74 height 36
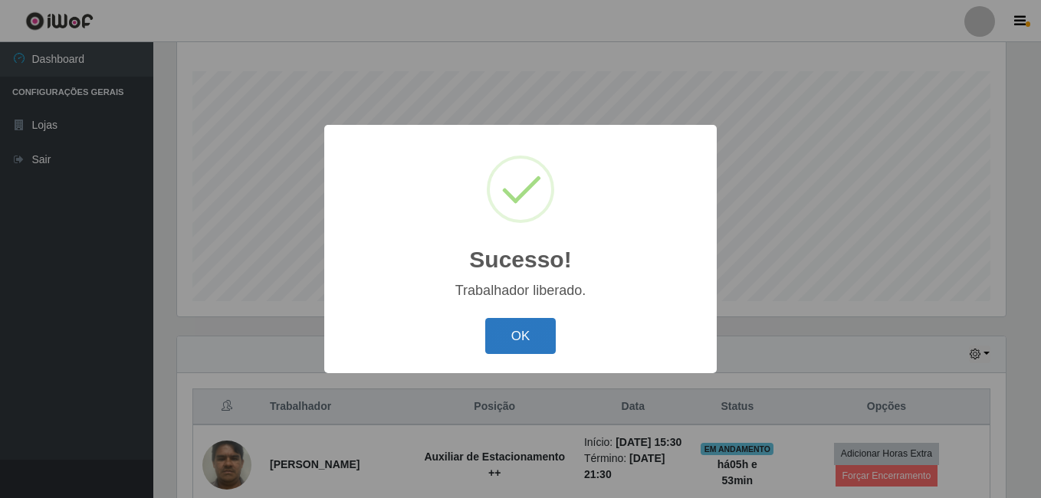
click at [526, 333] on button "OK" at bounding box center [520, 336] width 71 height 36
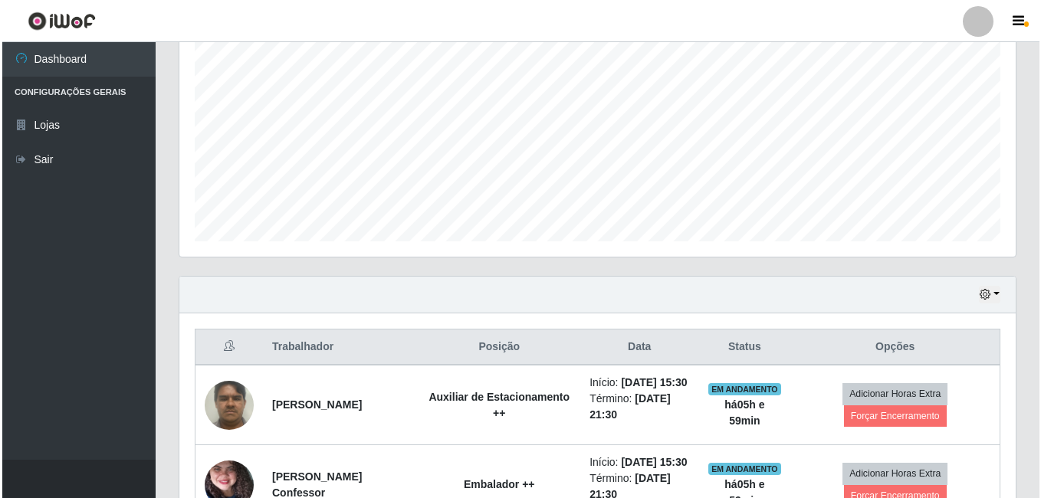
scroll to position [383, 0]
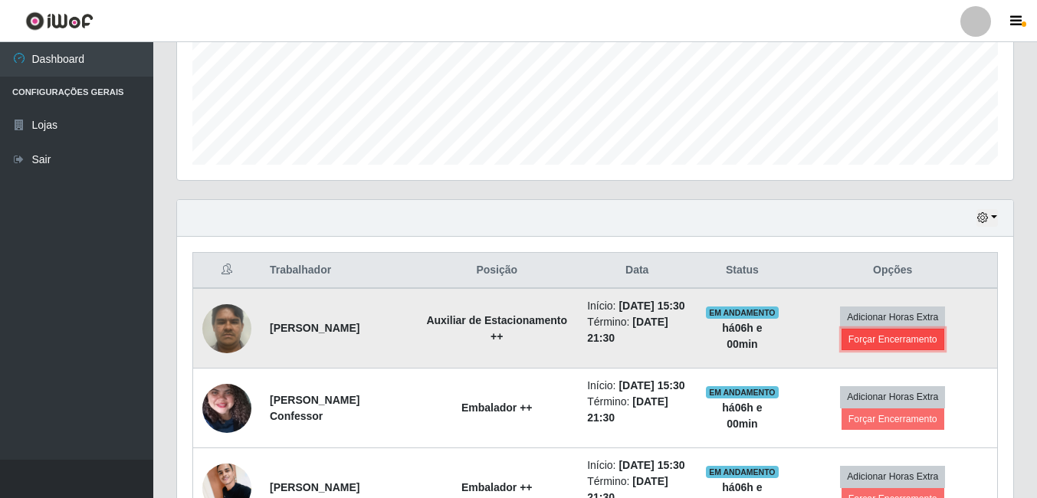
click at [922, 350] on button "Forçar Encerramento" at bounding box center [892, 339] width 103 height 21
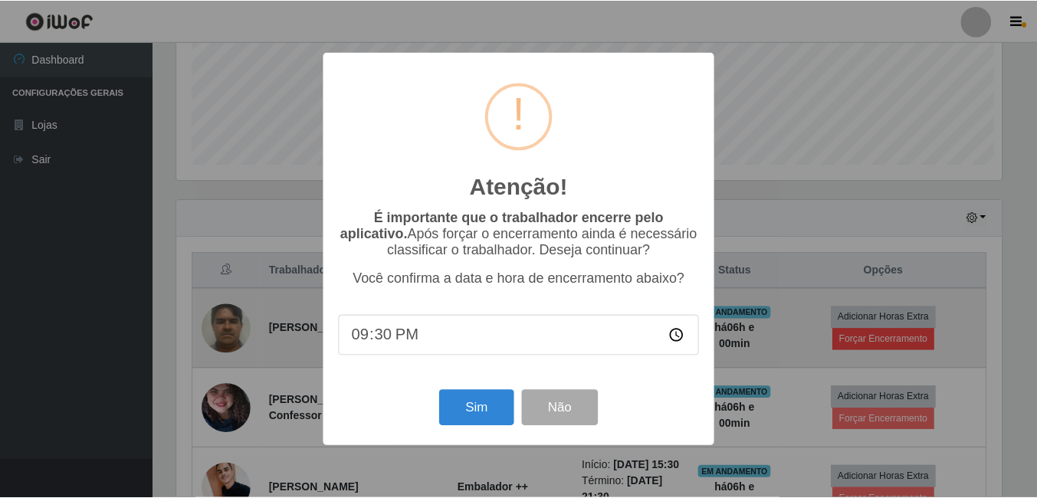
scroll to position [318, 828]
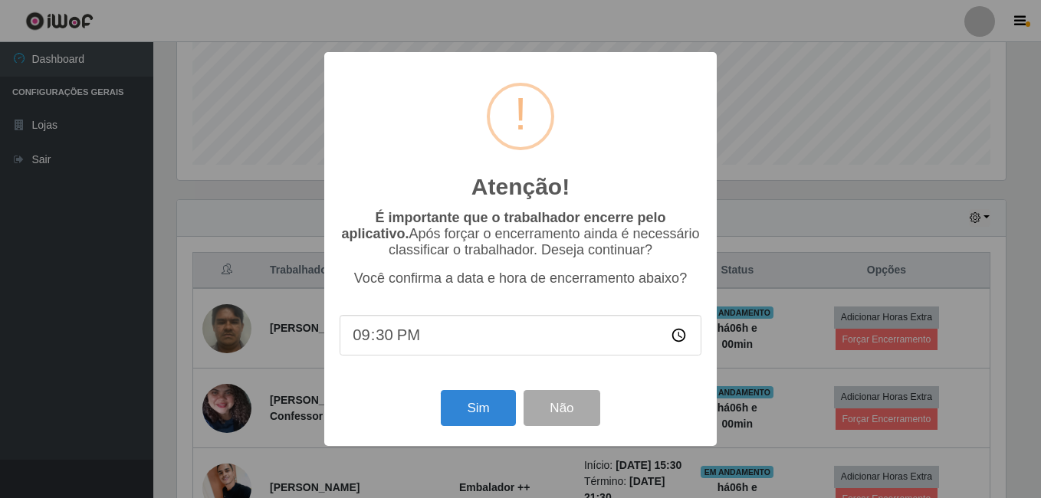
click at [500, 435] on div "Atenção! × É importante que o trabalhador encerre pelo aplicativo. Após forçar …" at bounding box center [520, 248] width 392 height 393
click at [474, 395] on button "Sim" at bounding box center [478, 408] width 74 height 36
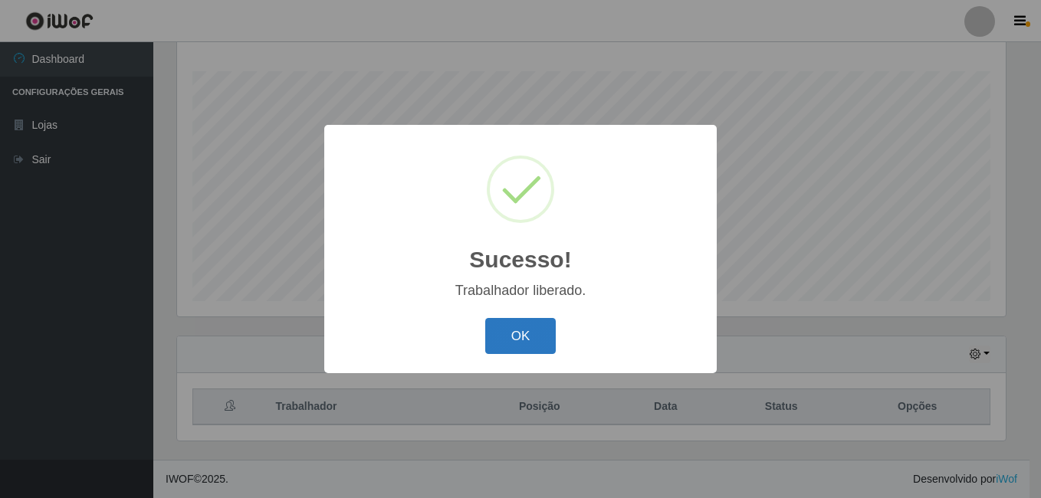
click at [522, 328] on button "OK" at bounding box center [520, 336] width 71 height 36
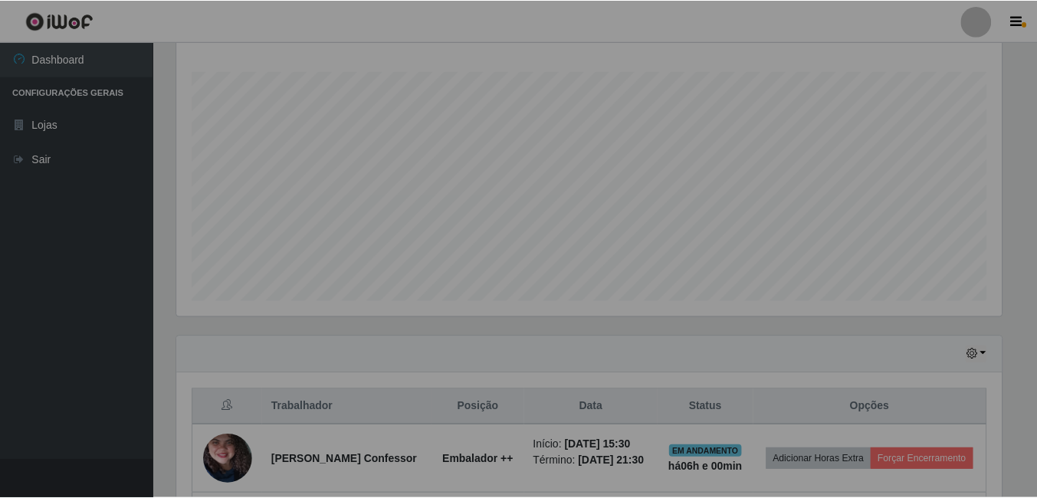
scroll to position [318, 836]
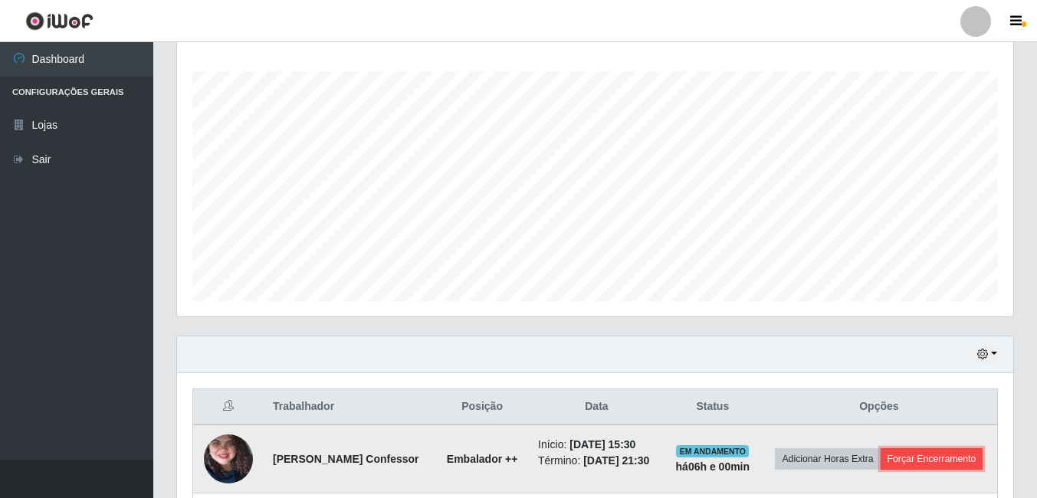
click at [913, 470] on button "Forçar Encerramento" at bounding box center [931, 458] width 103 height 21
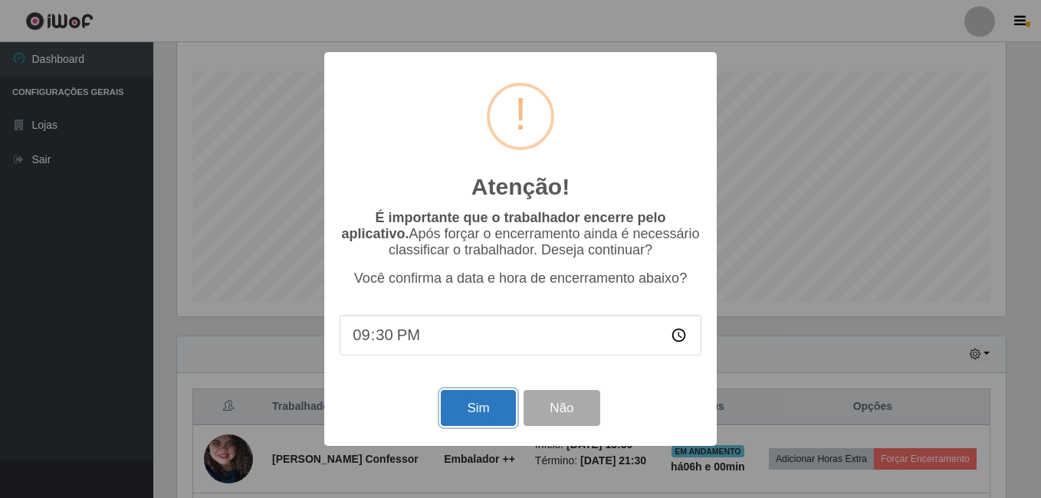
click at [485, 415] on button "Sim" at bounding box center [478, 408] width 74 height 36
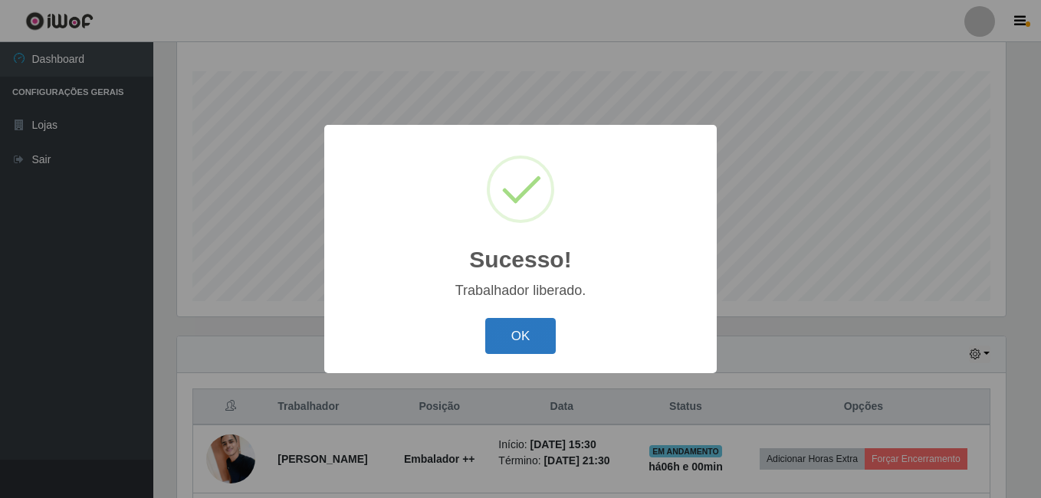
click at [527, 345] on button "OK" at bounding box center [520, 336] width 71 height 36
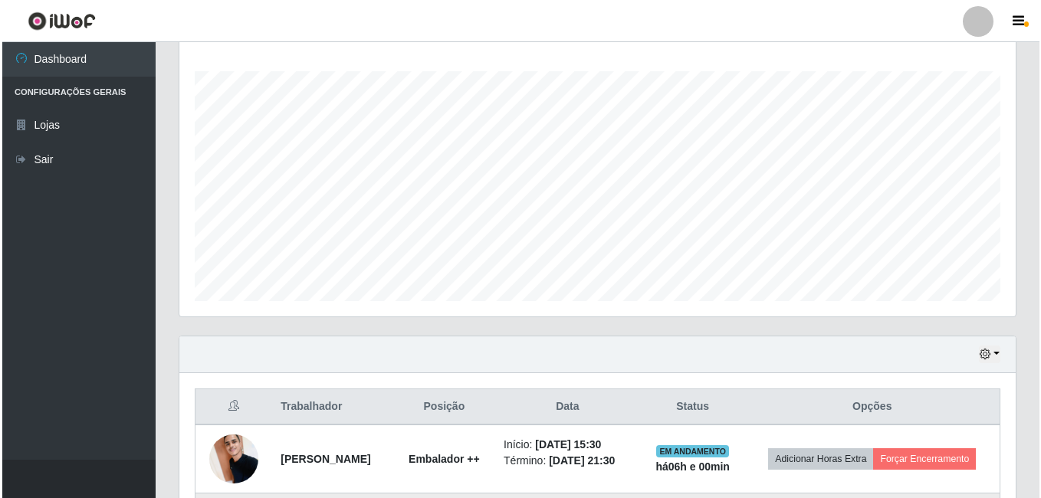
scroll to position [400, 0]
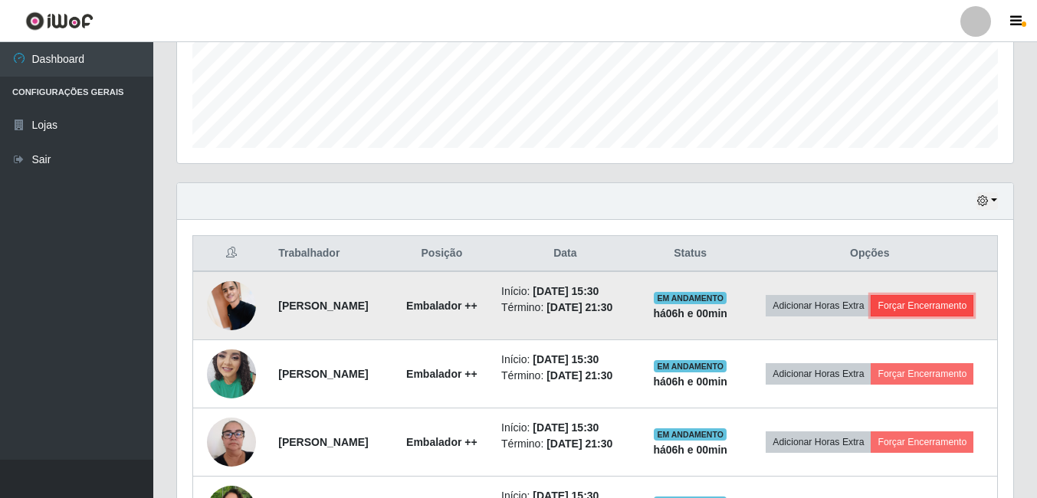
click at [883, 316] on button "Forçar Encerramento" at bounding box center [922, 305] width 103 height 21
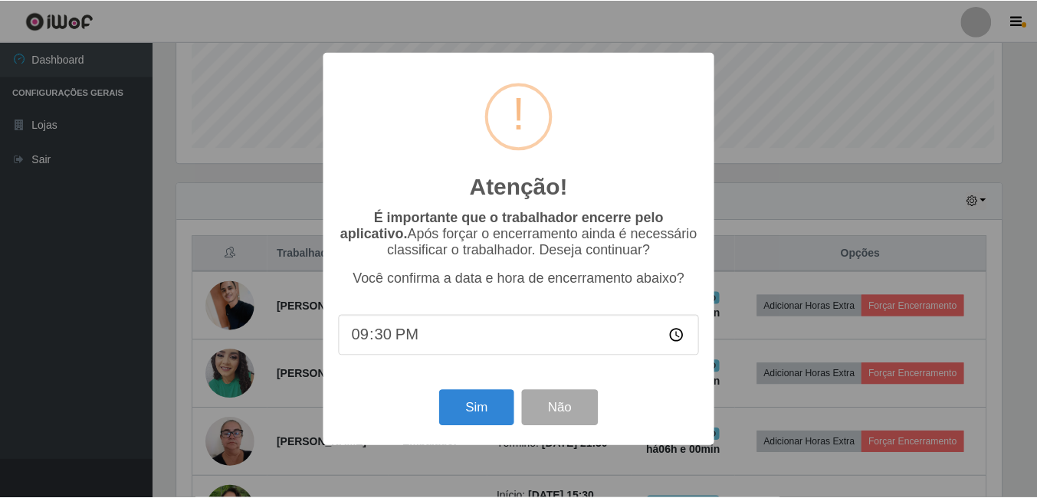
scroll to position [318, 828]
click at [494, 392] on div "Sim Não" at bounding box center [520, 408] width 362 height 44
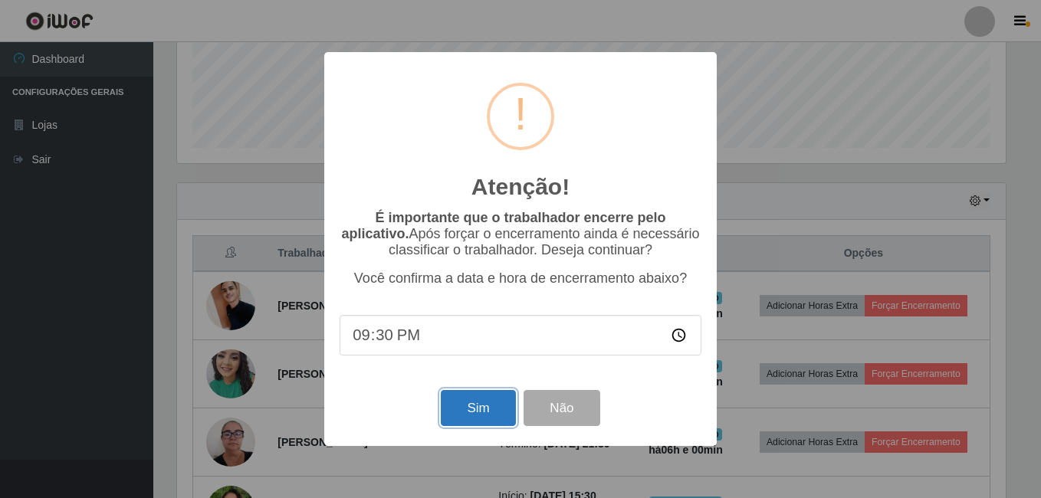
click at [489, 421] on button "Sim" at bounding box center [478, 408] width 74 height 36
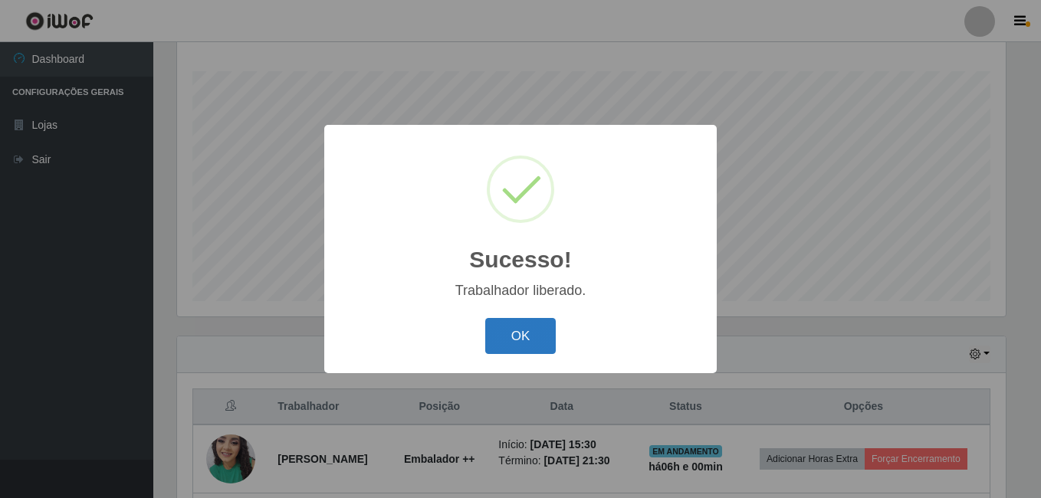
click at [517, 336] on button "OK" at bounding box center [520, 336] width 71 height 36
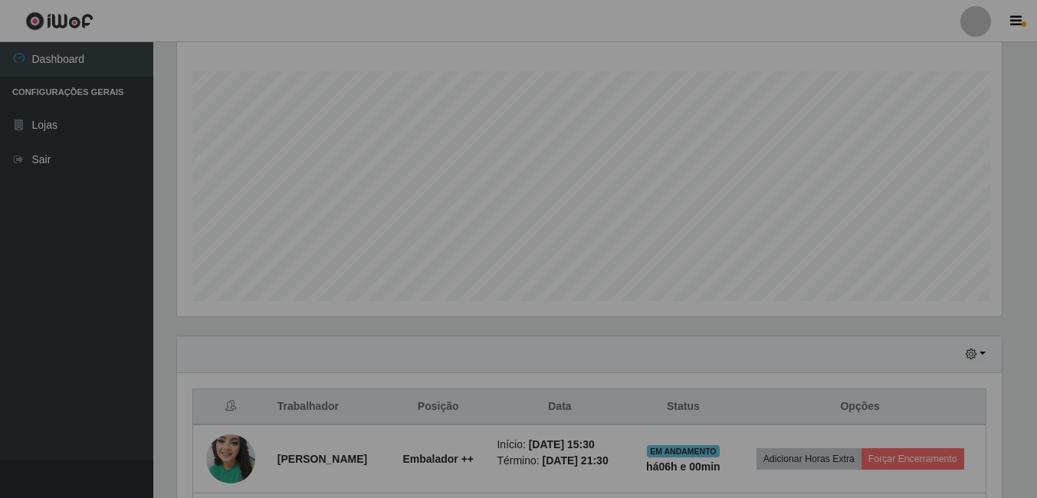
scroll to position [318, 836]
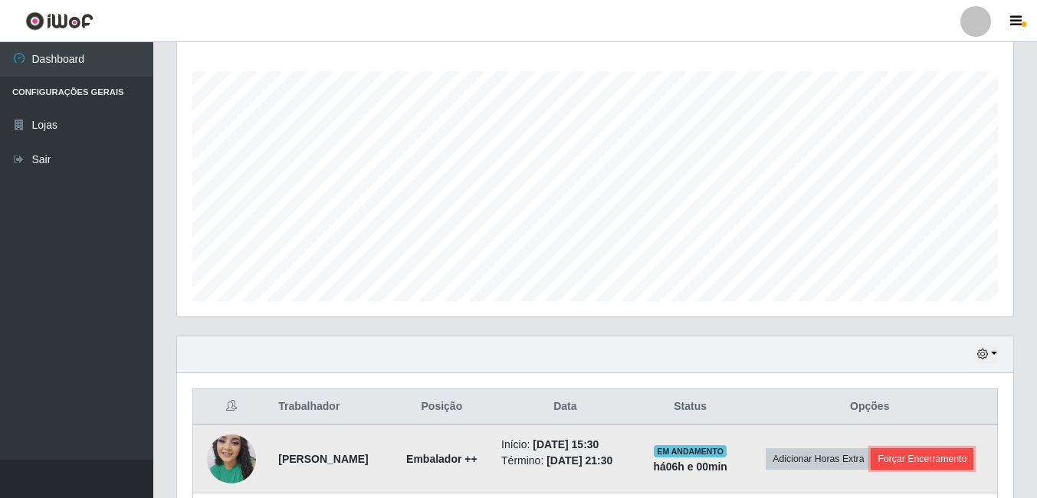
click at [871, 470] on button "Forçar Encerramento" at bounding box center [922, 458] width 103 height 21
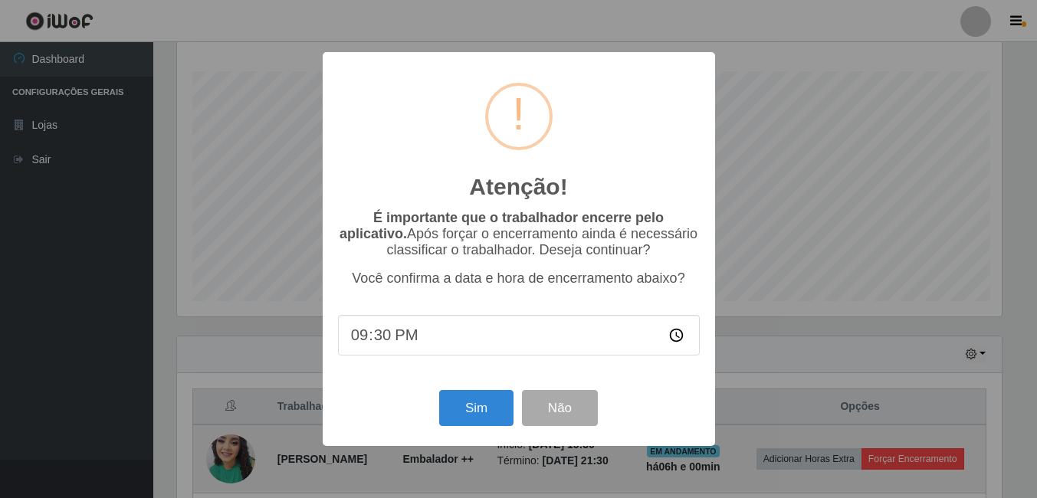
scroll to position [318, 828]
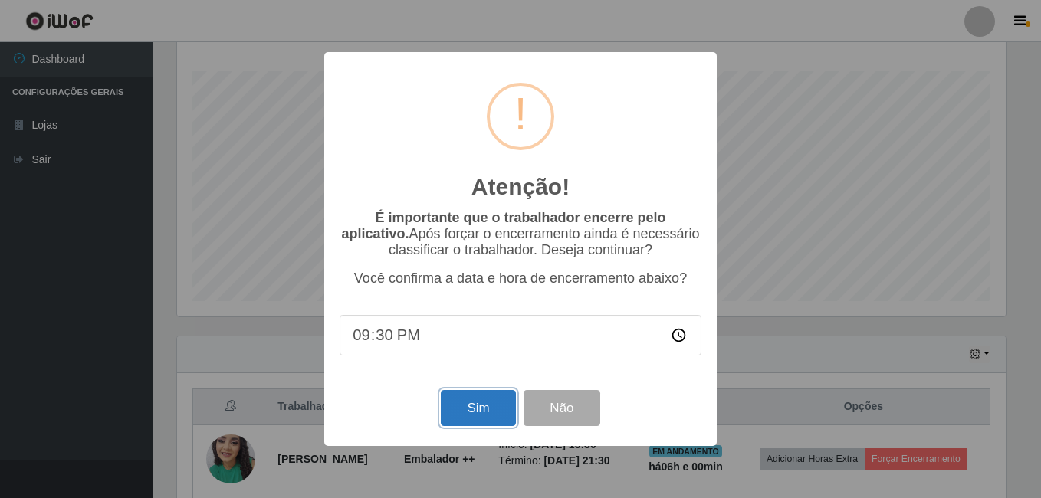
click at [497, 418] on button "Sim" at bounding box center [478, 408] width 74 height 36
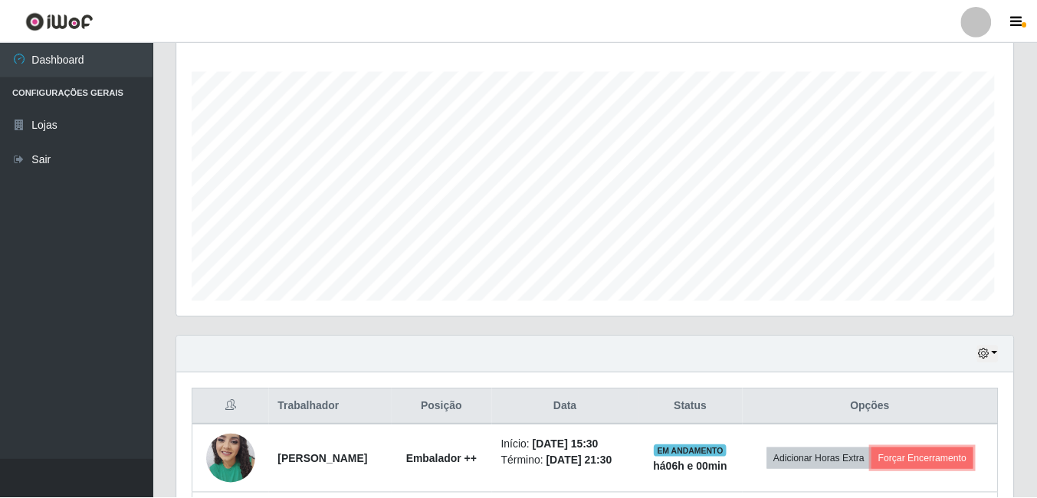
scroll to position [765976, 765458]
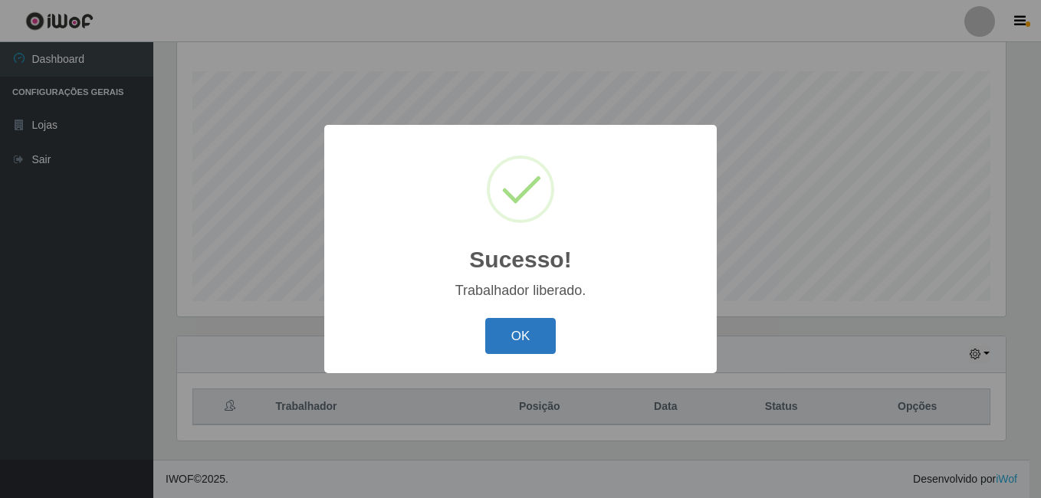
click at [544, 328] on button "OK" at bounding box center [520, 336] width 71 height 36
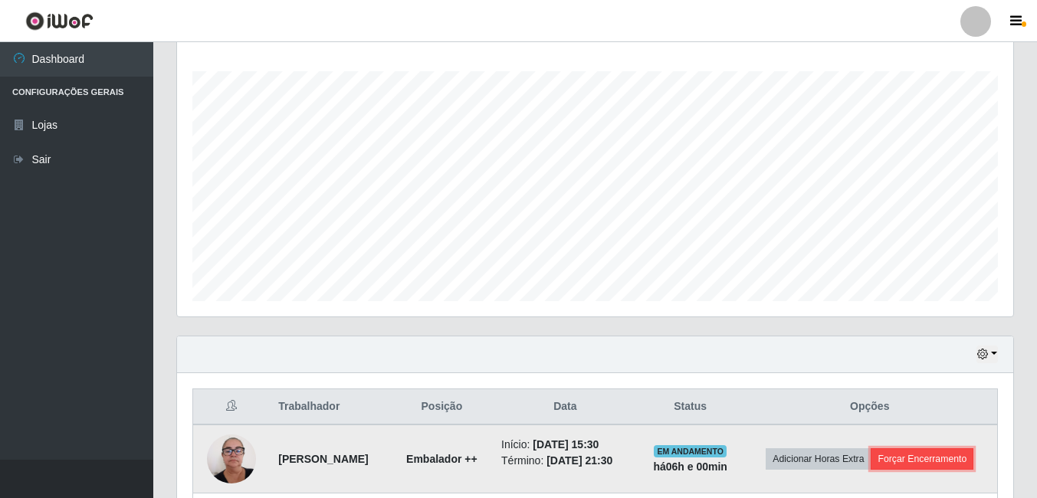
click at [871, 470] on button "Forçar Encerramento" at bounding box center [922, 458] width 103 height 21
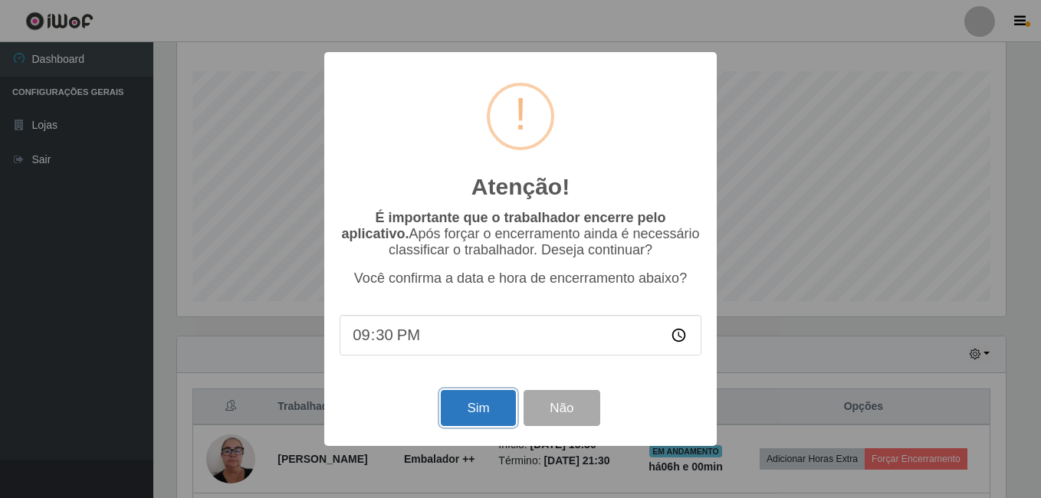
click at [471, 411] on button "Sim" at bounding box center [478, 408] width 74 height 36
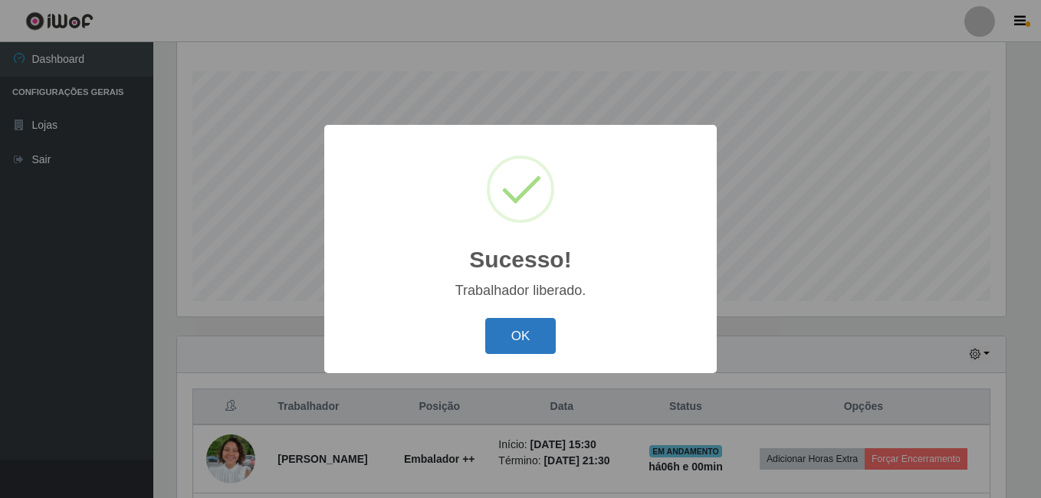
click at [507, 336] on button "OK" at bounding box center [520, 336] width 71 height 36
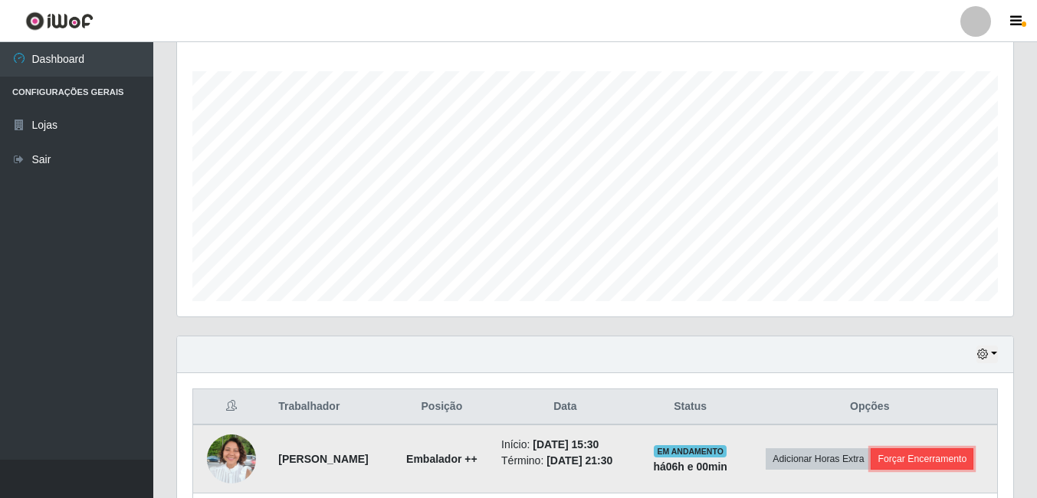
click at [895, 470] on button "Forçar Encerramento" at bounding box center [922, 458] width 103 height 21
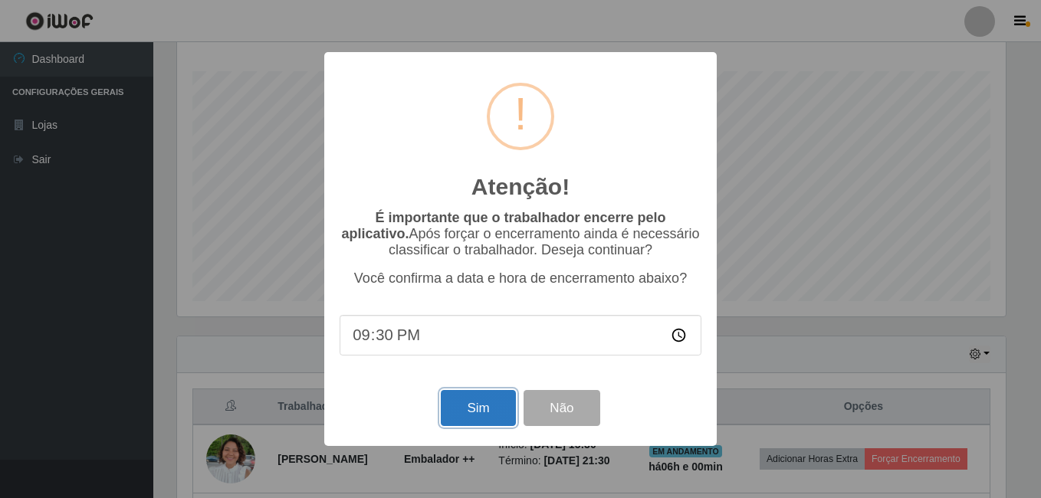
click at [464, 424] on button "Sim" at bounding box center [478, 408] width 74 height 36
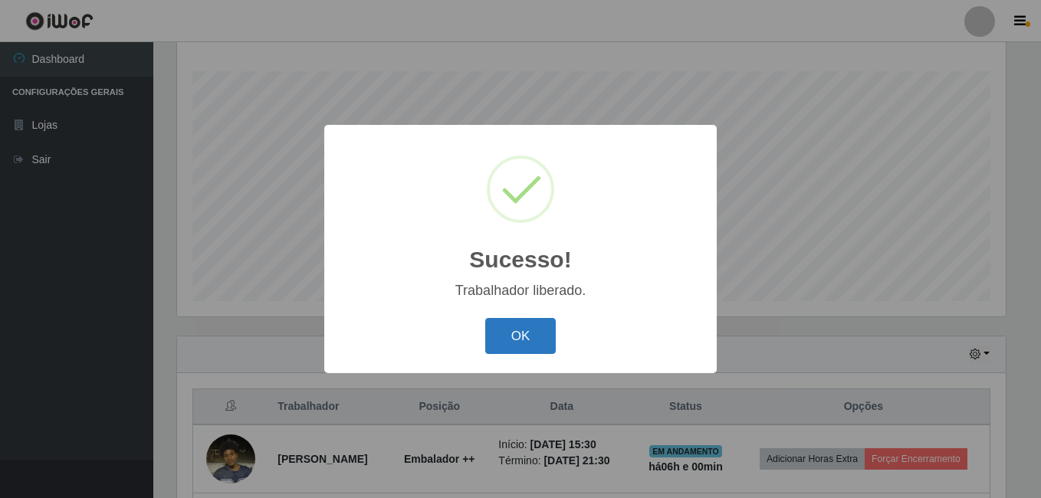
click at [523, 332] on button "OK" at bounding box center [520, 336] width 71 height 36
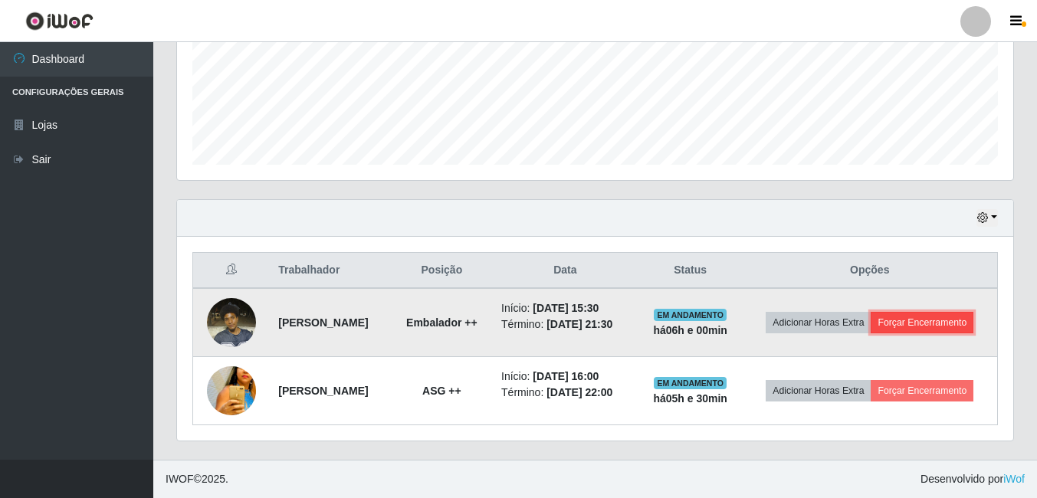
click at [888, 317] on button "Forçar Encerramento" at bounding box center [922, 322] width 103 height 21
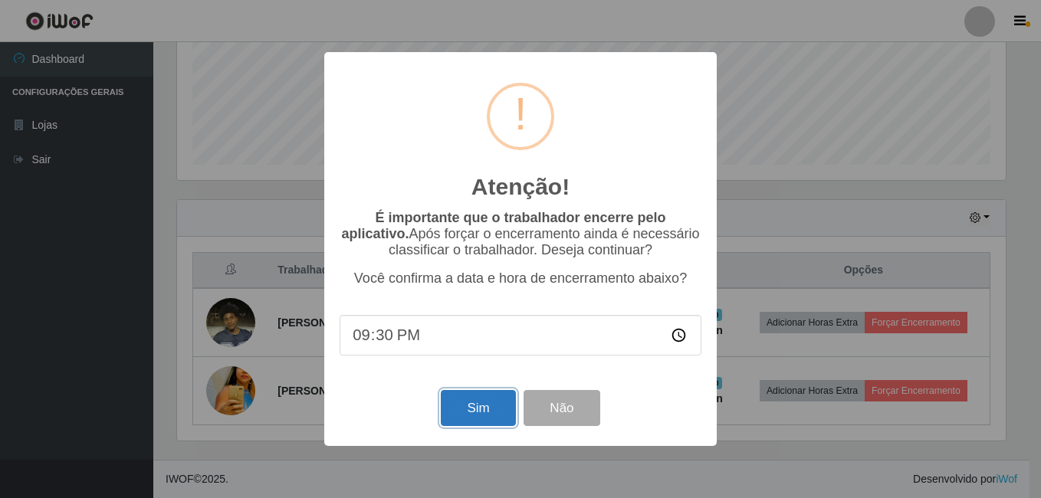
click at [462, 409] on button "Sim" at bounding box center [478, 408] width 74 height 36
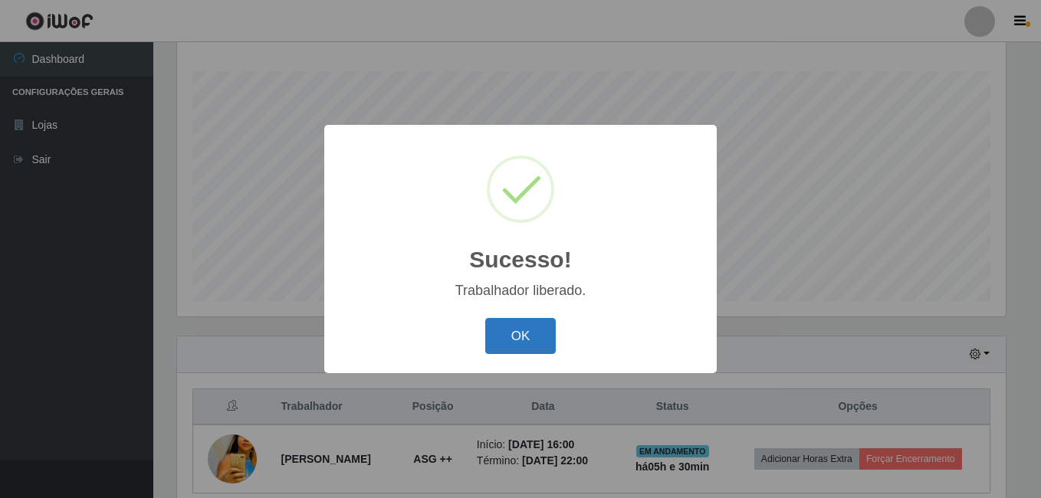
click at [525, 328] on button "OK" at bounding box center [520, 336] width 71 height 36
